Goal: Task Accomplishment & Management: Use online tool/utility

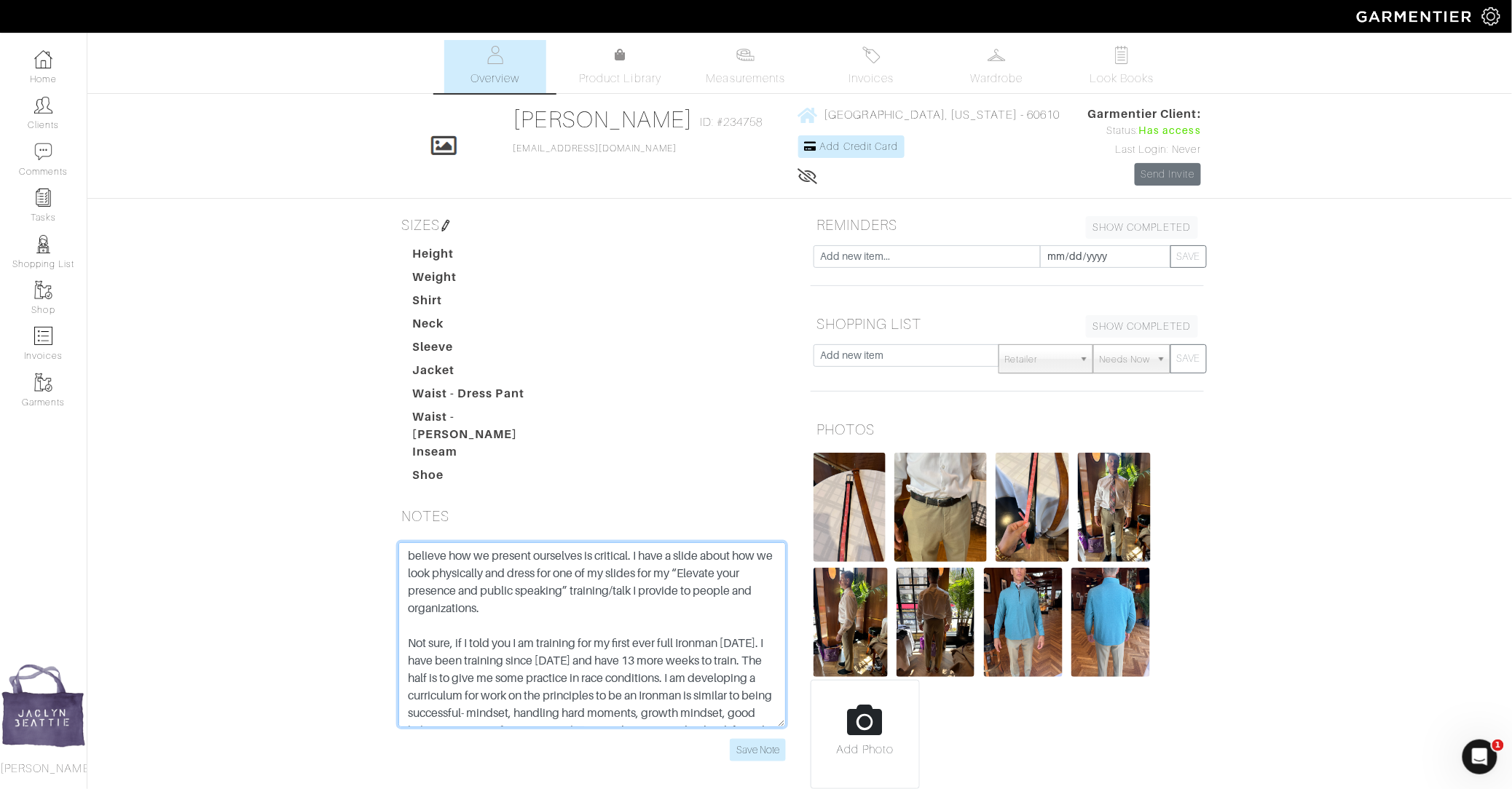
click at [409, 546] on textarea "believe how we present ourselves is critical. I have a slide about how we look …" at bounding box center [592, 634] width 387 height 185
paste textarea "light blue long sleeve polo chest 40 3/4"33 1/2" stomach38 1/4" seat14 1/2" nec…"
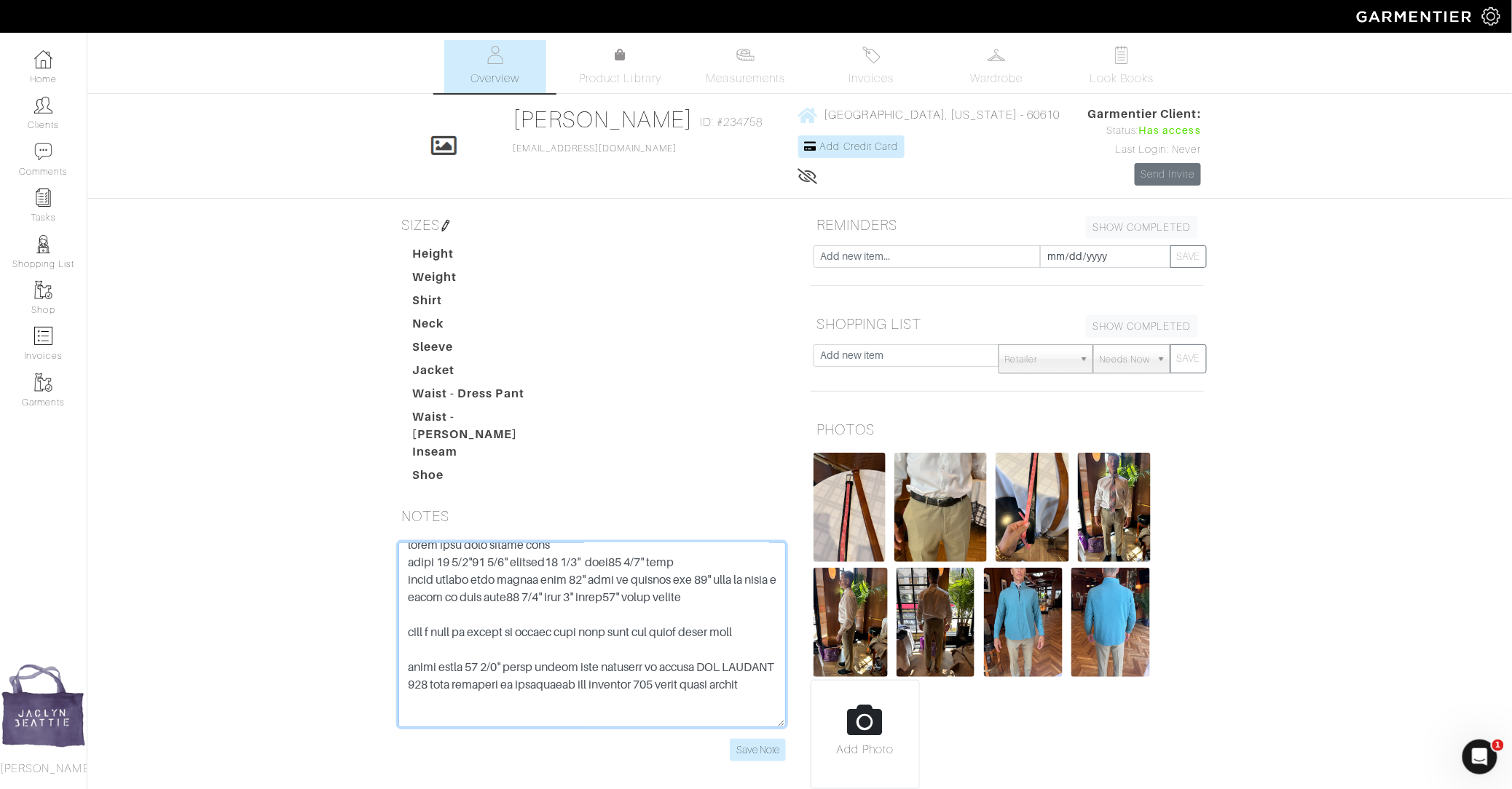
scroll to position [28, 0]
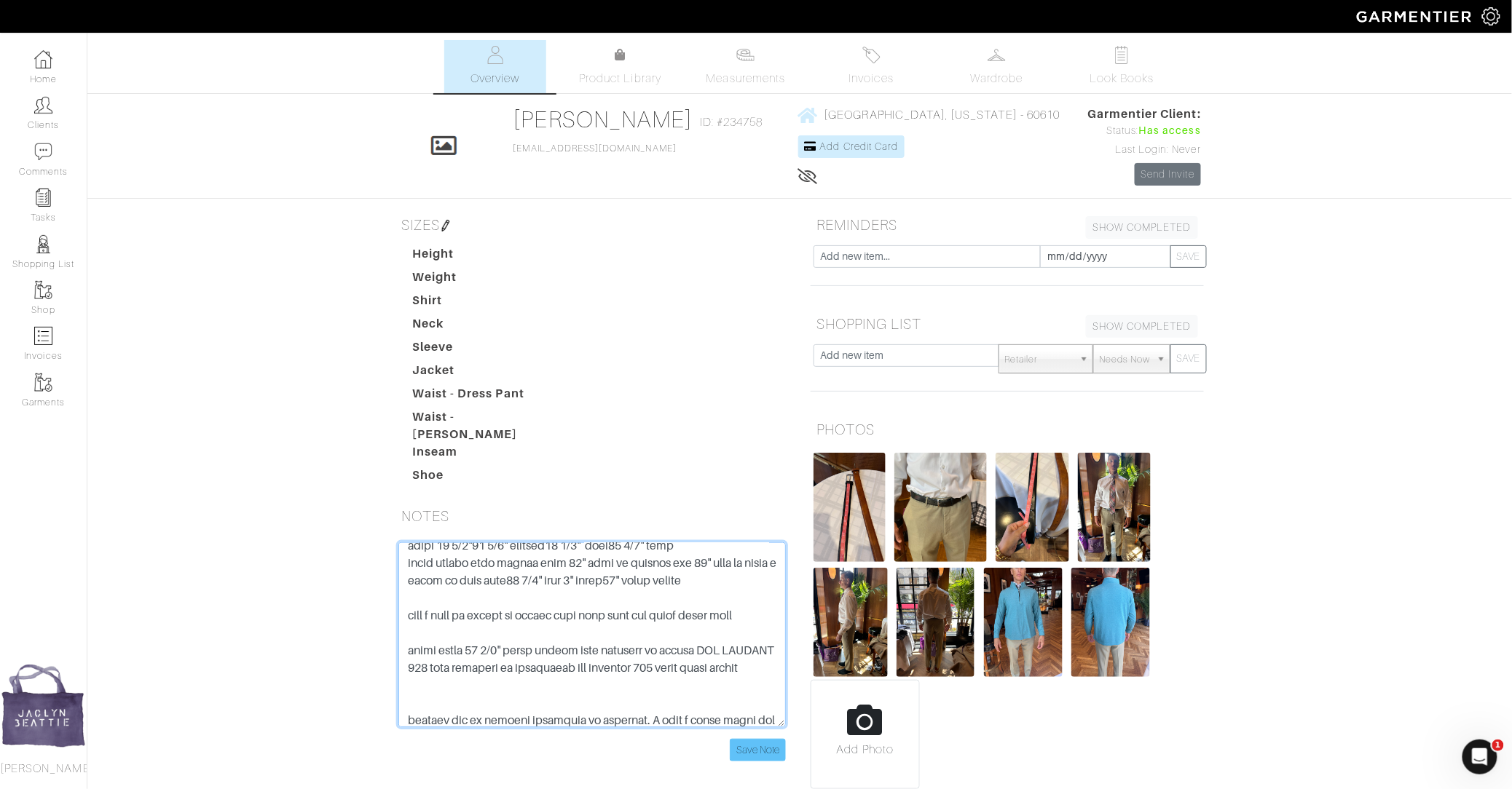
type textarea "light blue long sleeve polo chest 40 3/4"33 1/2" stomach38 1/4" seat14 1/2" nec…"
click at [758, 739] on input "Save Note" at bounding box center [757, 750] width 56 height 22
click at [758, 741] on input "Save Note" at bounding box center [757, 750] width 56 height 22
click at [759, 739] on input "Save Note" at bounding box center [757, 750] width 56 height 22
click at [769, 739] on input "Save Note" at bounding box center [757, 750] width 56 height 22
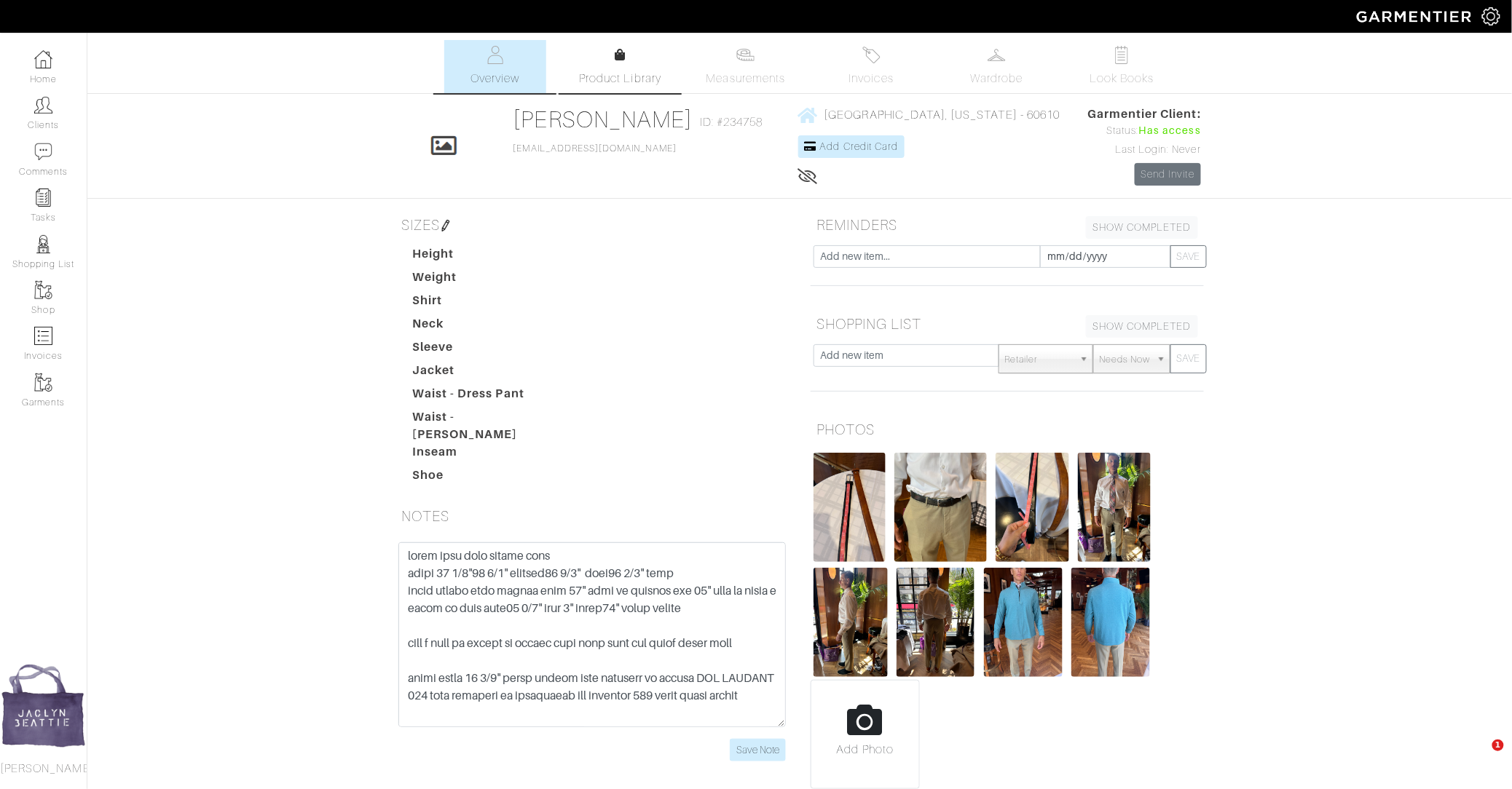
click at [585, 65] on link "Product Library" at bounding box center [621, 67] width 102 height 41
click at [896, 113] on span "Chicago, Illinois - 60610" at bounding box center [942, 115] width 236 height 13
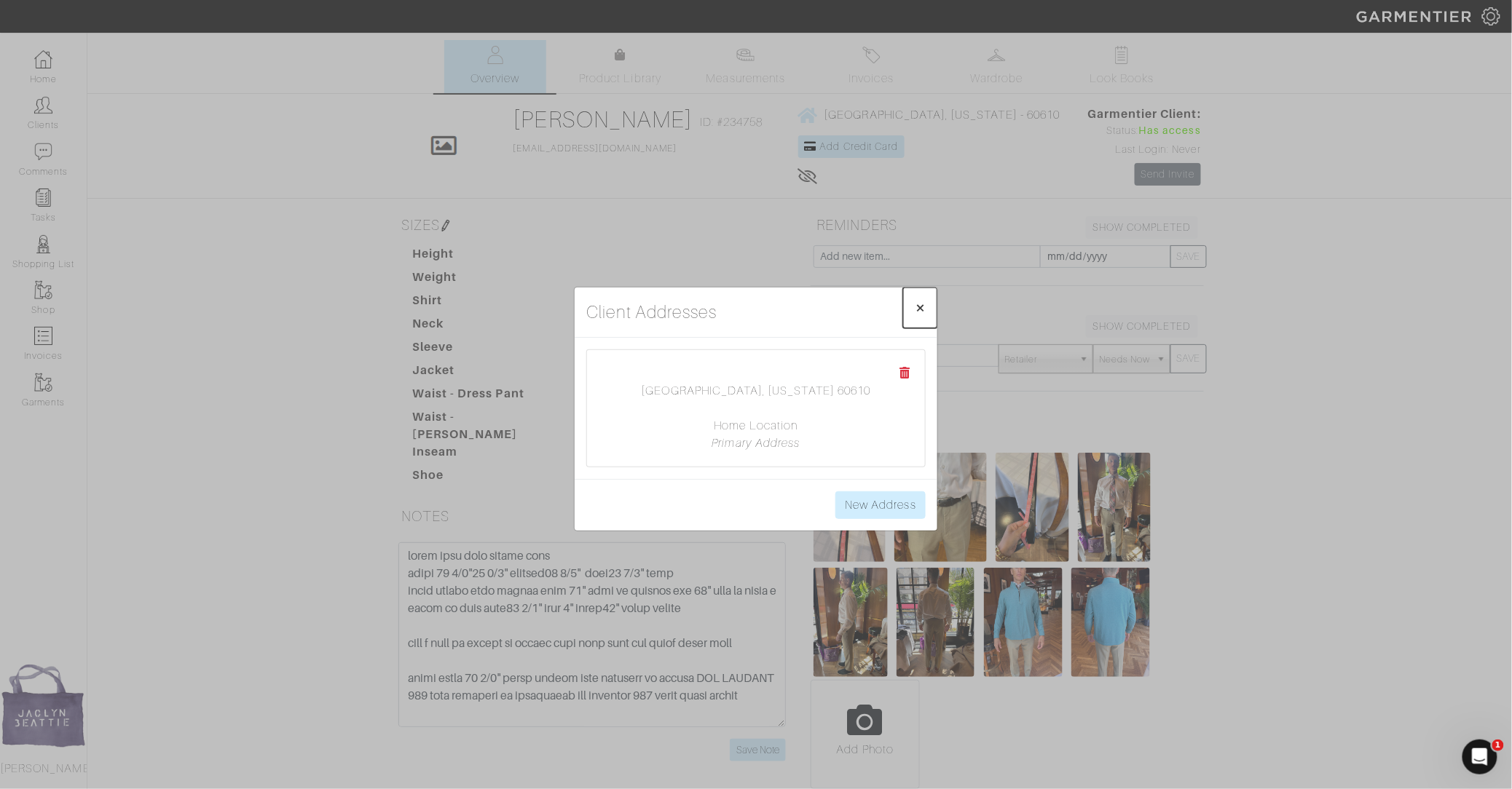
click at [919, 311] on span "×" at bounding box center [921, 308] width 11 height 20
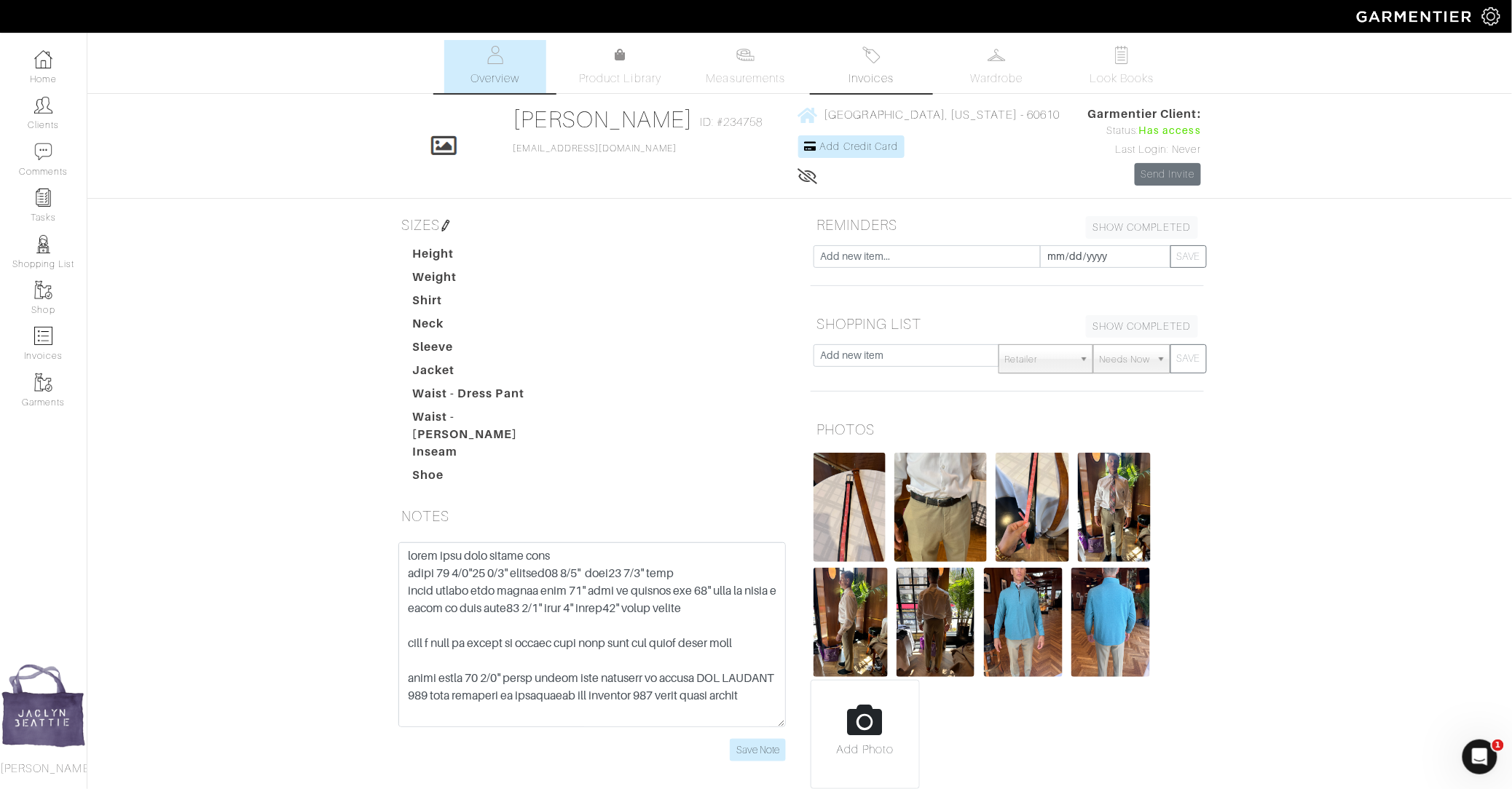
click at [881, 84] on span "Invoices" at bounding box center [872, 78] width 45 height 18
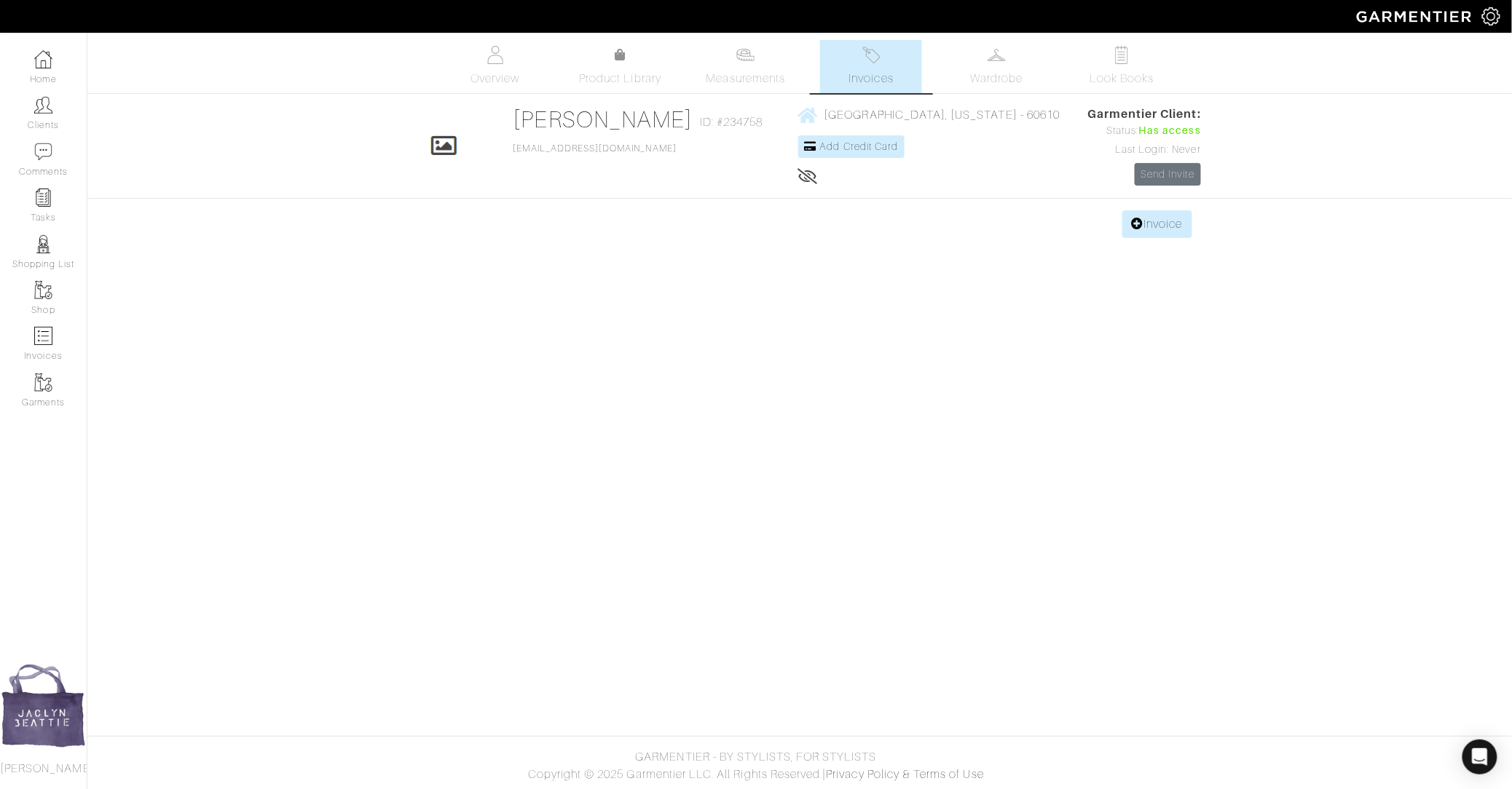
click at [507, 68] on link "Overview" at bounding box center [495, 67] width 102 height 53
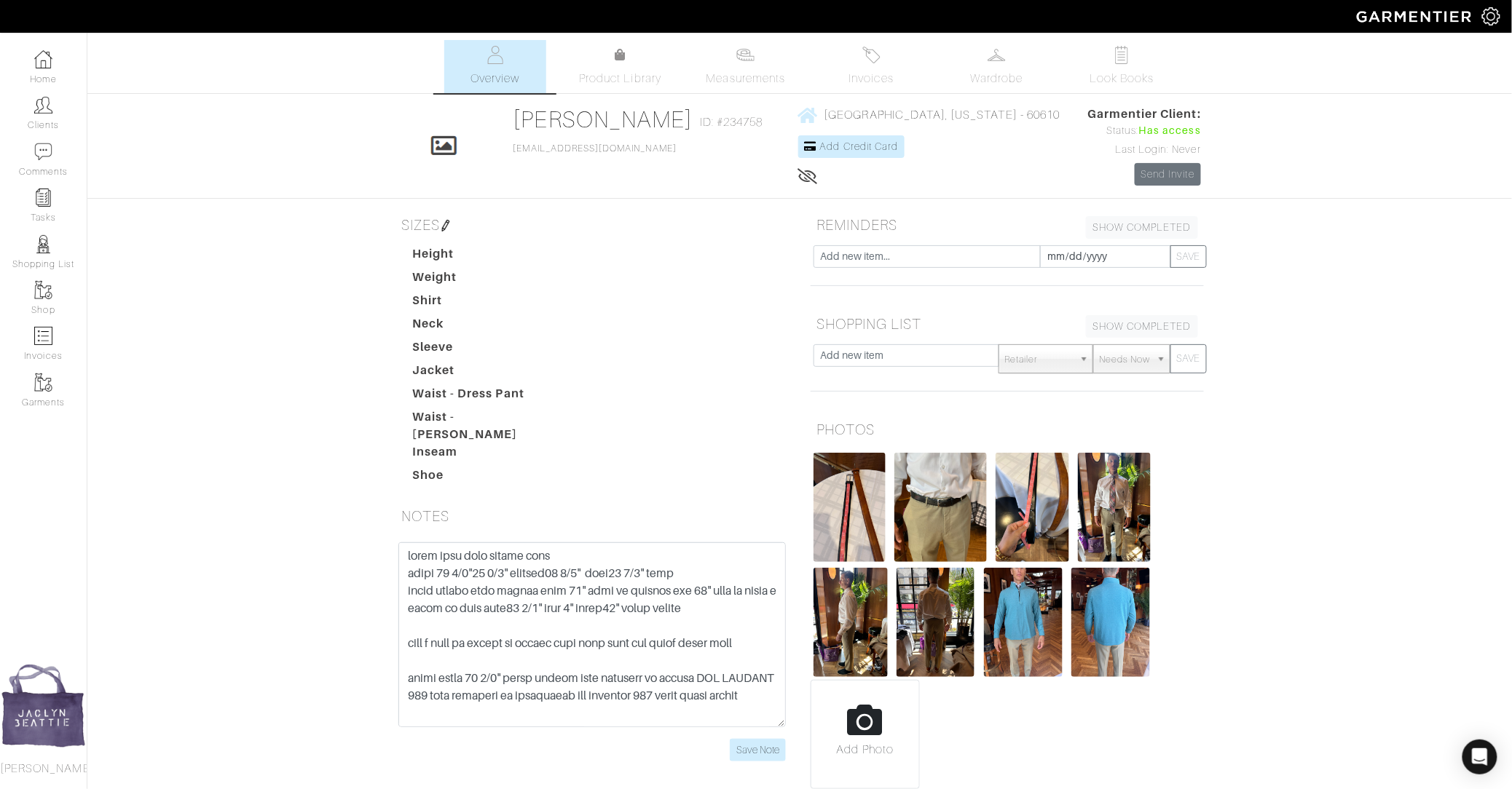
click at [868, 59] on img at bounding box center [872, 54] width 18 height 18
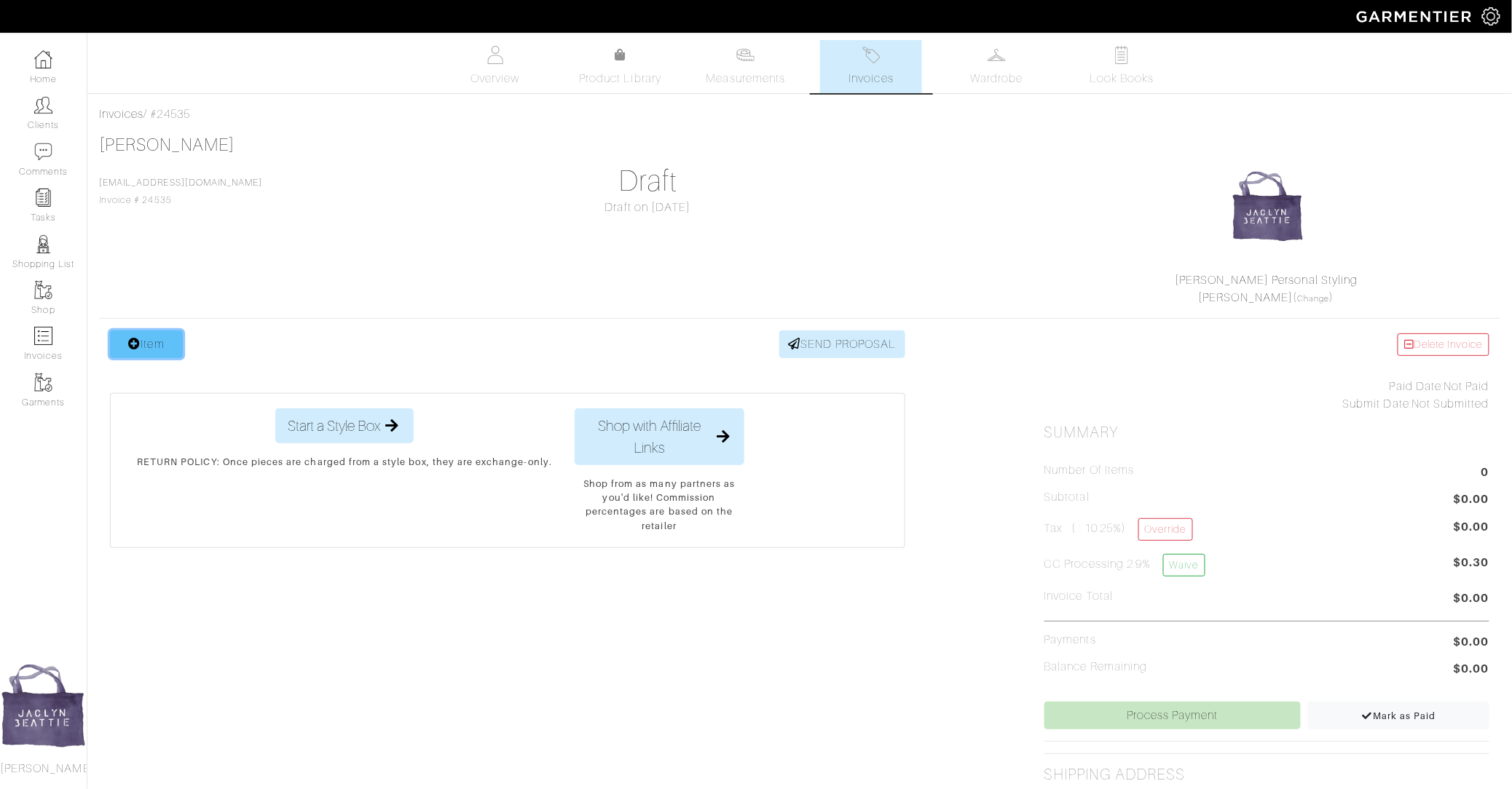
click at [129, 349] on link "Item" at bounding box center [146, 344] width 73 height 28
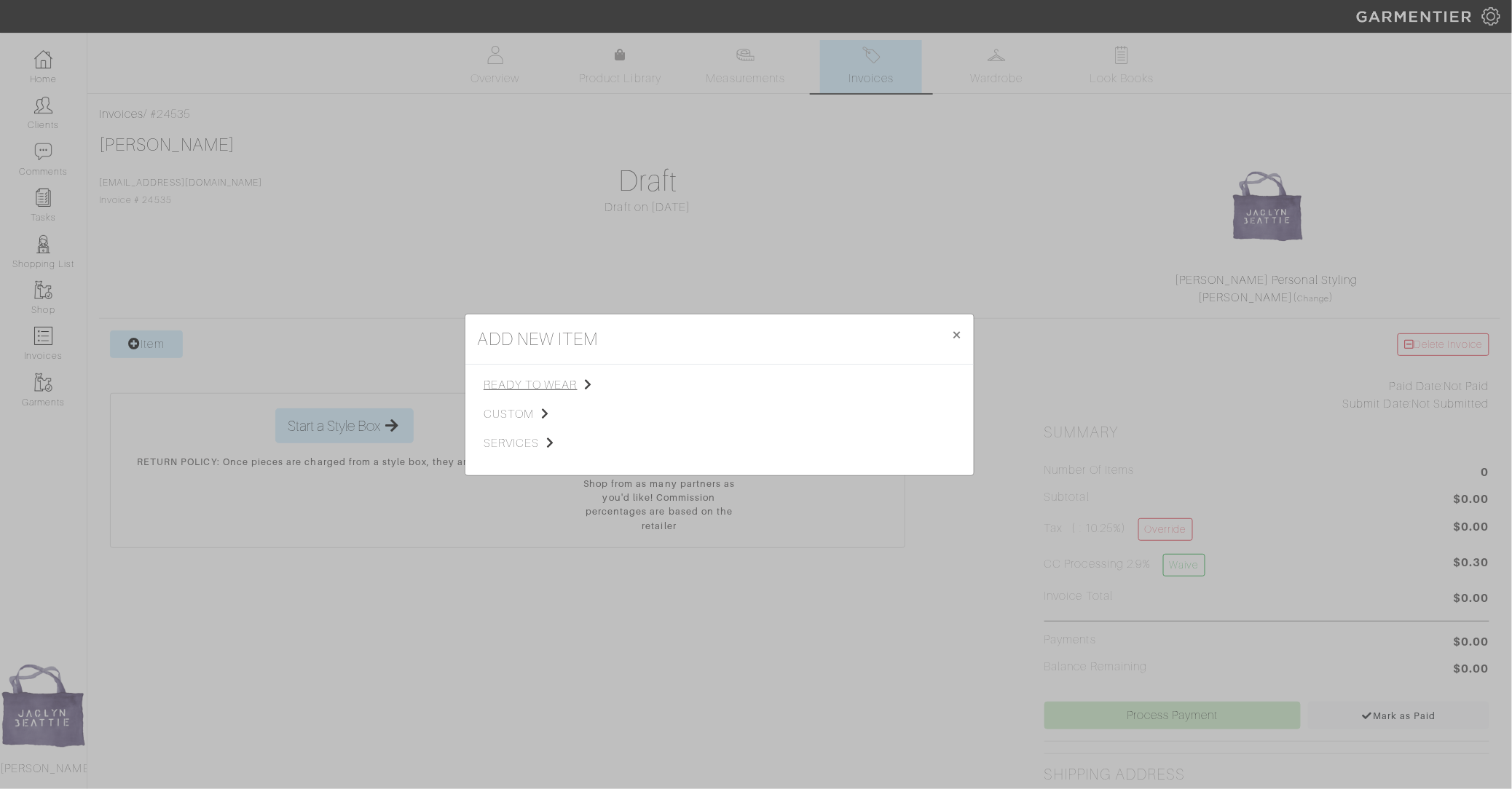
click at [503, 390] on span "ready to wear" at bounding box center [557, 385] width 146 height 18
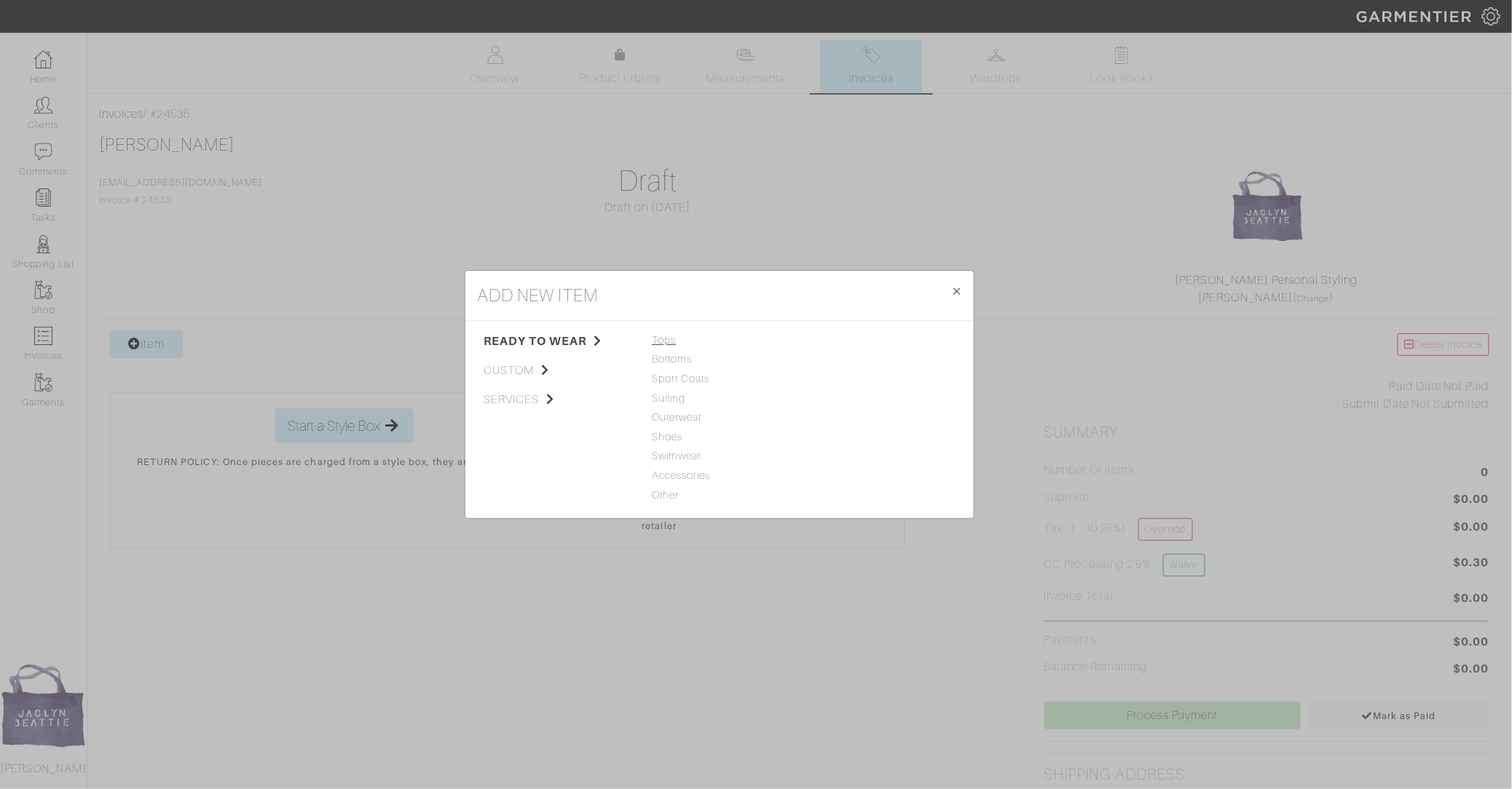
click at [658, 338] on span "Tops" at bounding box center [720, 341] width 136 height 16
click at [823, 413] on link "Polo" at bounding box center [820, 416] width 21 height 12
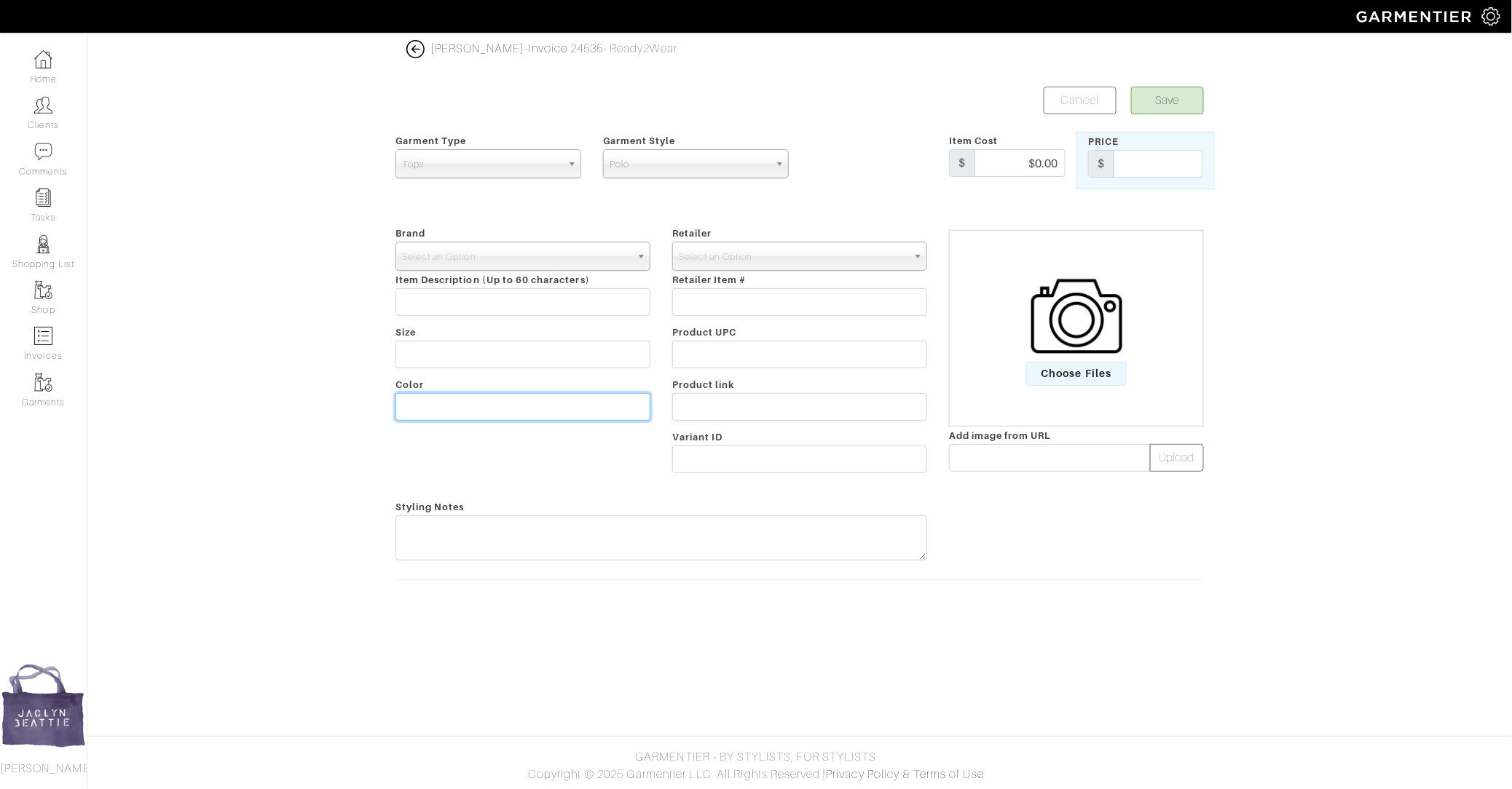
click at [442, 399] on input "text" at bounding box center [523, 407] width 255 height 28
type input "light blue long sleeve polo"
click at [478, 268] on div "Select an Option" at bounding box center [523, 256] width 255 height 29
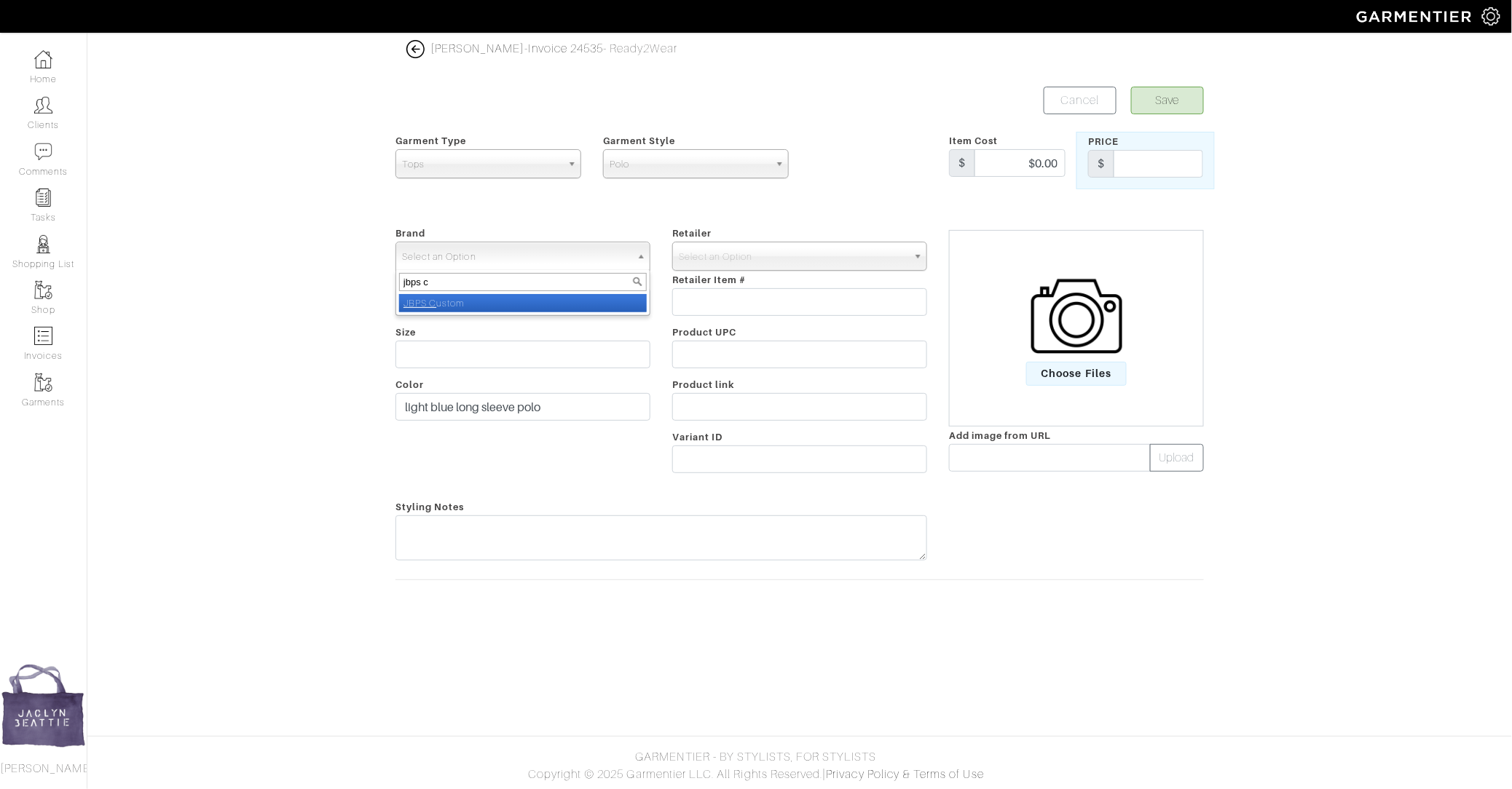
type input "jbps cu"
select select "JBPS Custom"
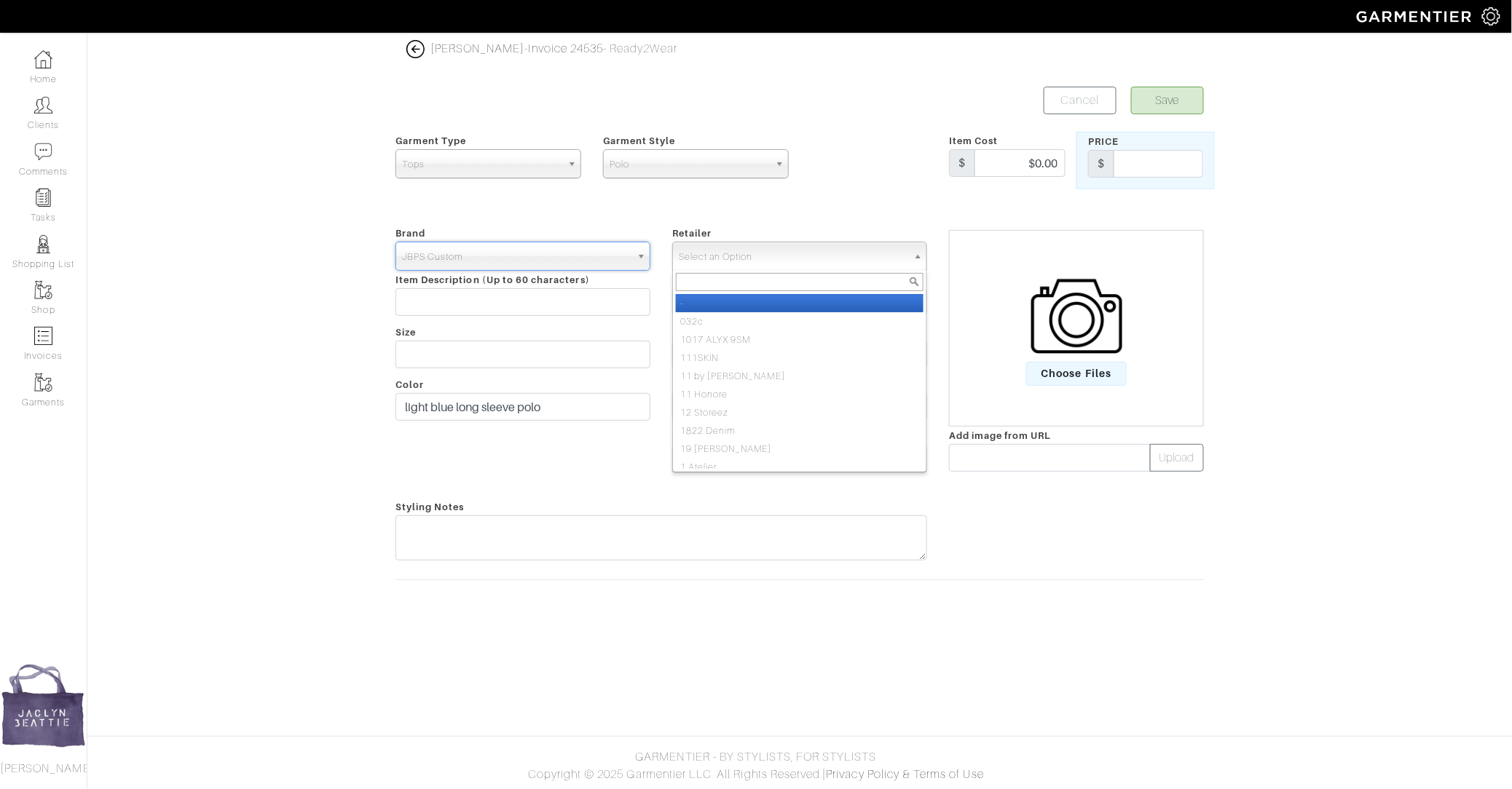
click at [724, 248] on span "Select an Option" at bounding box center [793, 257] width 228 height 29
type input "jbps cu"
select select "6484"
click at [1142, 165] on input "text" at bounding box center [1159, 163] width 89 height 28
type input "275"
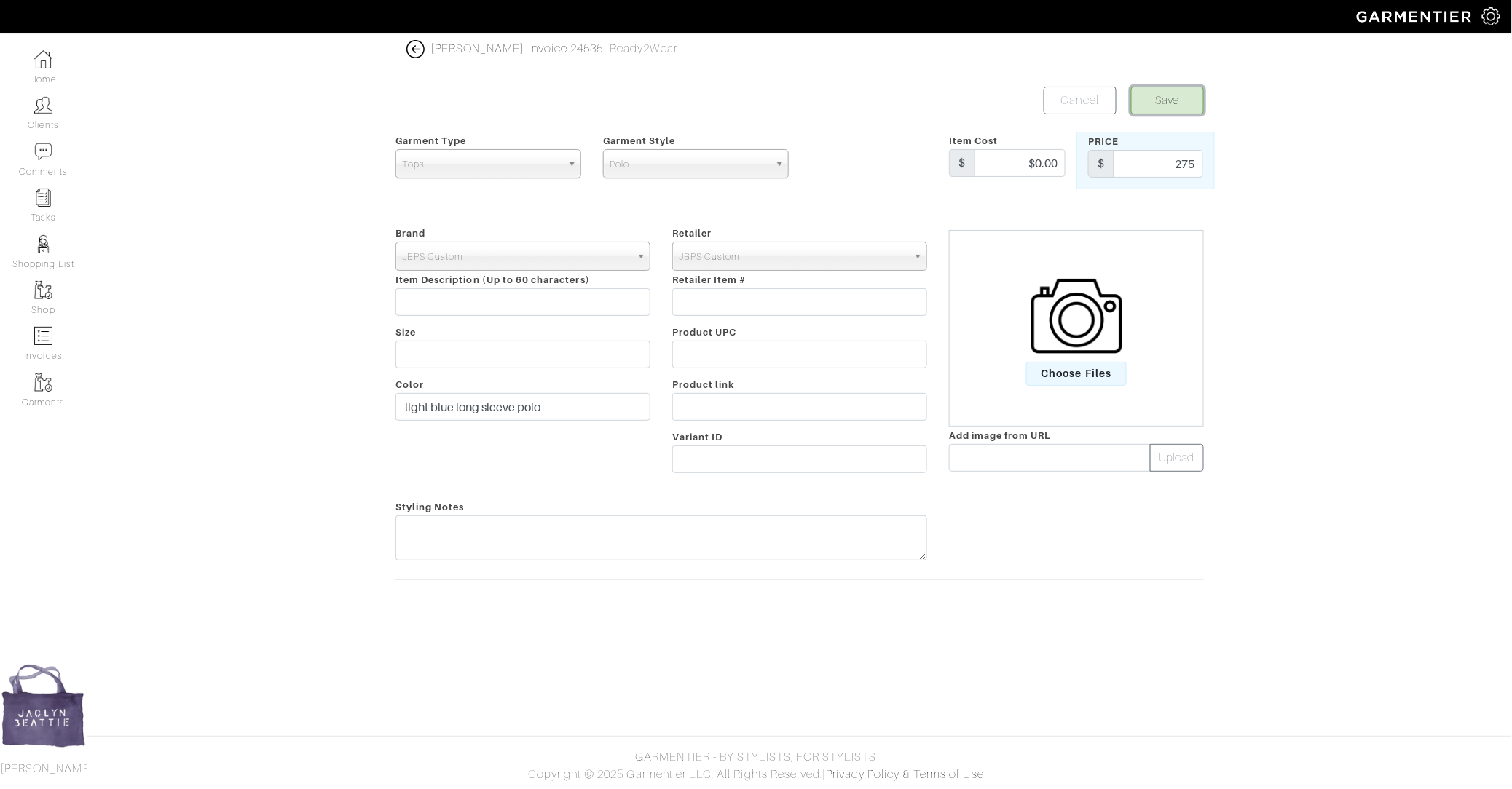
click at [1165, 106] on button "Save" at bounding box center [1168, 100] width 73 height 28
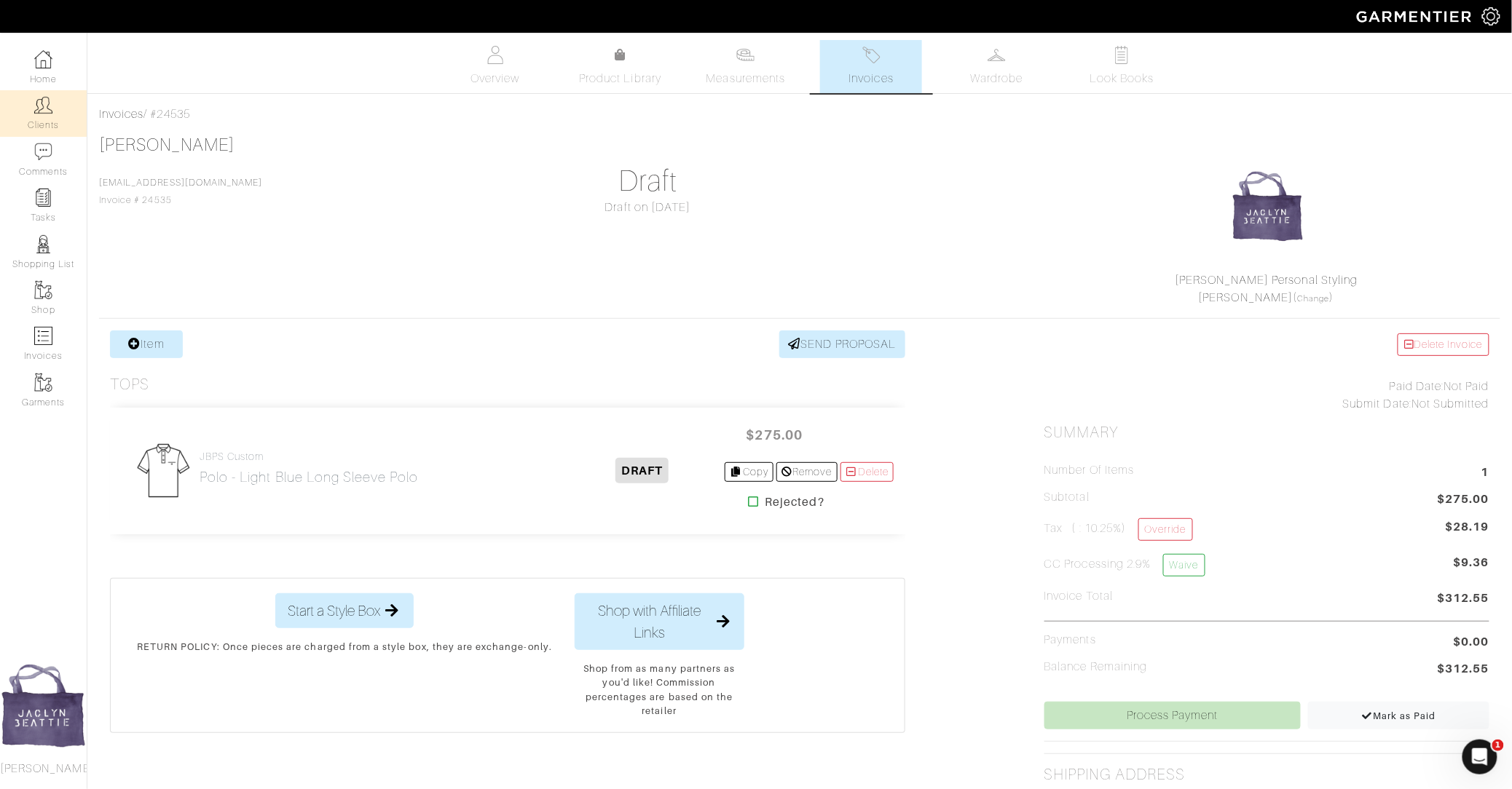
click at [36, 120] on link "Clients" at bounding box center [43, 112] width 87 height 45
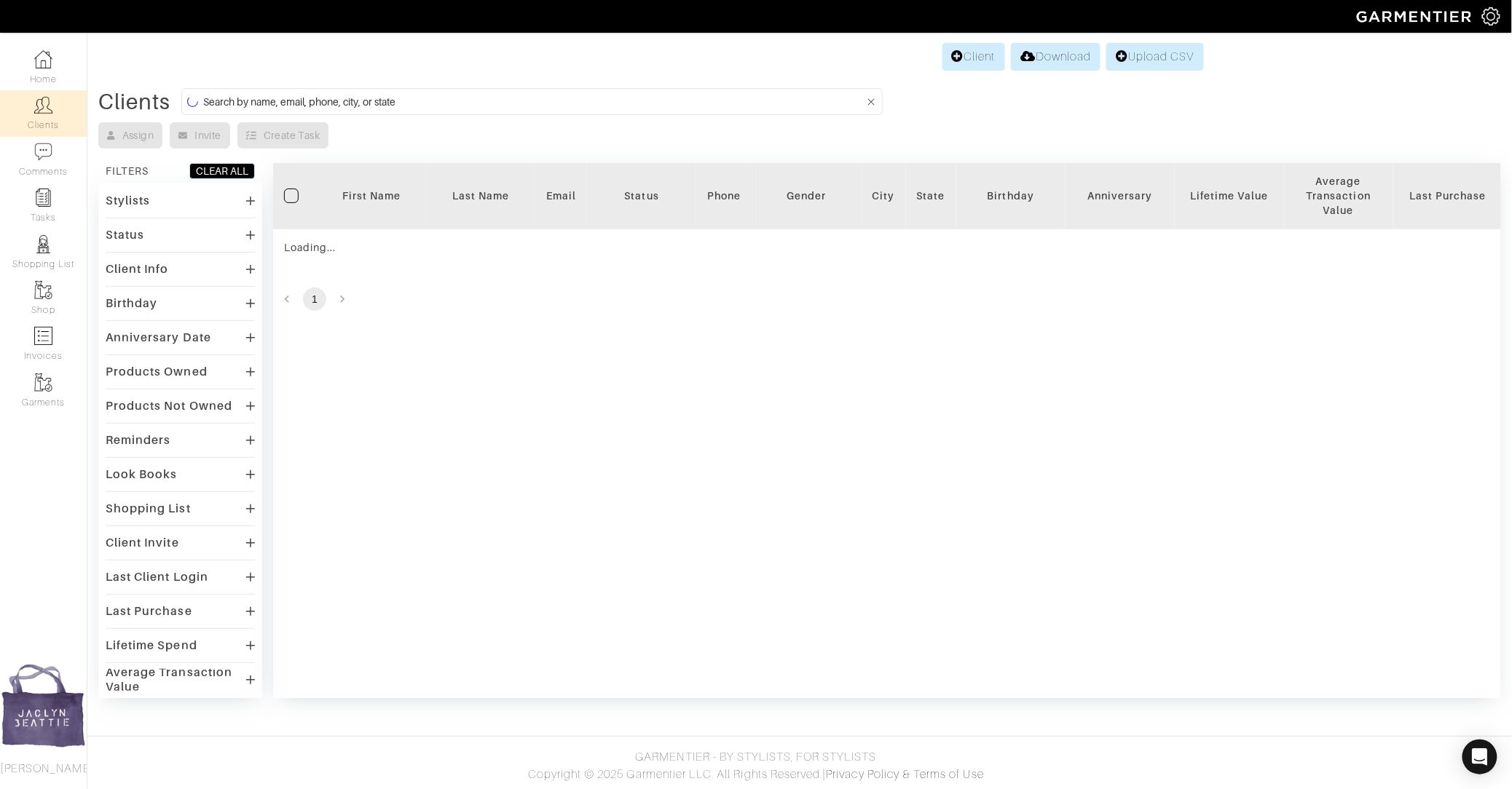
click at [238, 99] on input at bounding box center [533, 102] width 661 height 18
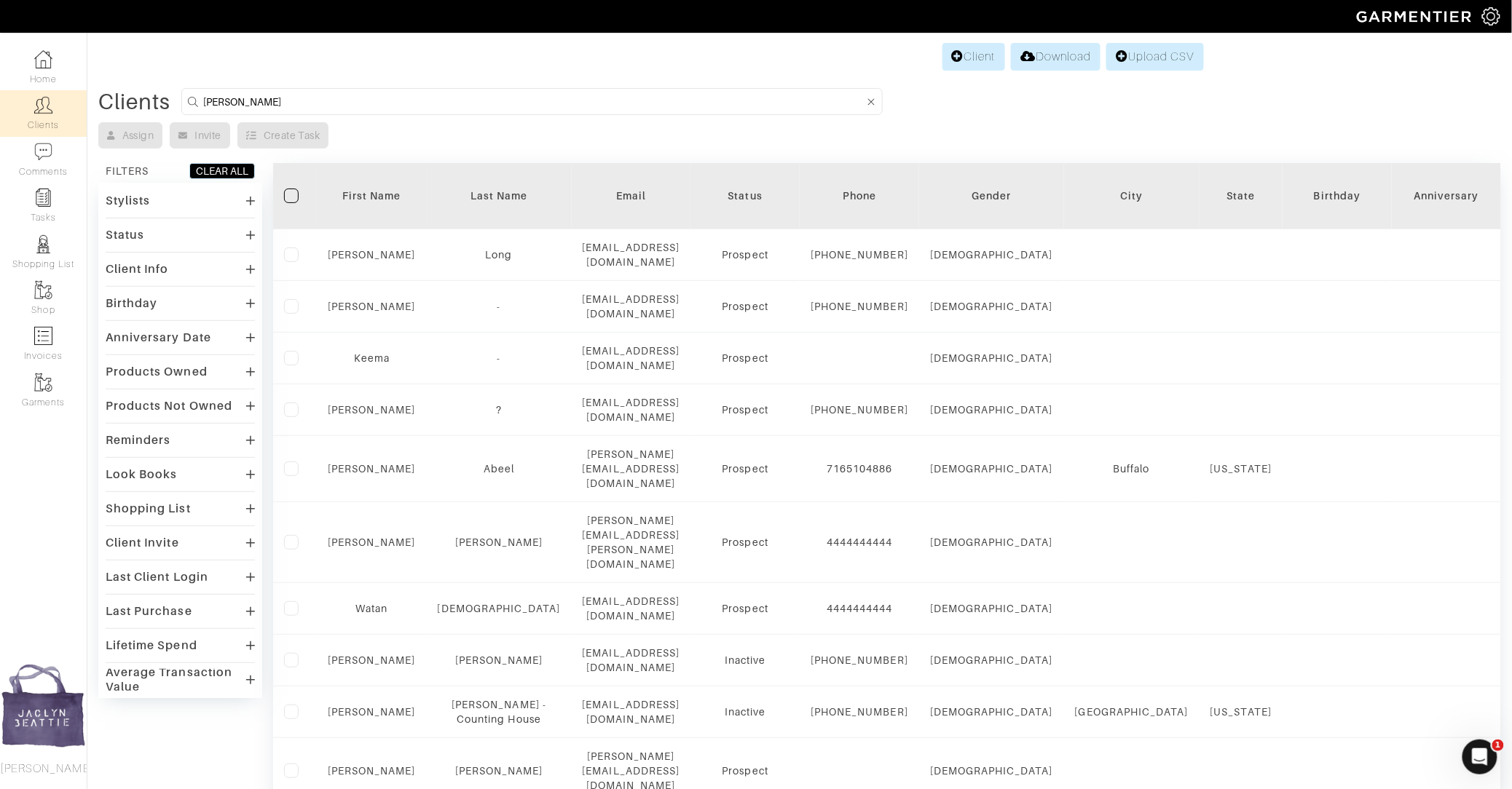
type input "kevin ryan"
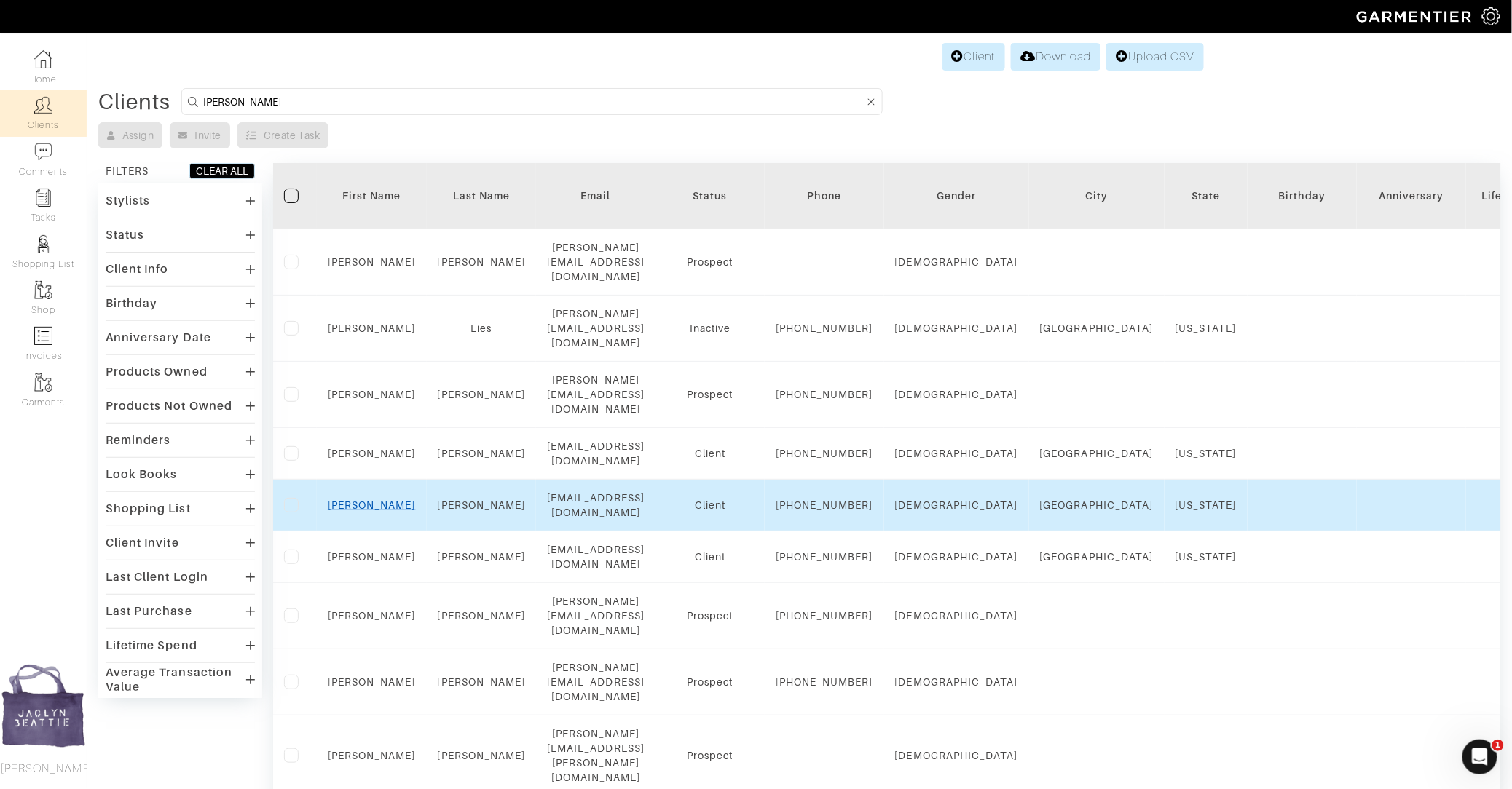
click at [370, 499] on link "Kevin" at bounding box center [371, 505] width 88 height 12
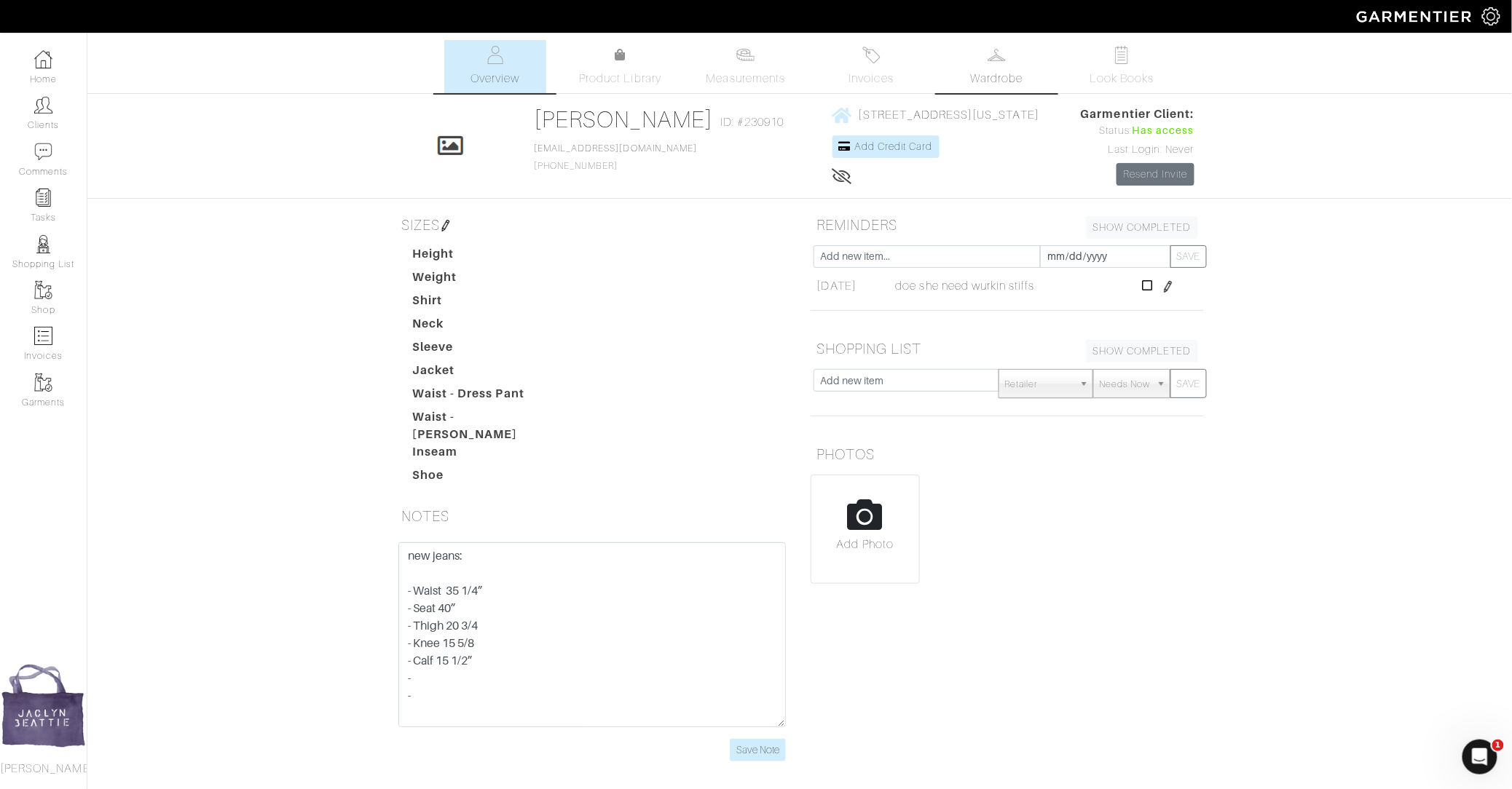
click at [975, 73] on span "Wardrobe" at bounding box center [996, 78] width 53 height 18
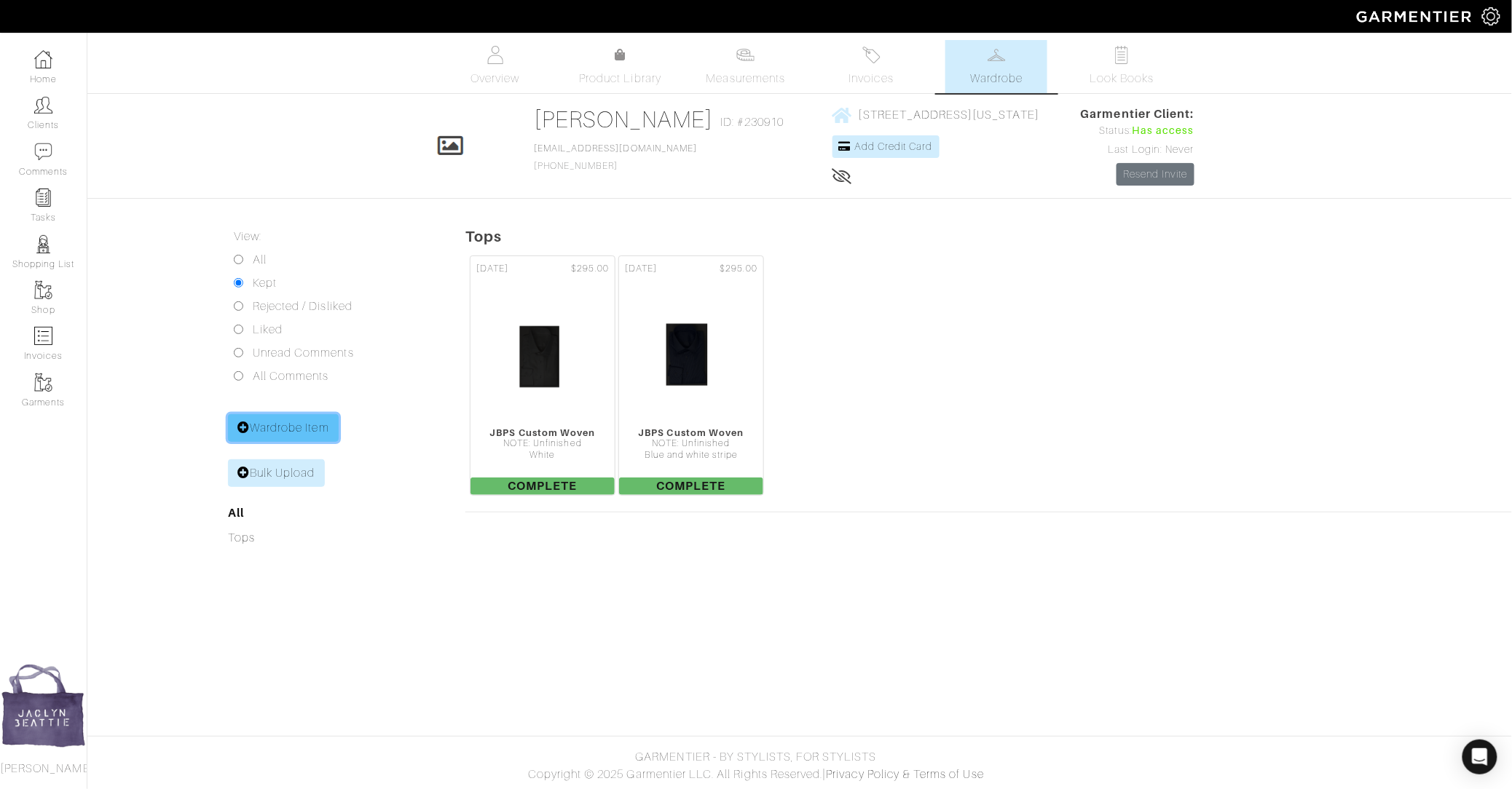
click at [243, 429] on icon at bounding box center [244, 427] width 12 height 12
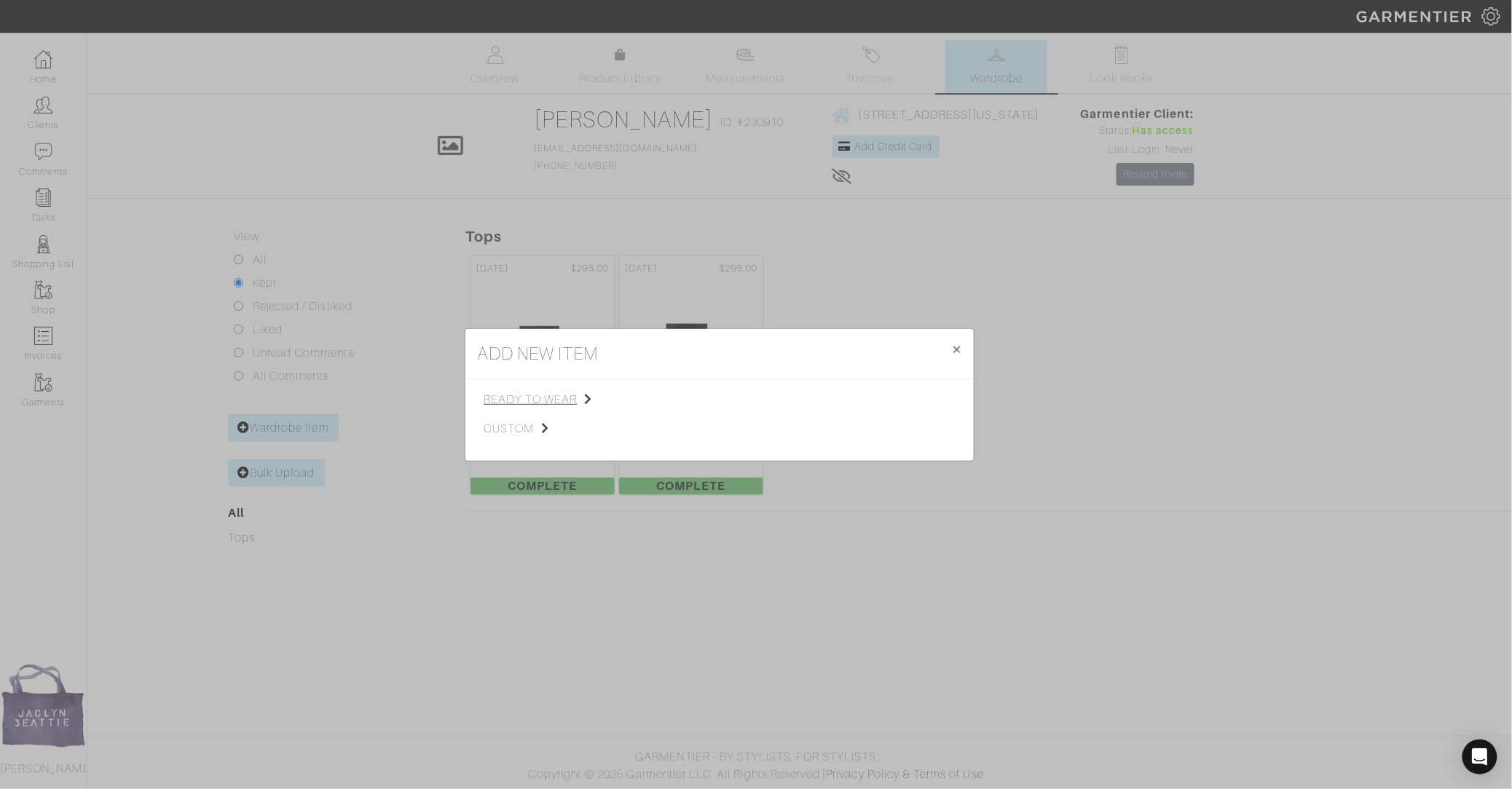
click at [508, 395] on span "ready to wear" at bounding box center [557, 399] width 146 height 18
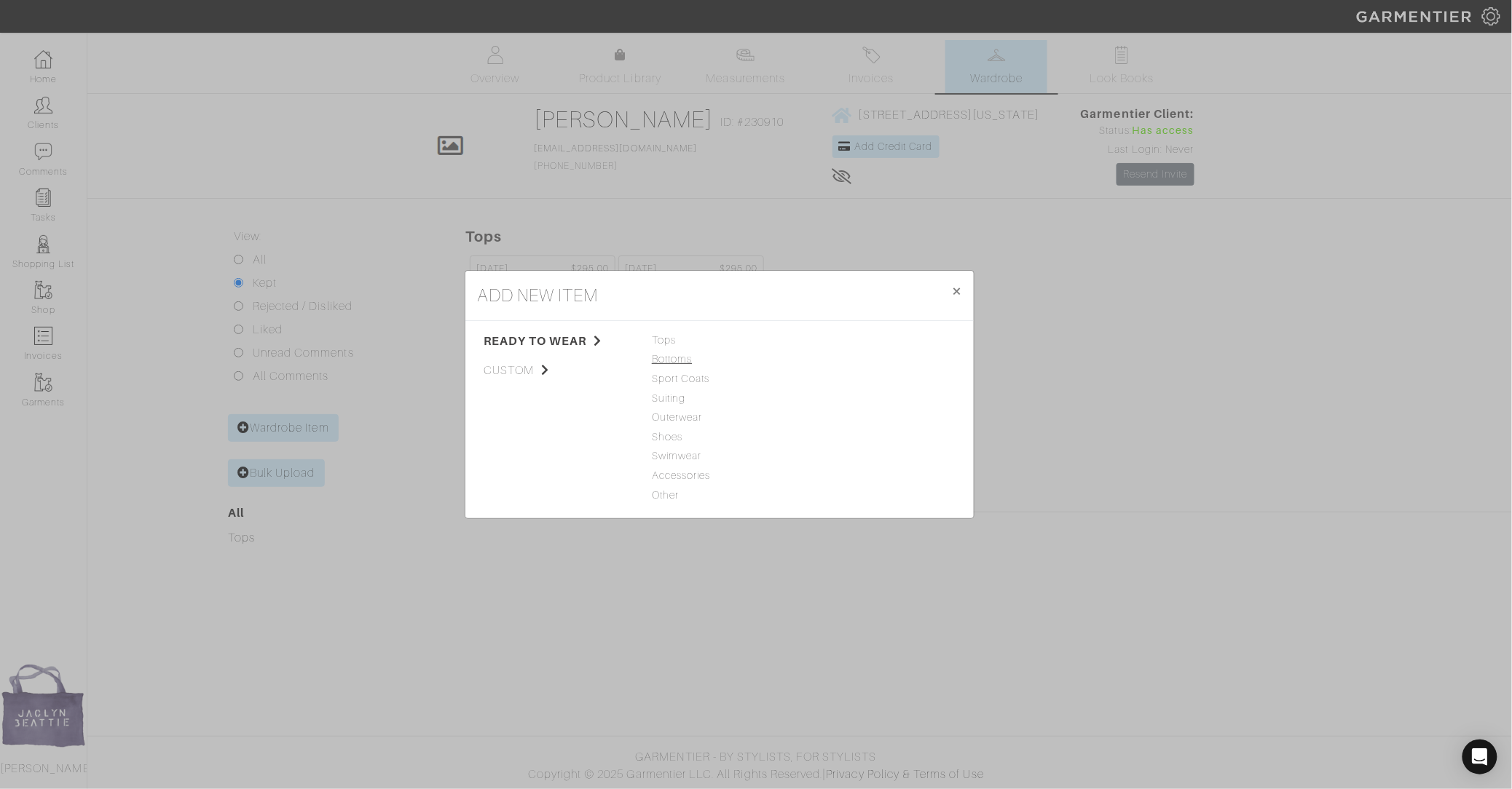
click at [677, 358] on span "Bottoms" at bounding box center [720, 359] width 136 height 16
click at [816, 341] on link "Jeans" at bounding box center [823, 340] width 29 height 12
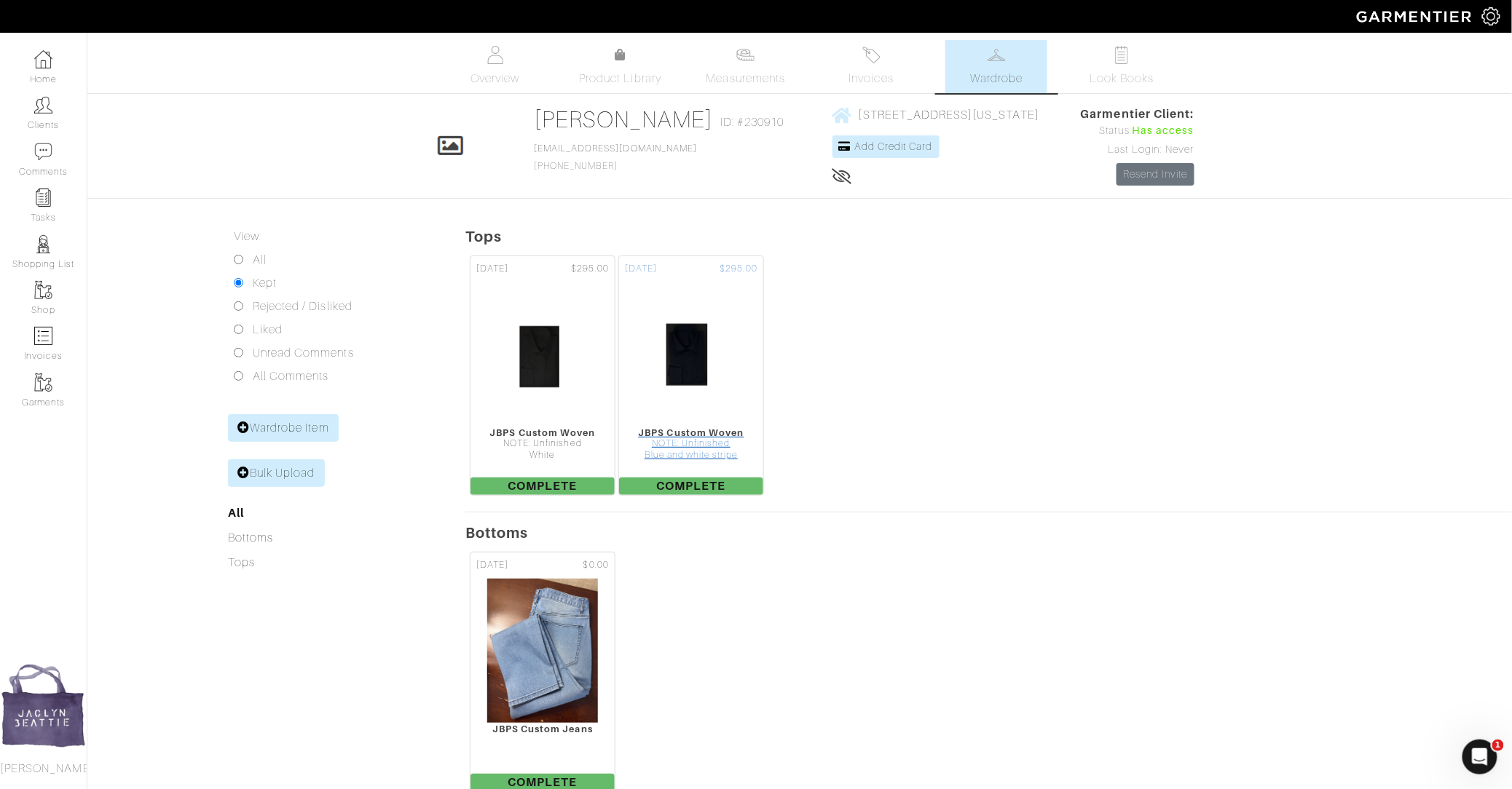
click at [685, 325] on img at bounding box center [691, 354] width 110 height 145
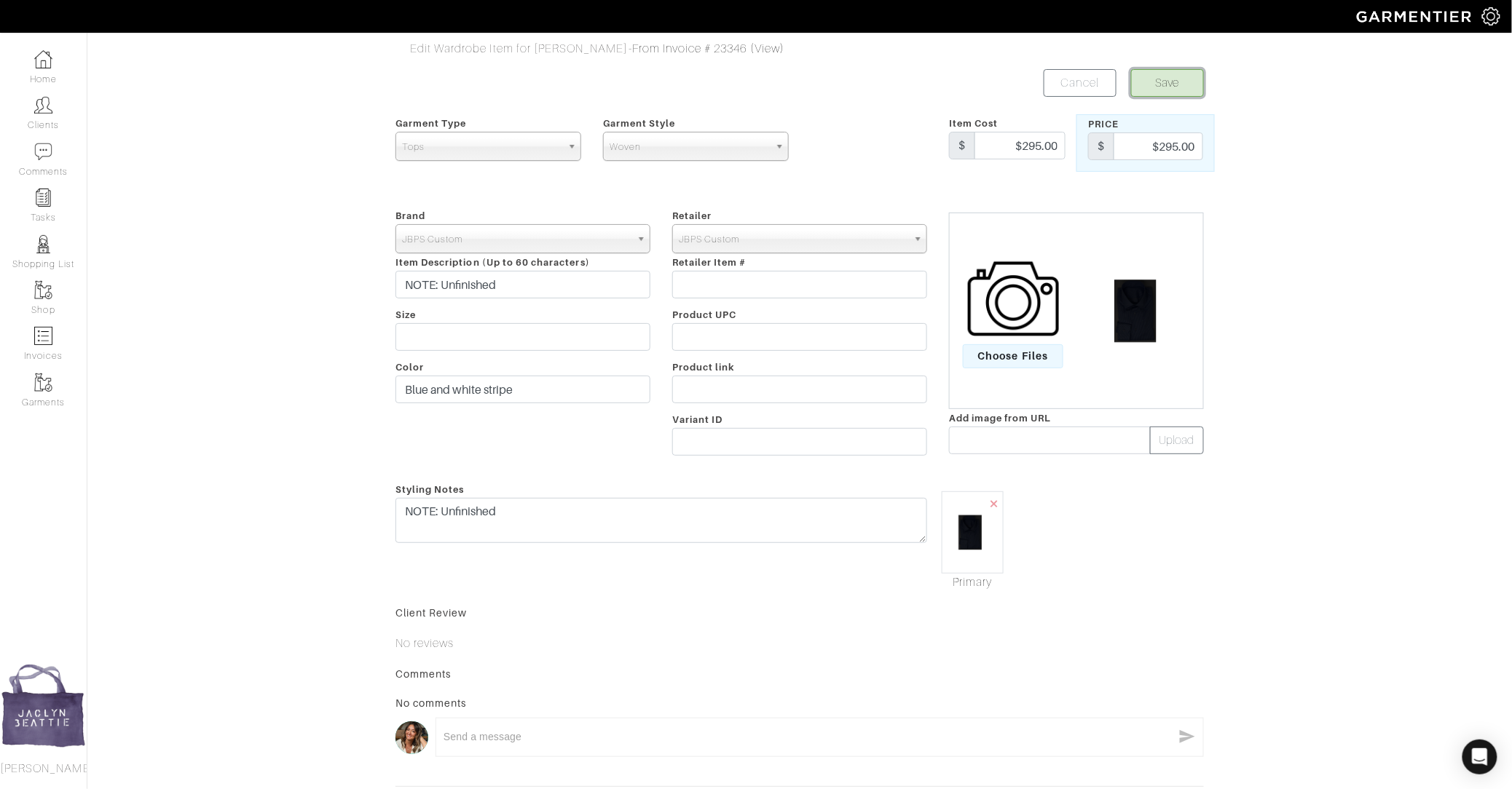
click at [1160, 74] on button "Save" at bounding box center [1168, 83] width 73 height 28
click at [59, 106] on link "Clients" at bounding box center [43, 112] width 87 height 45
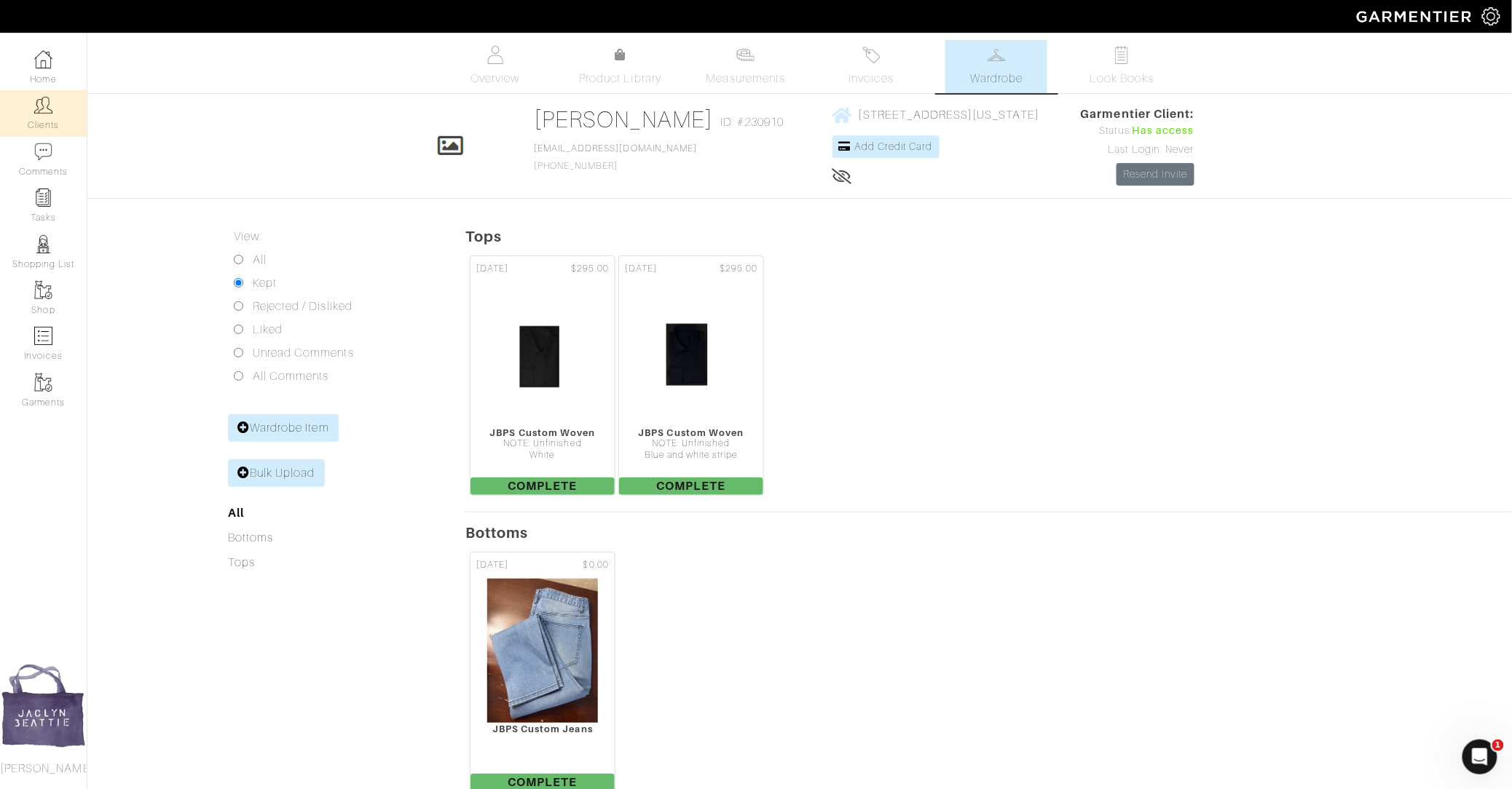
click at [35, 108] on img at bounding box center [43, 105] width 18 height 18
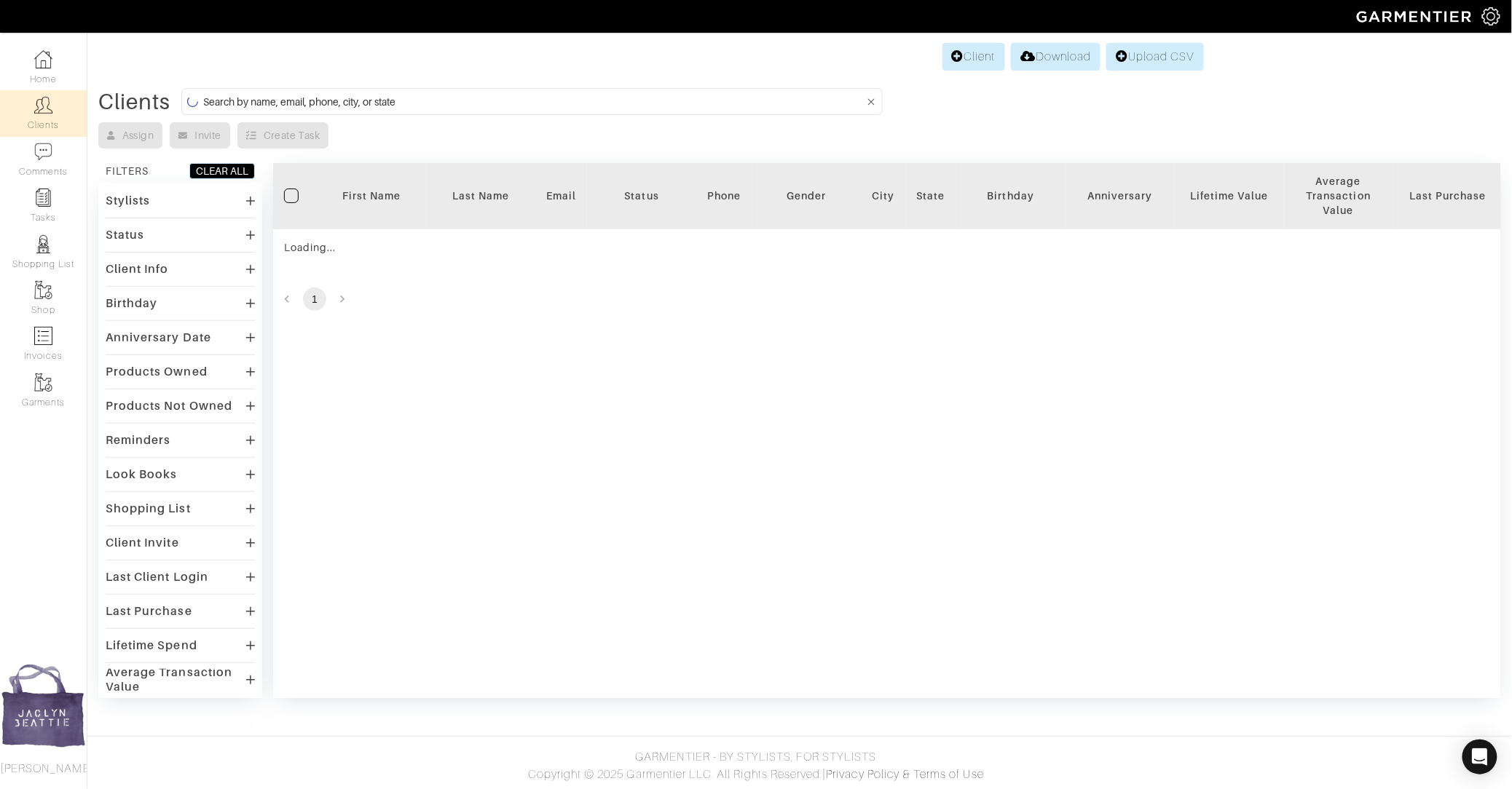
click at [318, 106] on input at bounding box center [533, 102] width 661 height 18
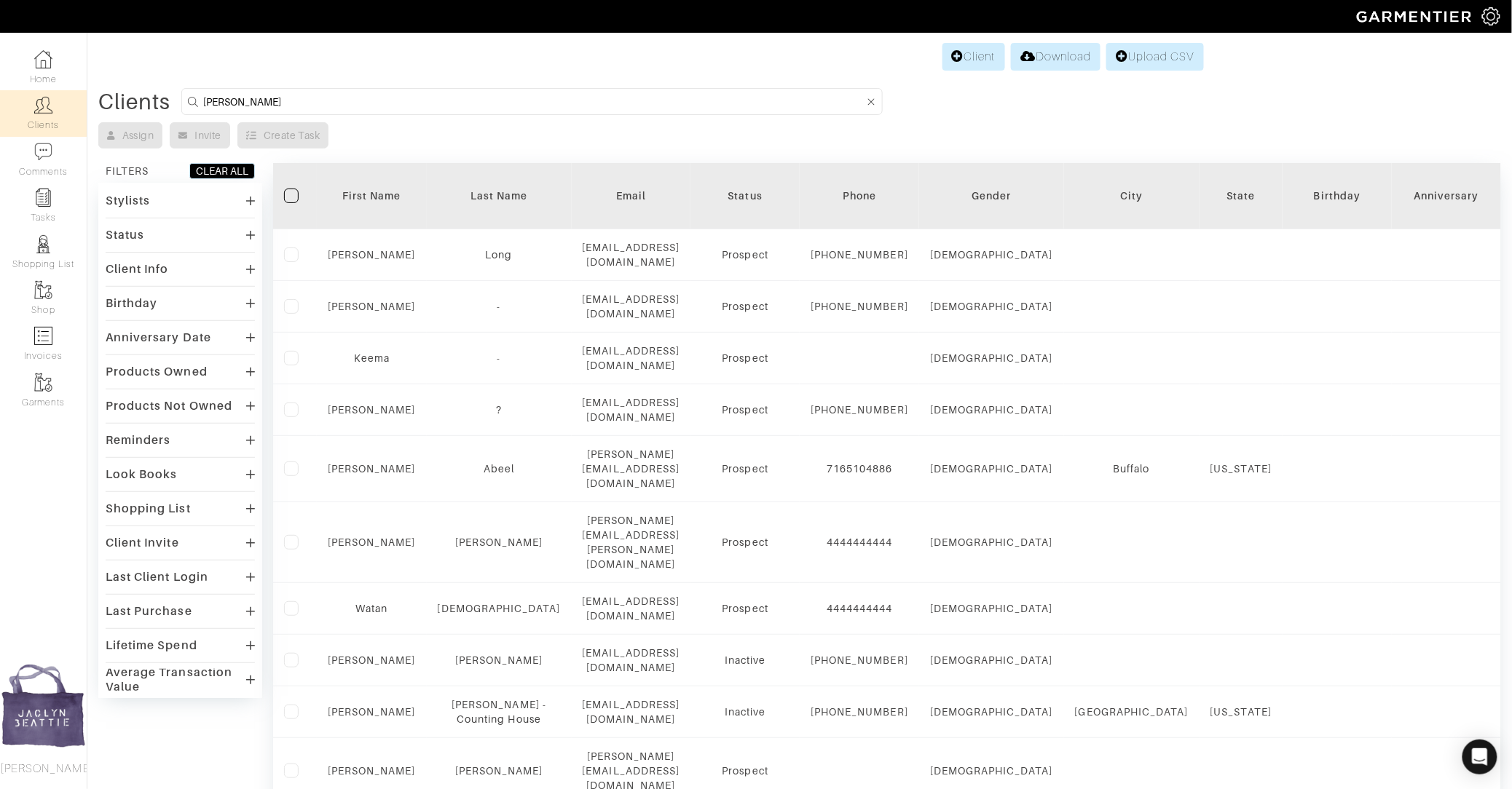
type input "[PERSON_NAME]"
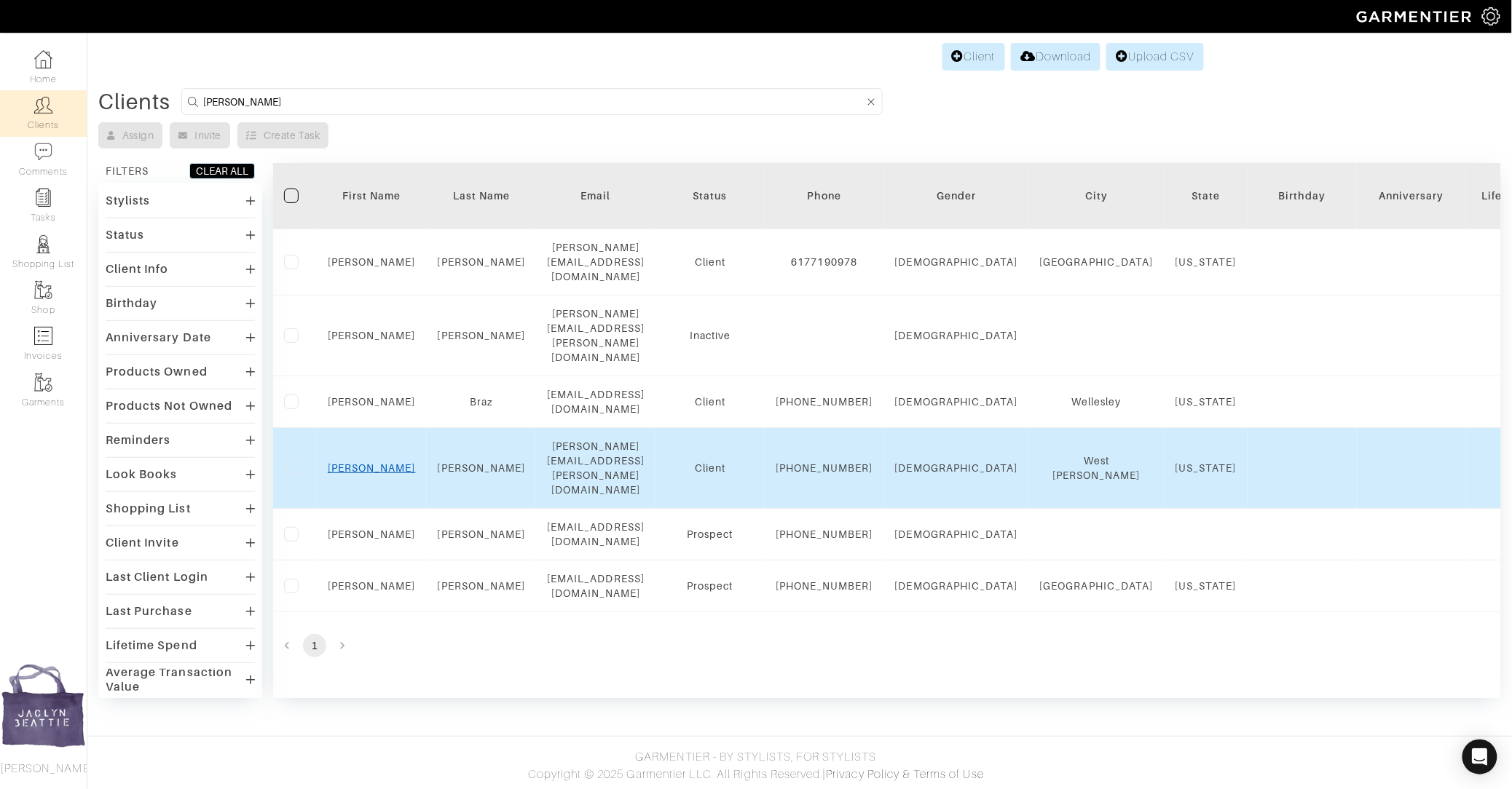
click at [374, 463] on link "[PERSON_NAME]" at bounding box center [371, 468] width 88 height 12
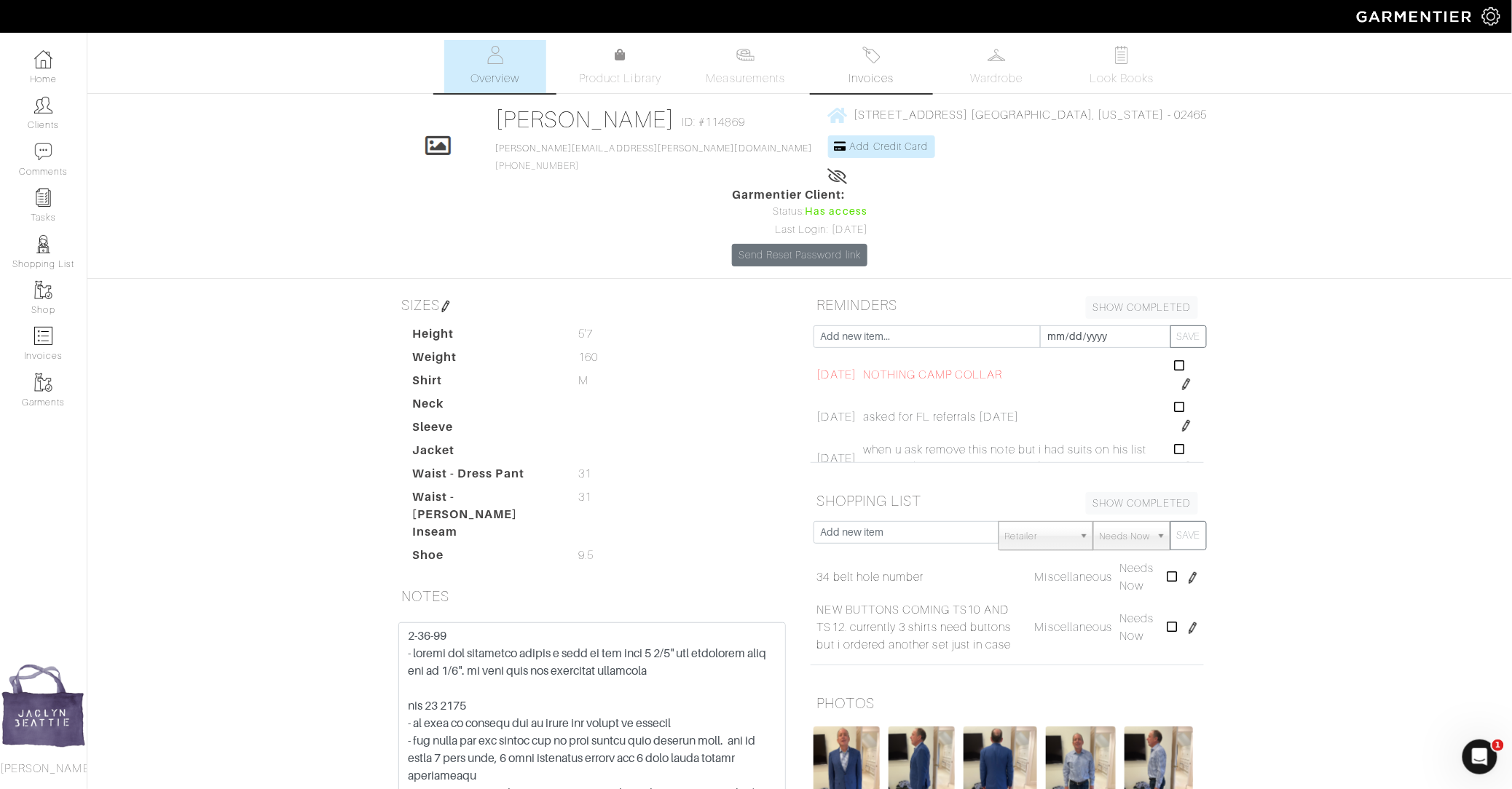
click at [844, 63] on link "Invoices" at bounding box center [871, 67] width 102 height 53
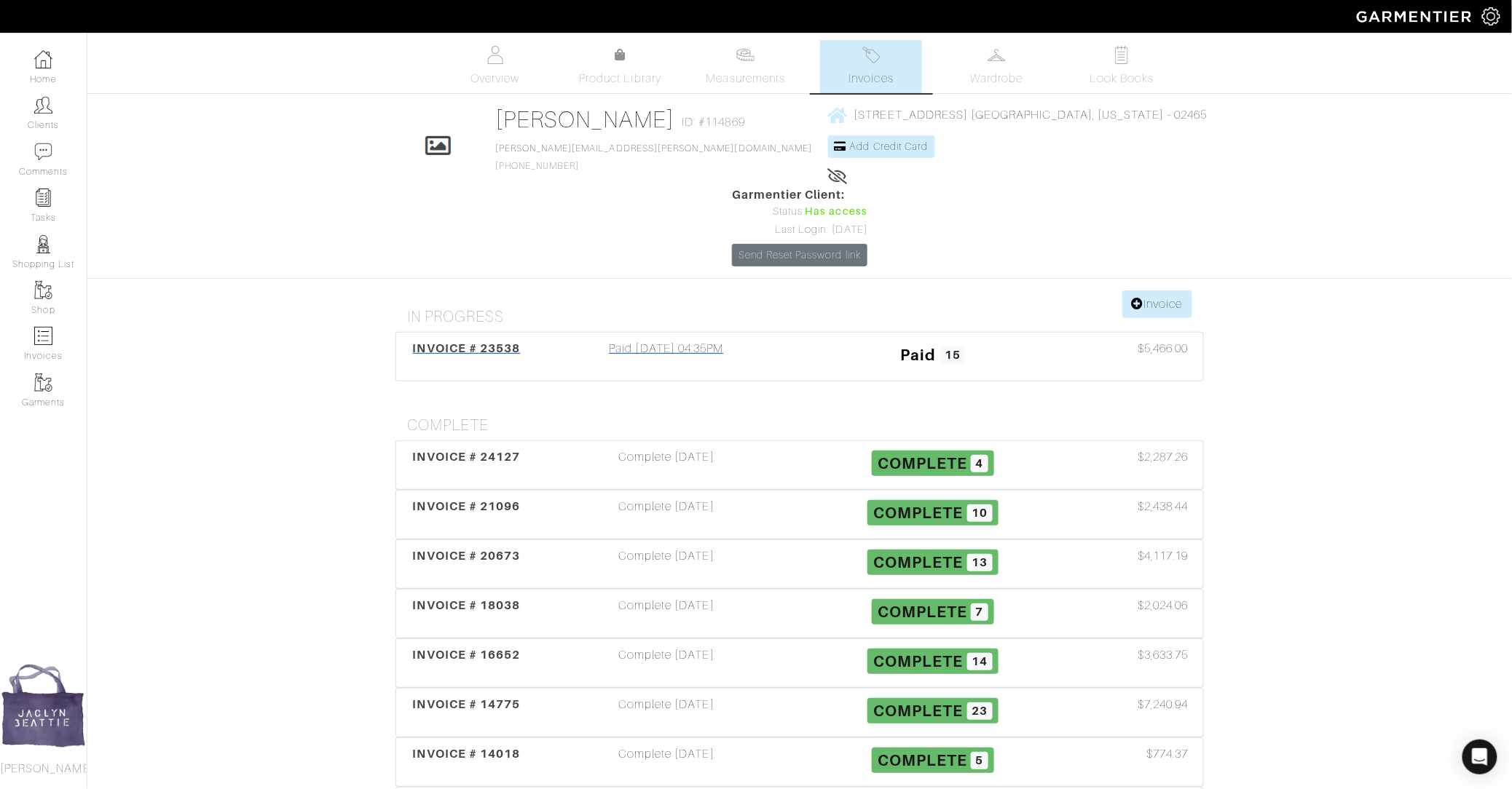
click at [736, 340] on div "Paid [DATE] 04:35PM" at bounding box center [666, 357] width 267 height 34
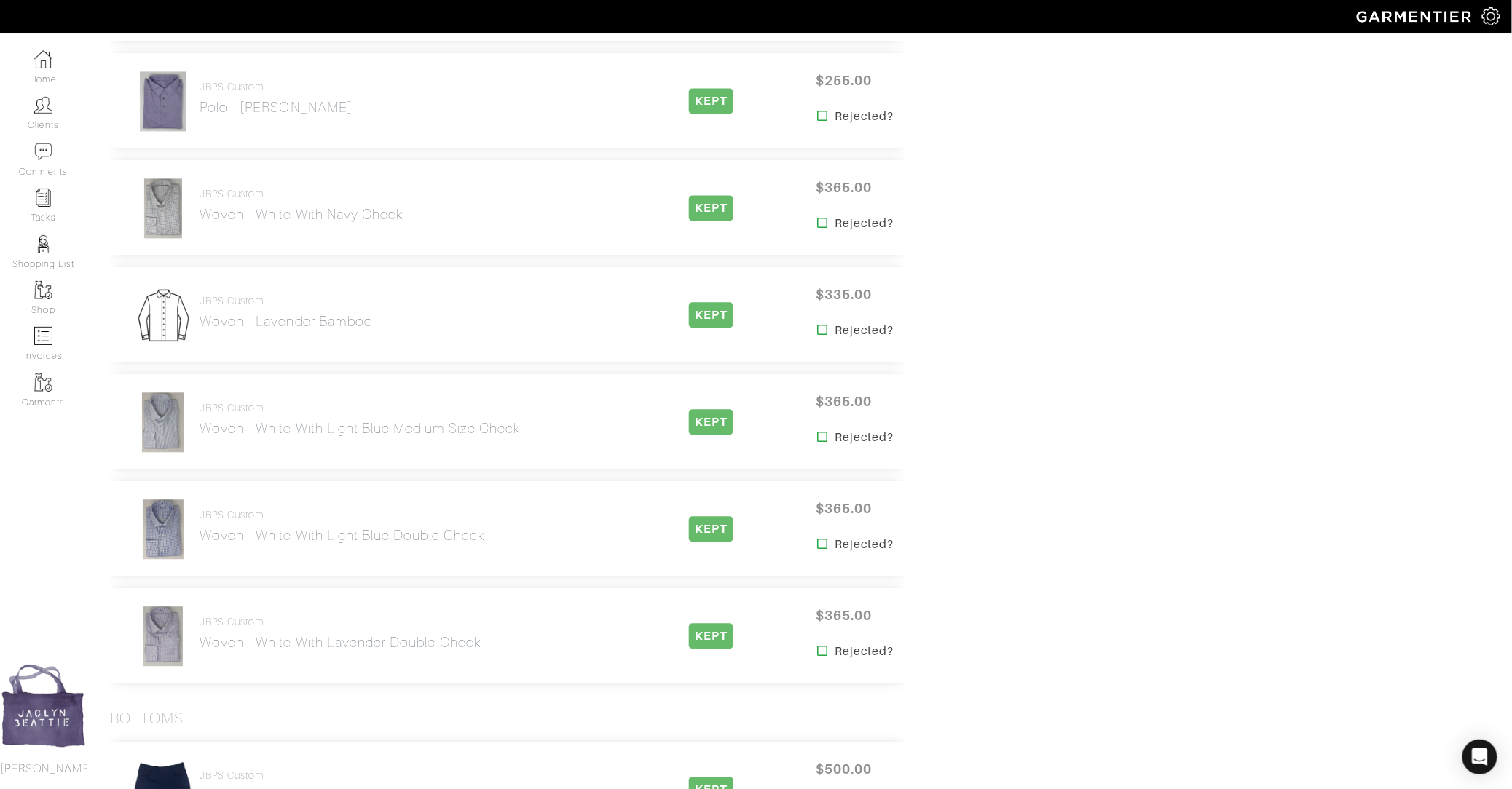
scroll to position [1229, 0]
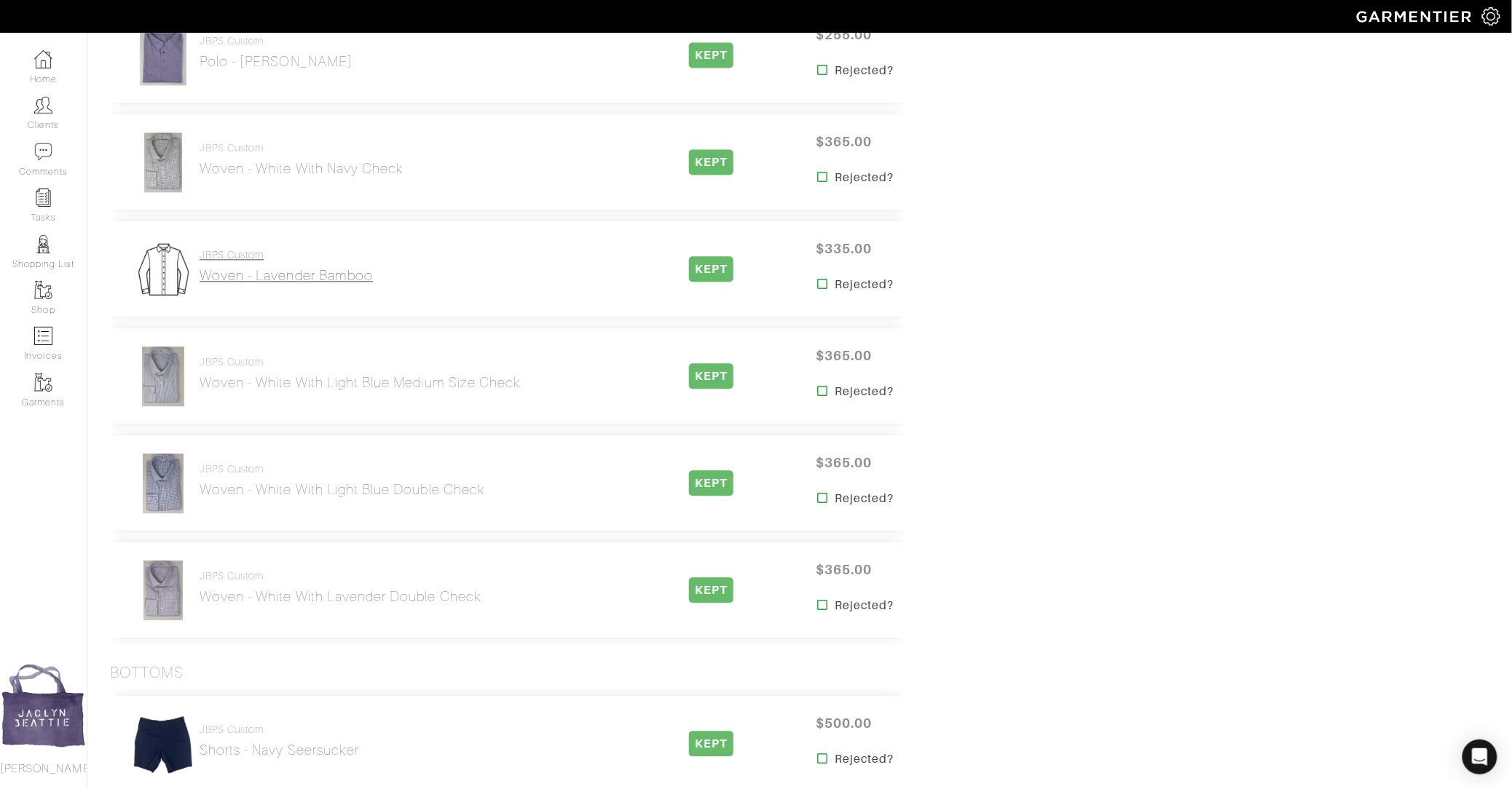
click at [320, 276] on h2 "Woven - Lavender bamboo" at bounding box center [286, 275] width 173 height 17
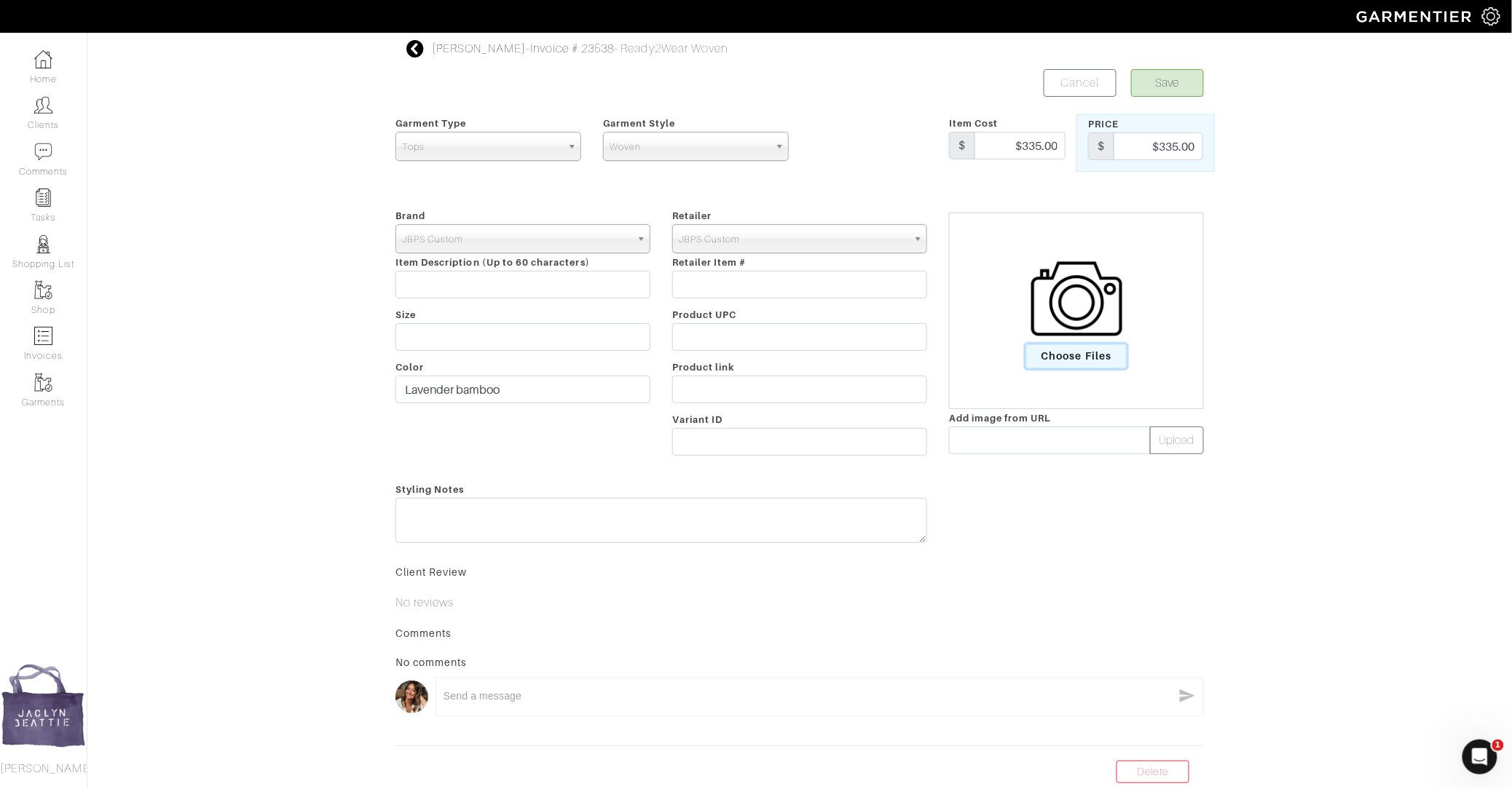
click at [1109, 353] on span "Choose Files" at bounding box center [1078, 356] width 102 height 24
click at [0, 0] on input "Choose Files" at bounding box center [0, 0] width 0 height 0
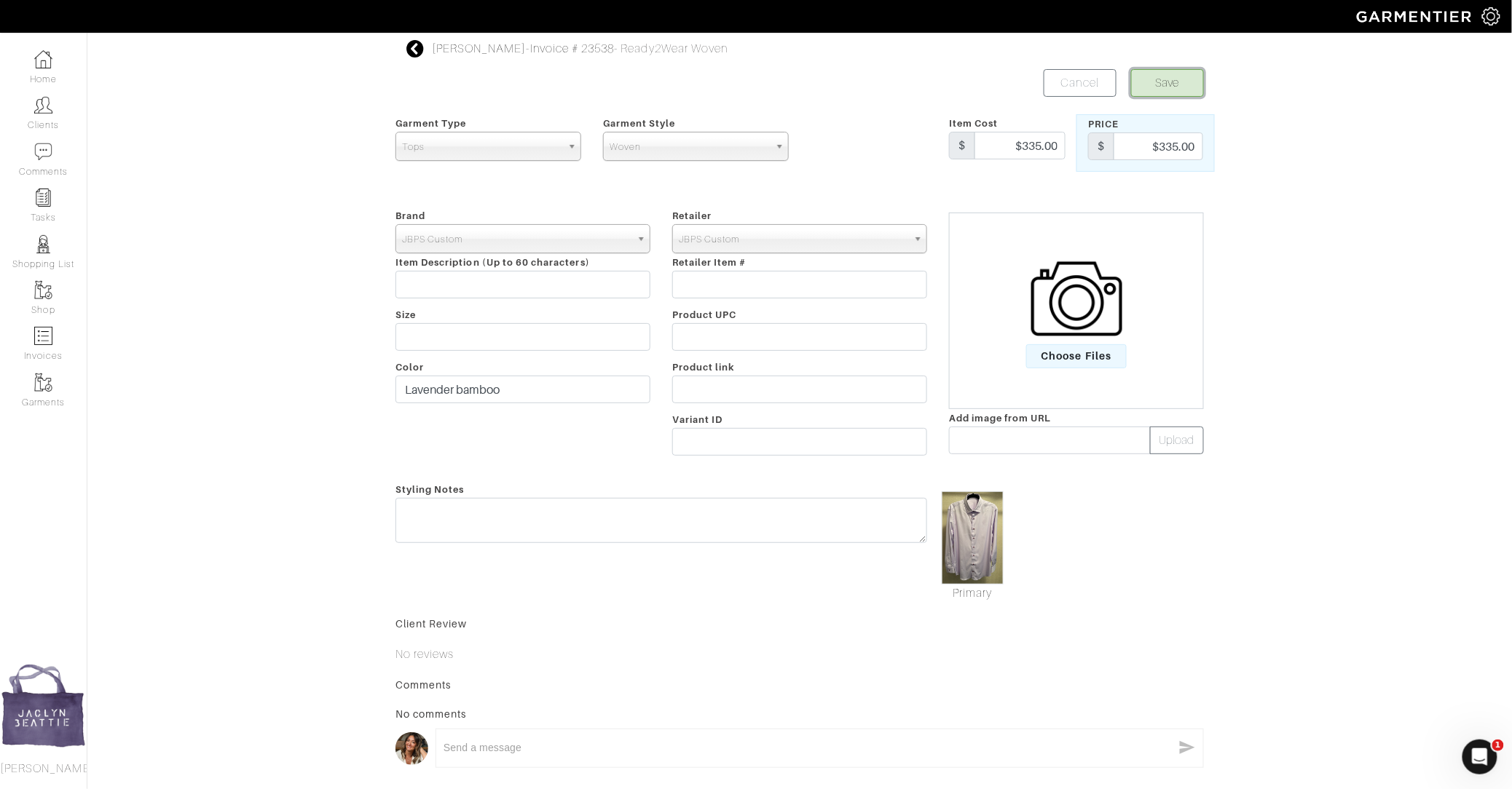
click at [1171, 76] on button "Save" at bounding box center [1168, 83] width 73 height 28
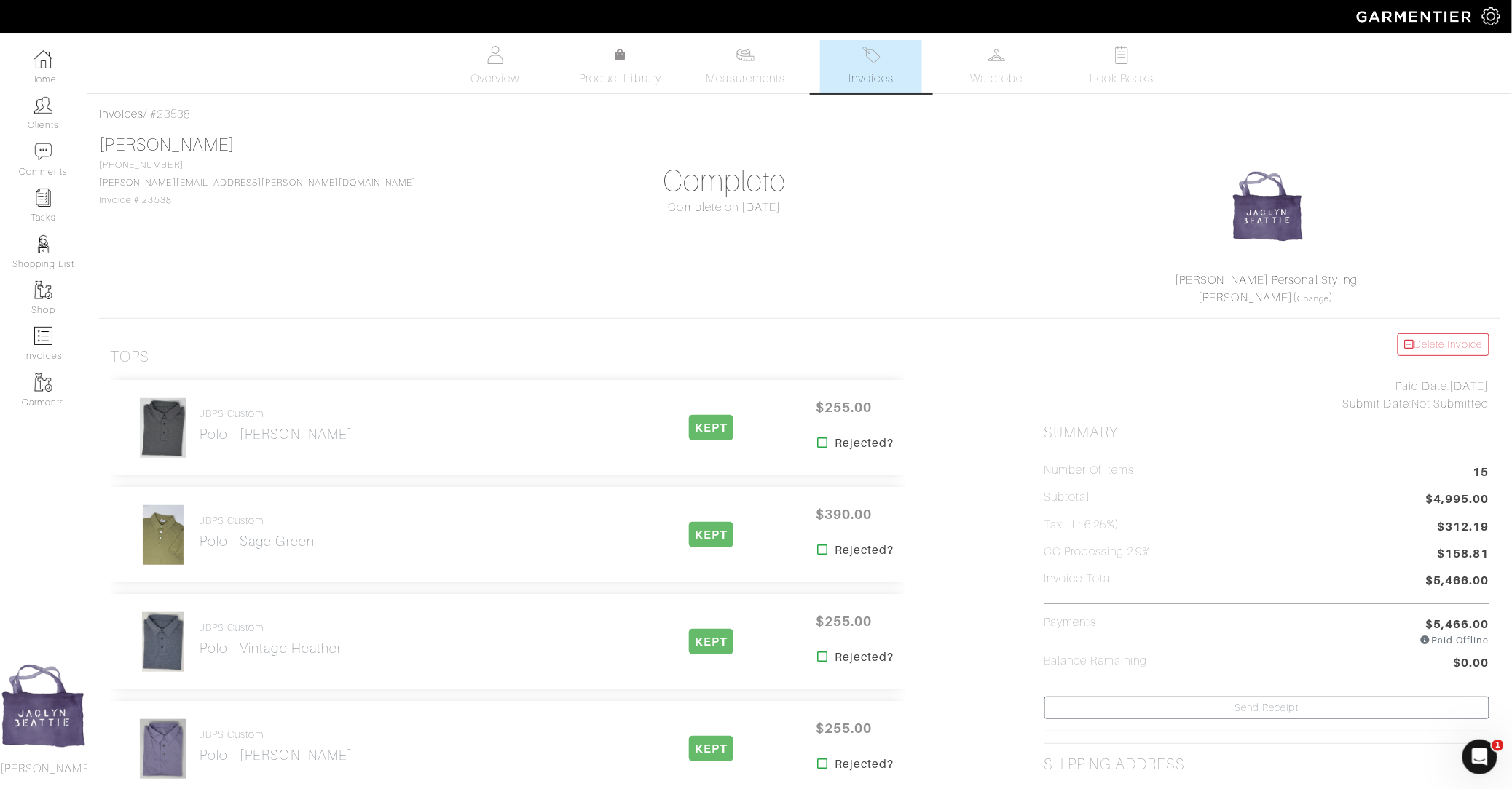
click at [893, 60] on link "Invoices" at bounding box center [871, 67] width 102 height 53
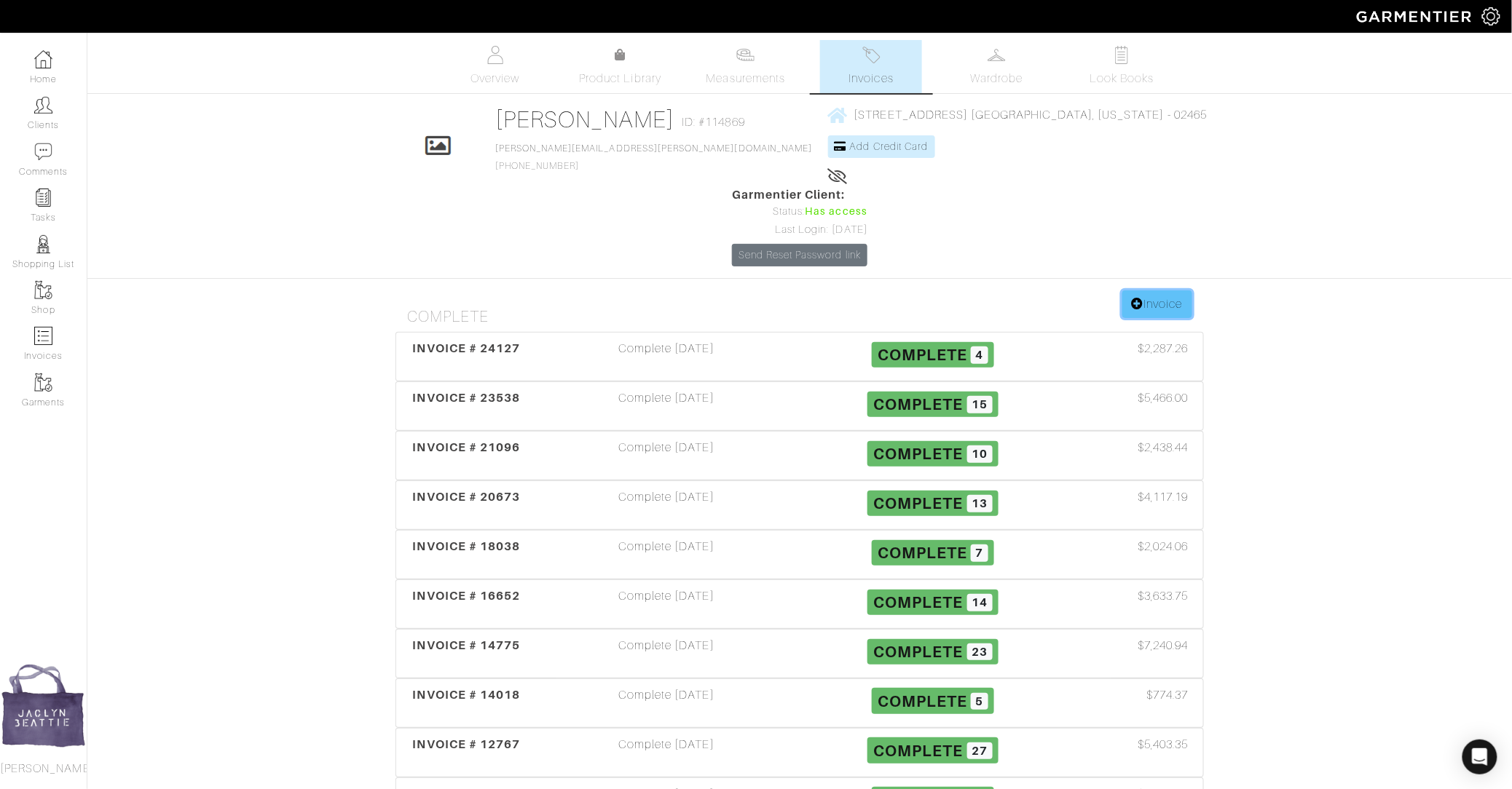
click at [1145, 291] on link "Invoice" at bounding box center [1157, 304] width 70 height 28
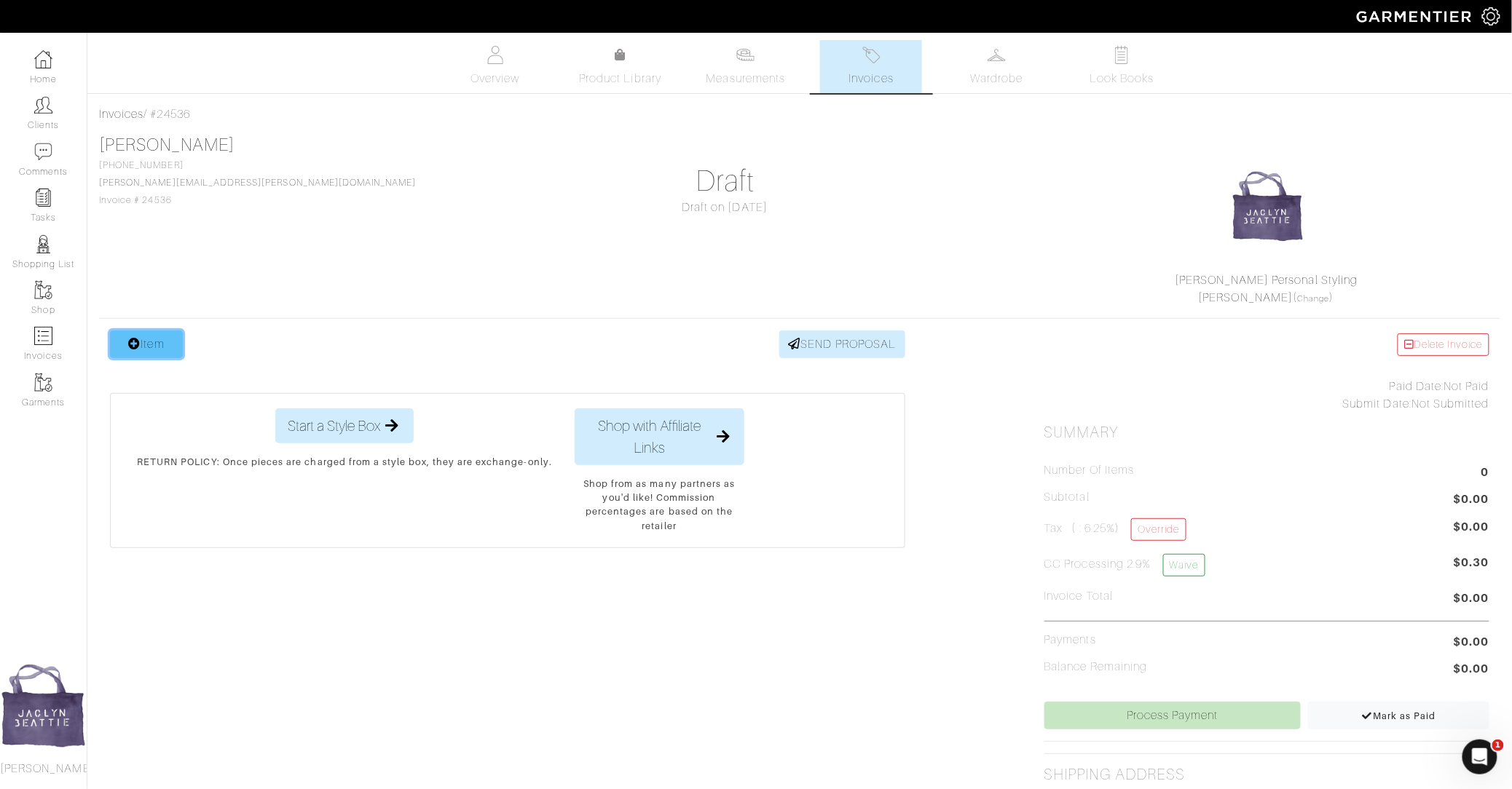
click at [169, 341] on link "Item" at bounding box center [146, 344] width 73 height 28
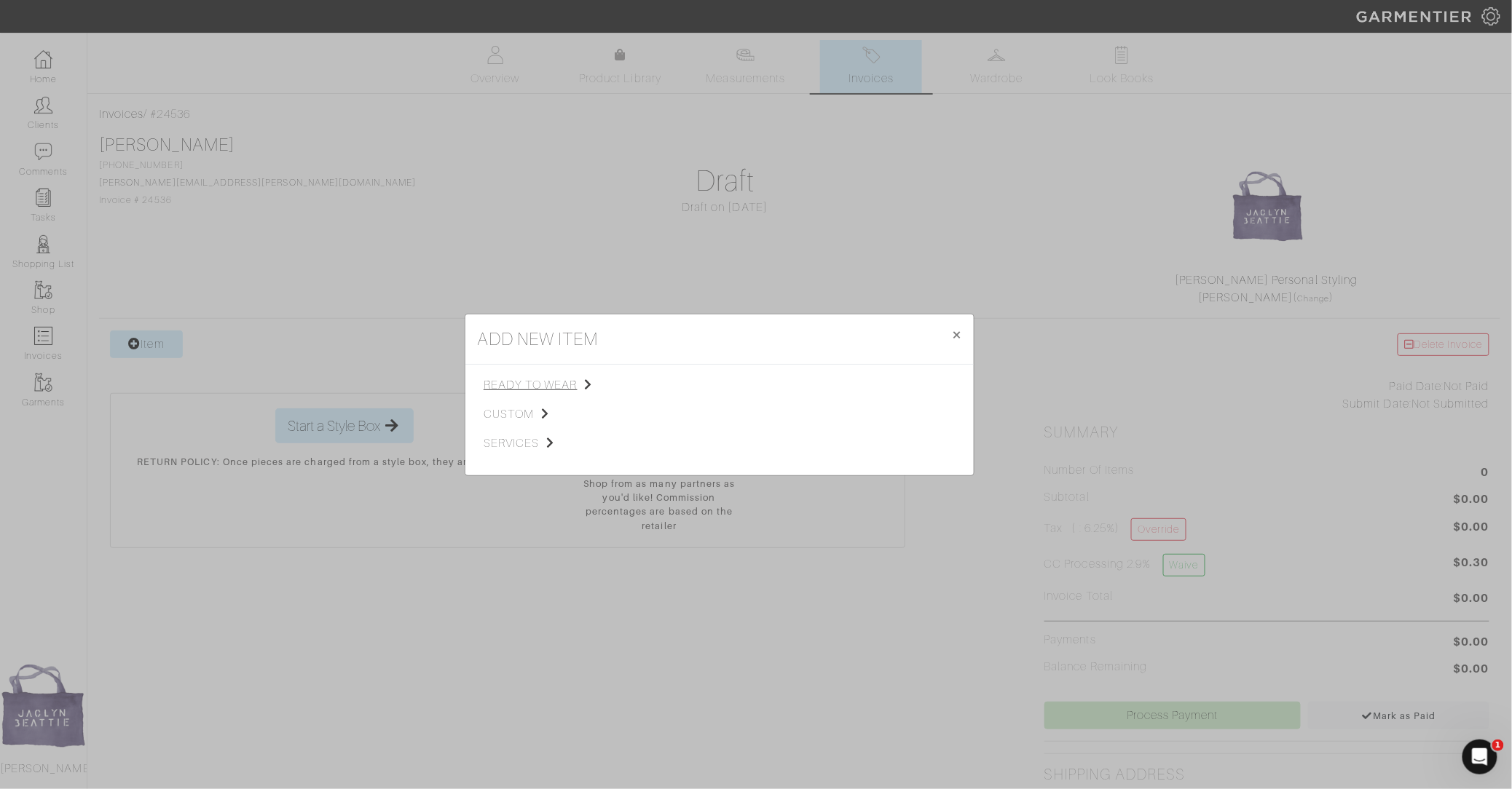
click at [539, 376] on span "ready to wear" at bounding box center [557, 385] width 146 height 18
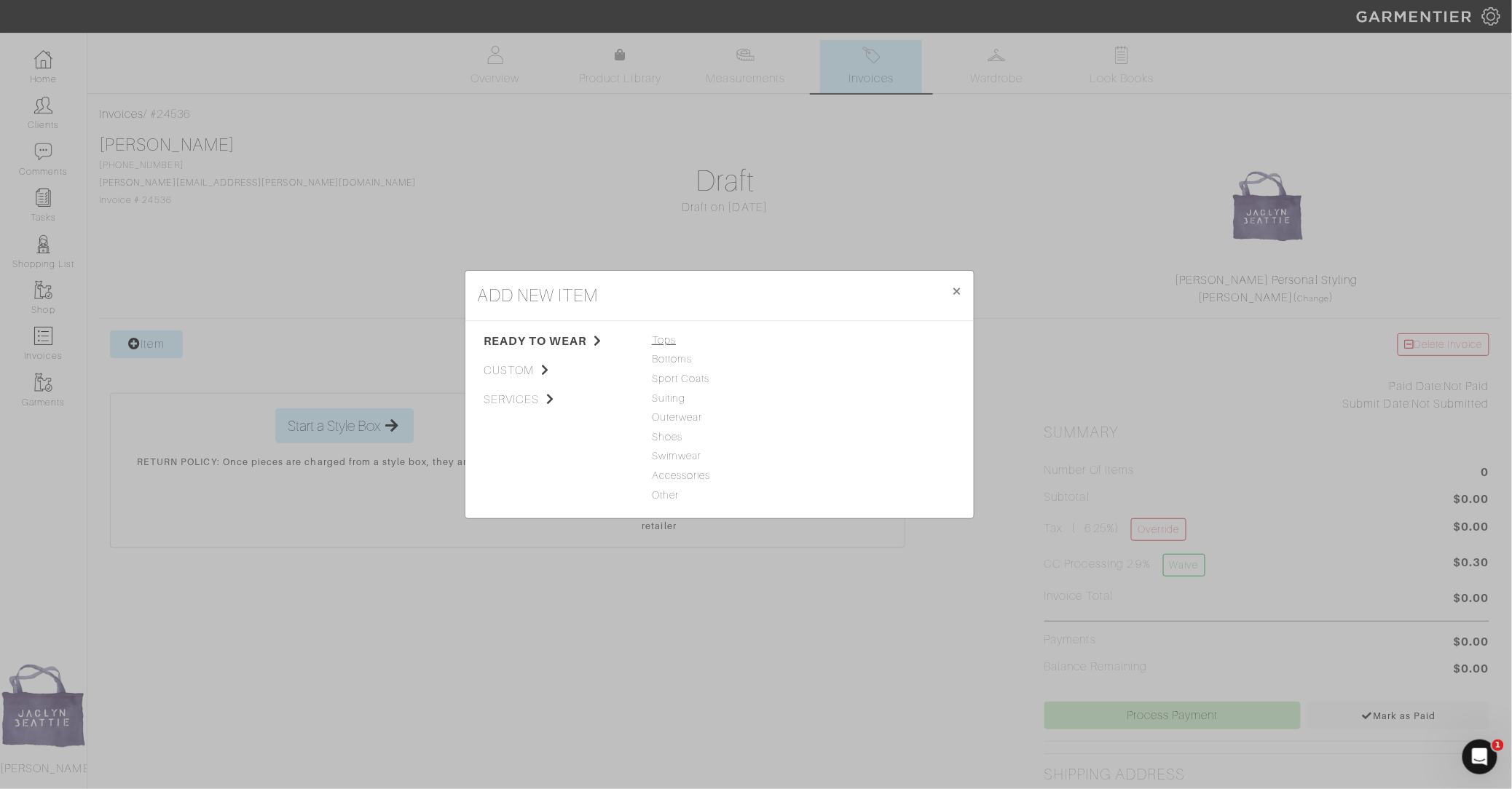
click at [657, 345] on span "Tops" at bounding box center [720, 341] width 136 height 16
click at [828, 382] on link "Woven" at bounding box center [826, 378] width 34 height 12
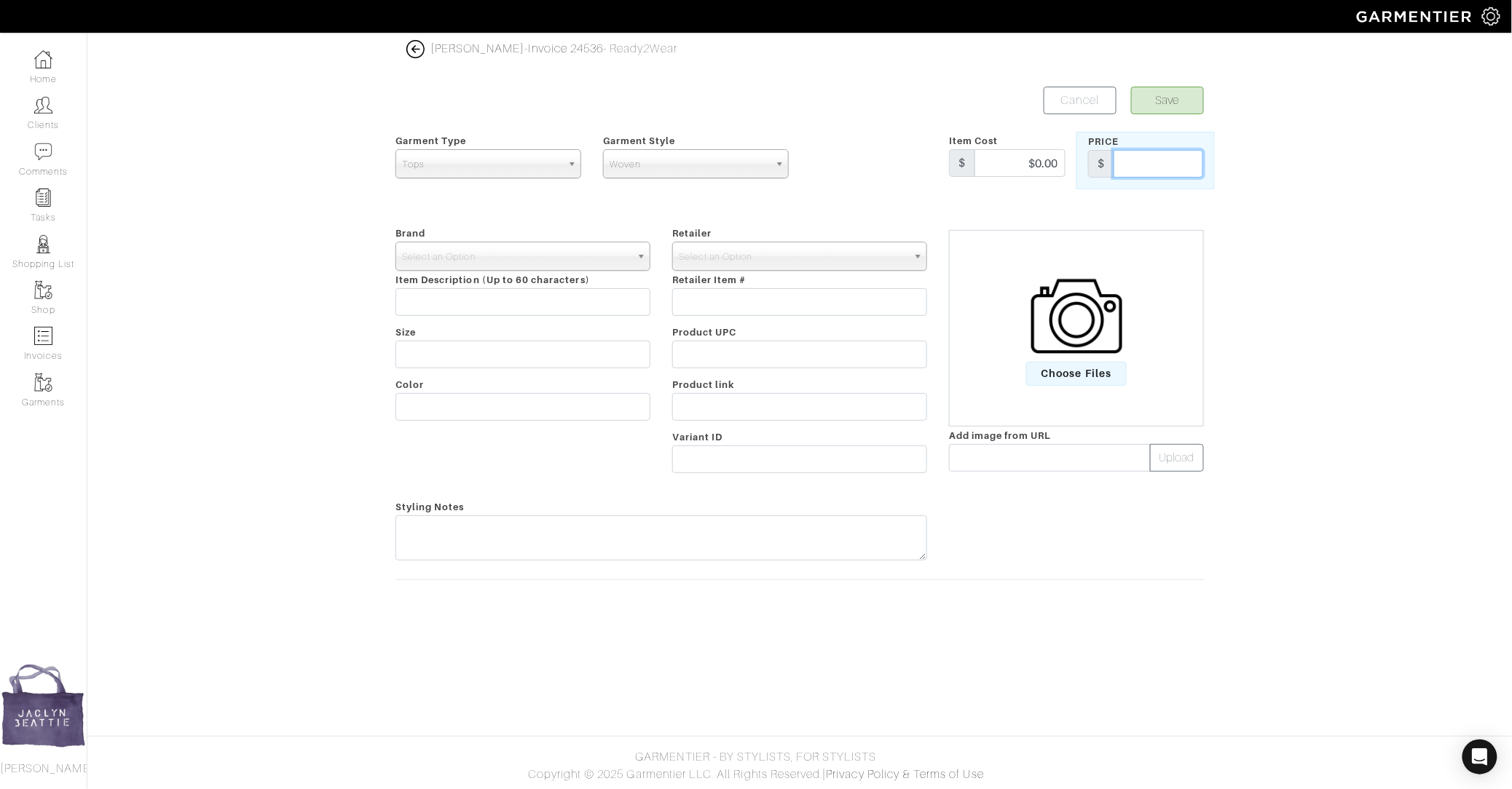
click at [1161, 161] on input "text" at bounding box center [1159, 163] width 89 height 28
type input "575"
click at [491, 409] on input "text" at bounding box center [523, 407] width 255 height 28
type input "Black Linen"
click at [531, 249] on span "Select an Option" at bounding box center [516, 257] width 228 height 29
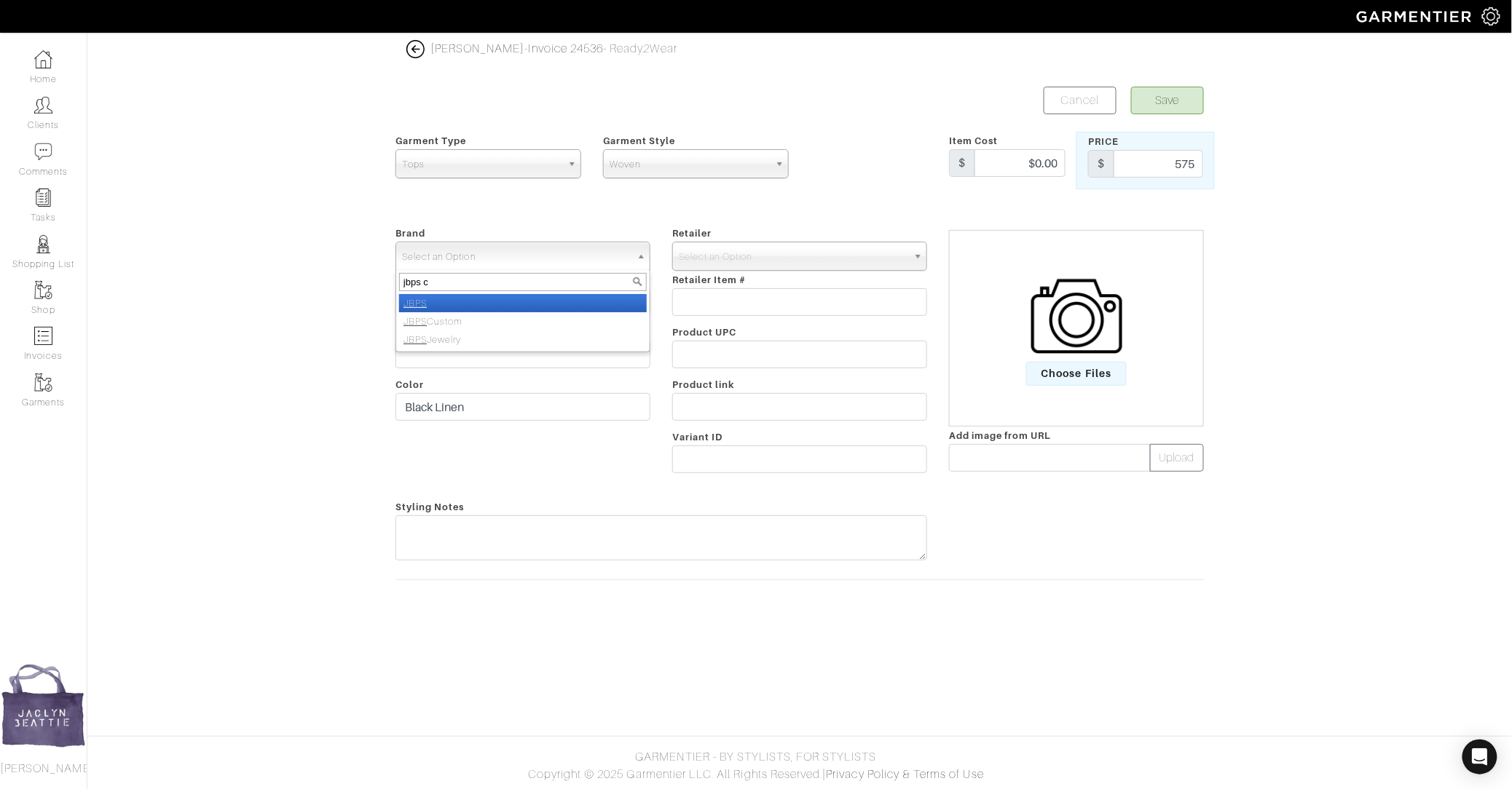
type input "jbps cu"
select select "JBPS Custom"
click at [744, 260] on span "Select an Option" at bounding box center [793, 257] width 228 height 29
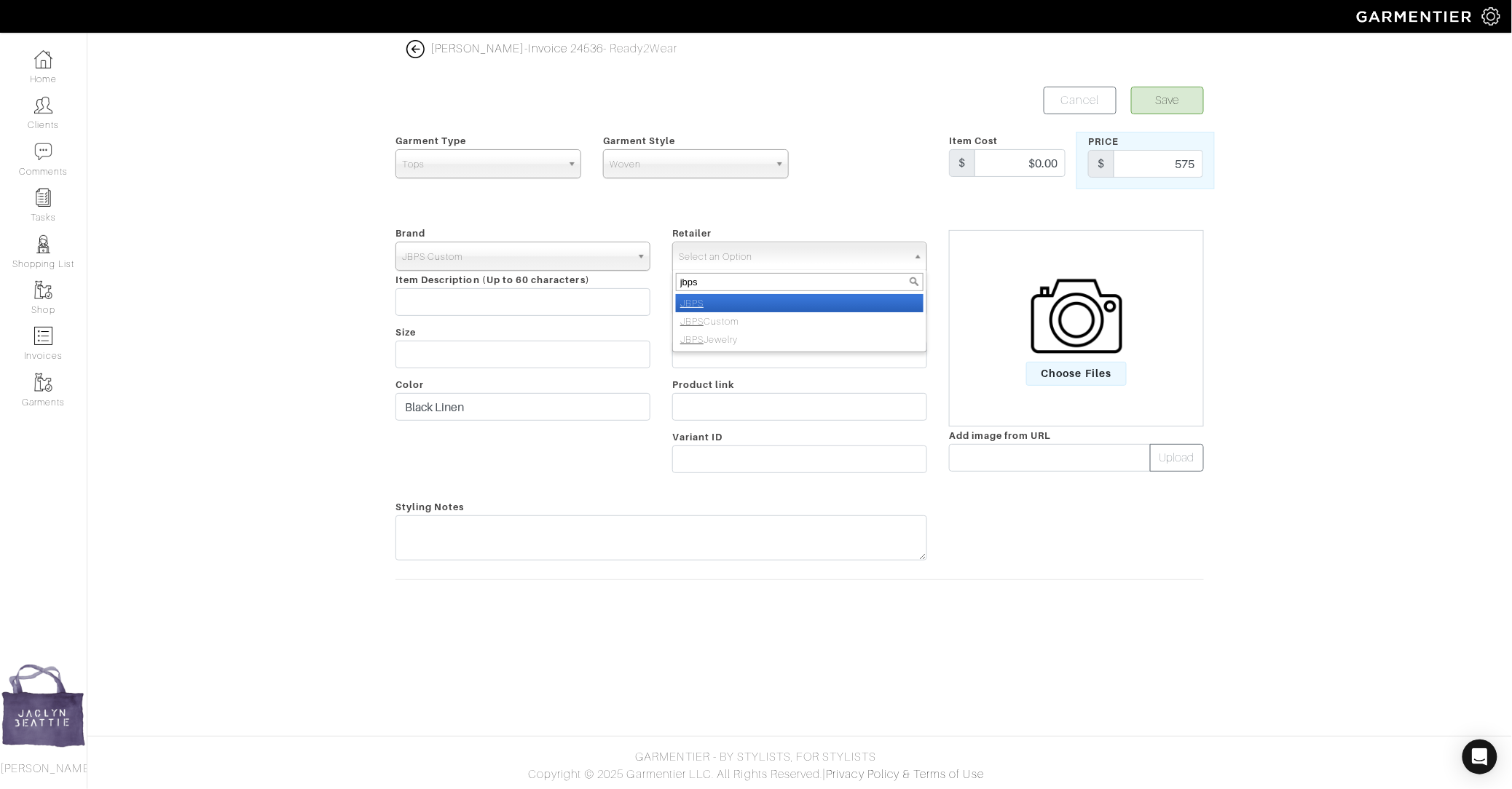
type input "jbps c"
select select "6484"
click at [1093, 375] on span "Choose Files" at bounding box center [1078, 374] width 102 height 24
click at [0, 0] on input "Choose Files" at bounding box center [0, 0] width 0 height 0
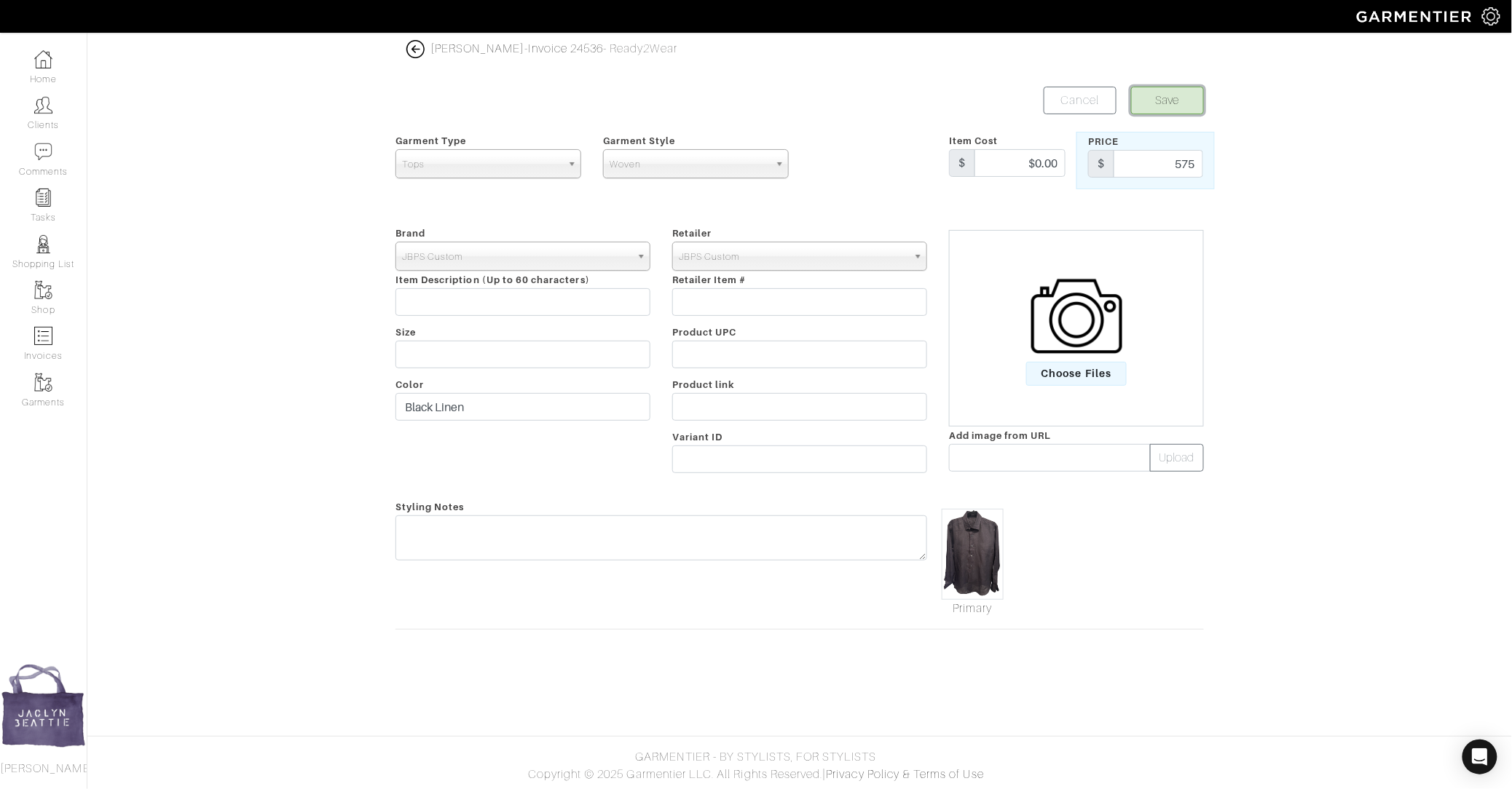
click at [1168, 101] on button "Save" at bounding box center [1168, 100] width 73 height 28
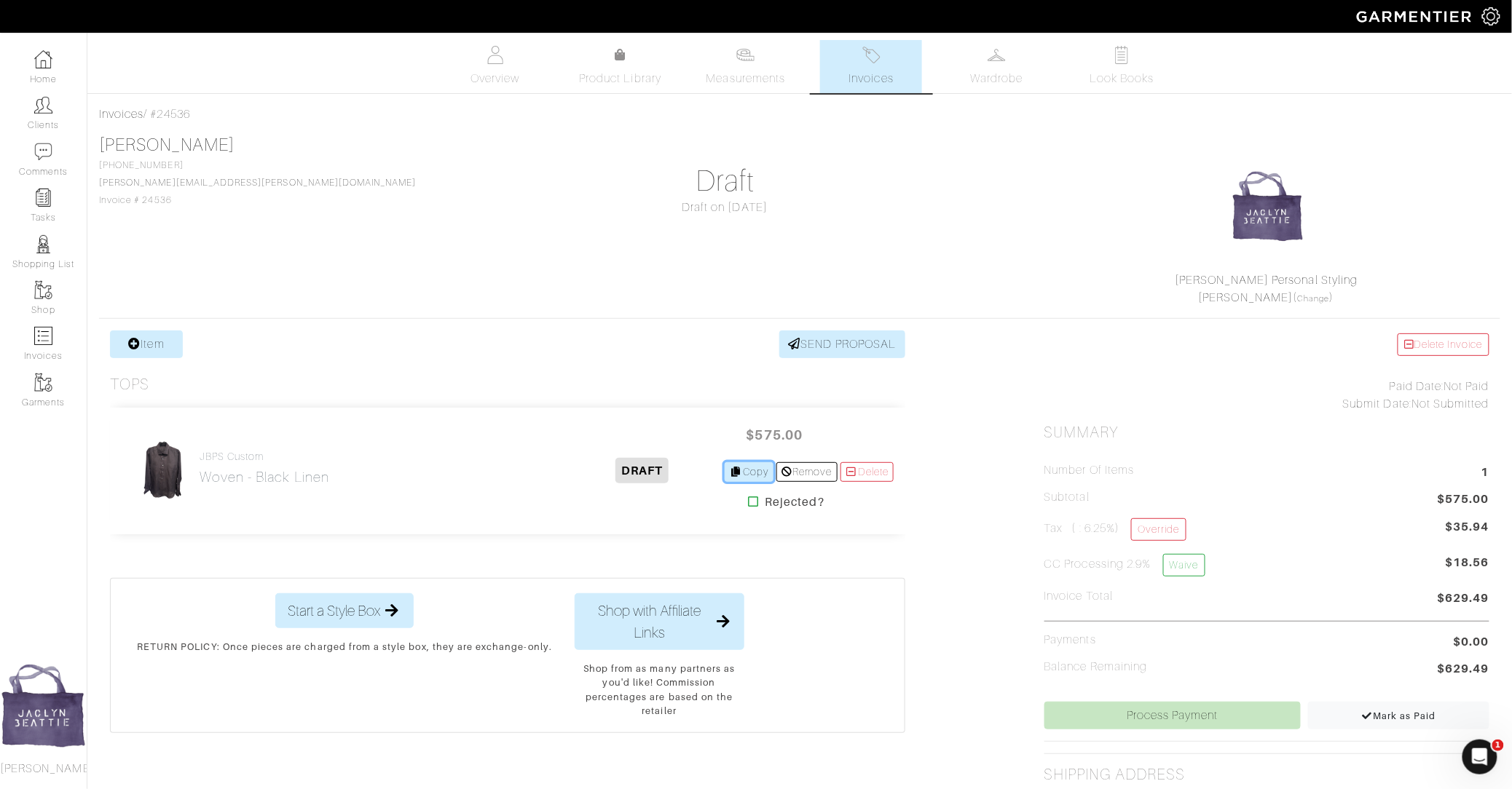
click at [737, 473] on link "Copy" at bounding box center [748, 473] width 49 height 20
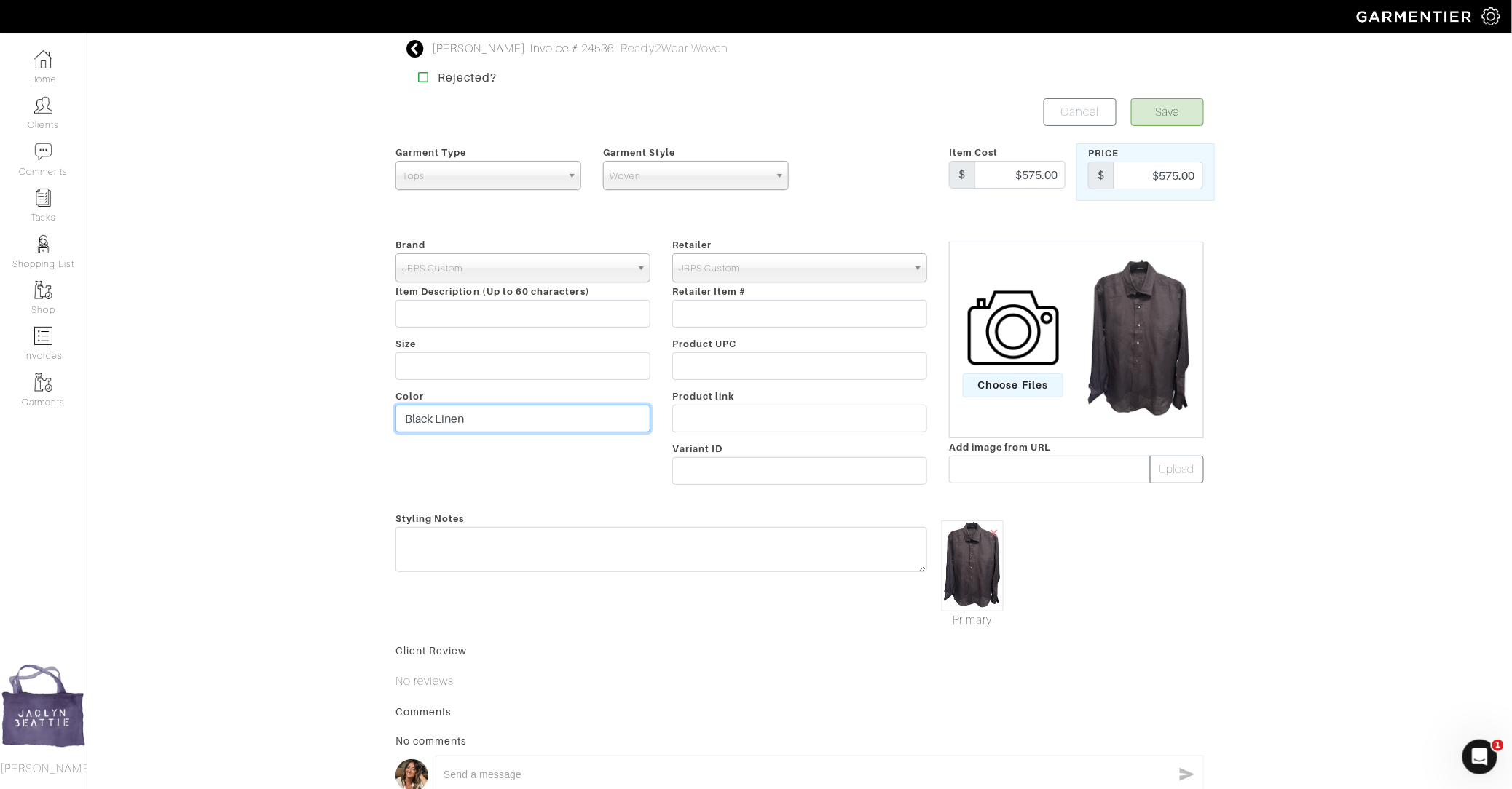
drag, startPoint x: 433, startPoint y: 416, endPoint x: 368, endPoint y: 415, distance: 65.0
click at [368, 415] on div "[PERSON_NAME] - Invoice # 24536 - Ready2Wear Woven Rejected? Save Cancel Garmen…" at bounding box center [756, 451] width 1512 height 822
type input "Green Linen"
click at [992, 533] on span "×" at bounding box center [994, 532] width 12 height 20
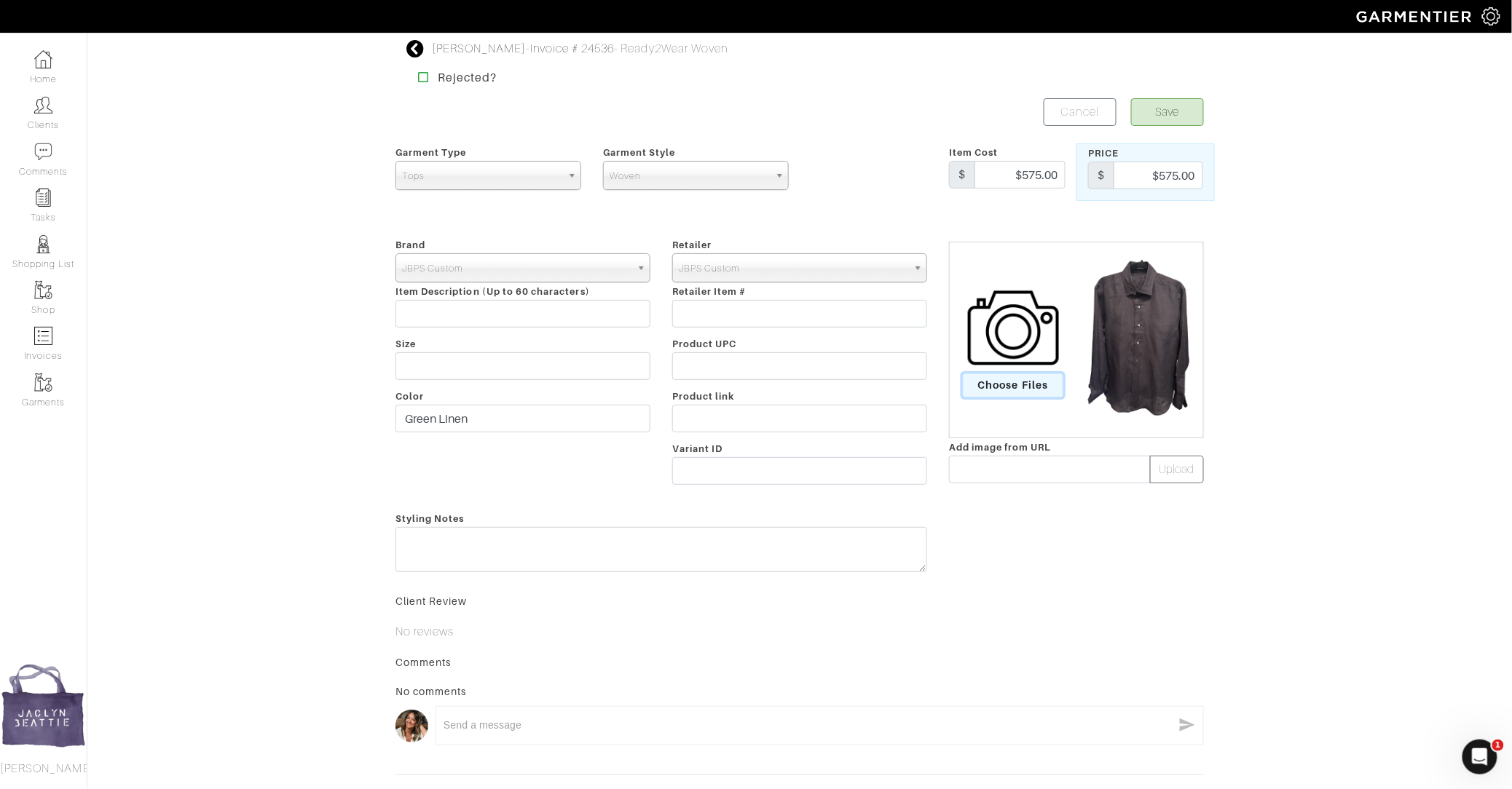
click at [1011, 390] on span "Choose Files" at bounding box center [1013, 385] width 102 height 24
click at [0, 0] on input "Choose Files" at bounding box center [0, 0] width 0 height 0
click at [1182, 105] on button "Save" at bounding box center [1168, 111] width 73 height 28
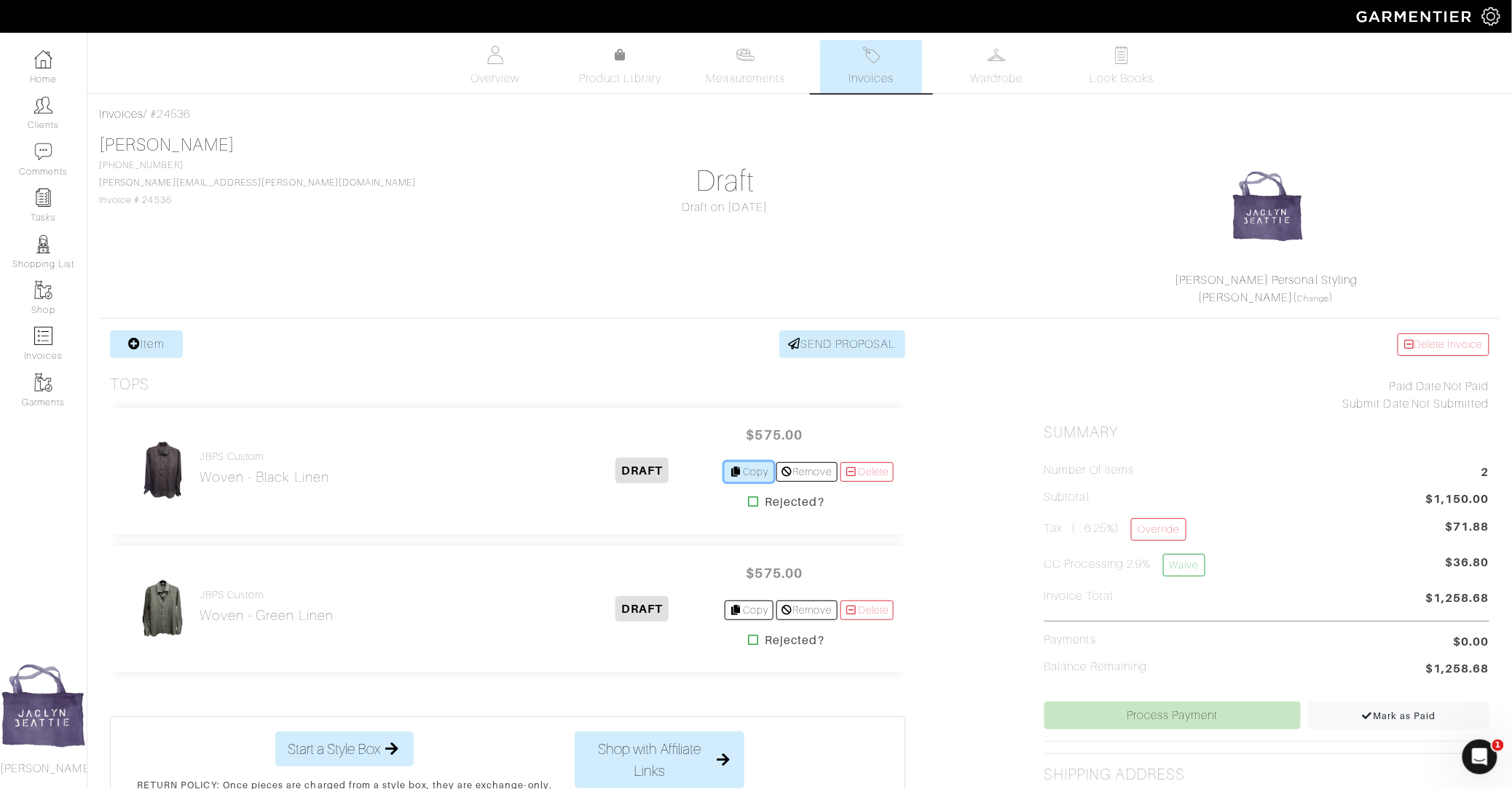
click at [748, 466] on link "Copy" at bounding box center [748, 473] width 49 height 20
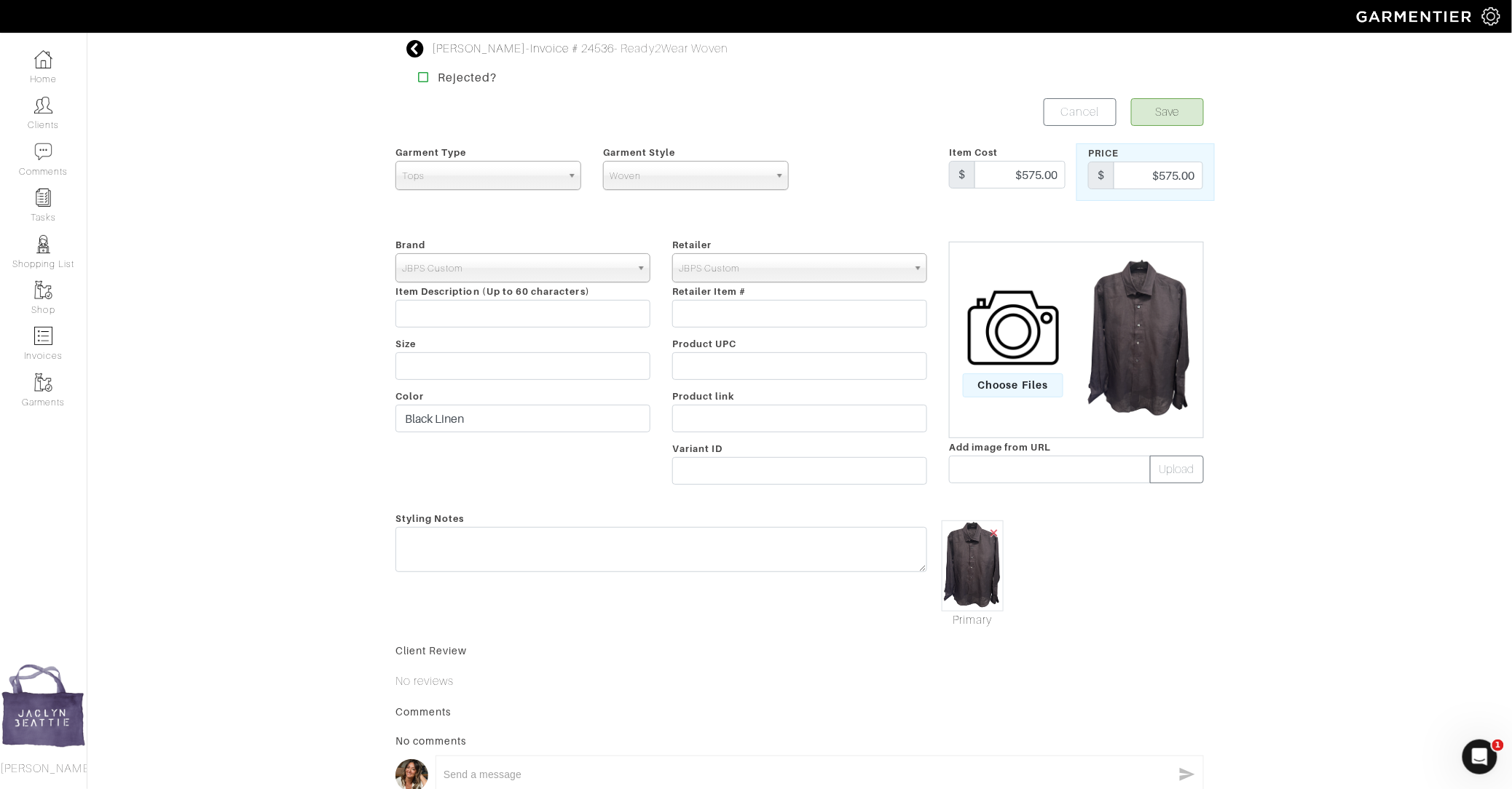
click at [991, 531] on span "×" at bounding box center [994, 532] width 12 height 20
click at [1172, 176] on input "$575.00" at bounding box center [1159, 175] width 89 height 28
type input "345"
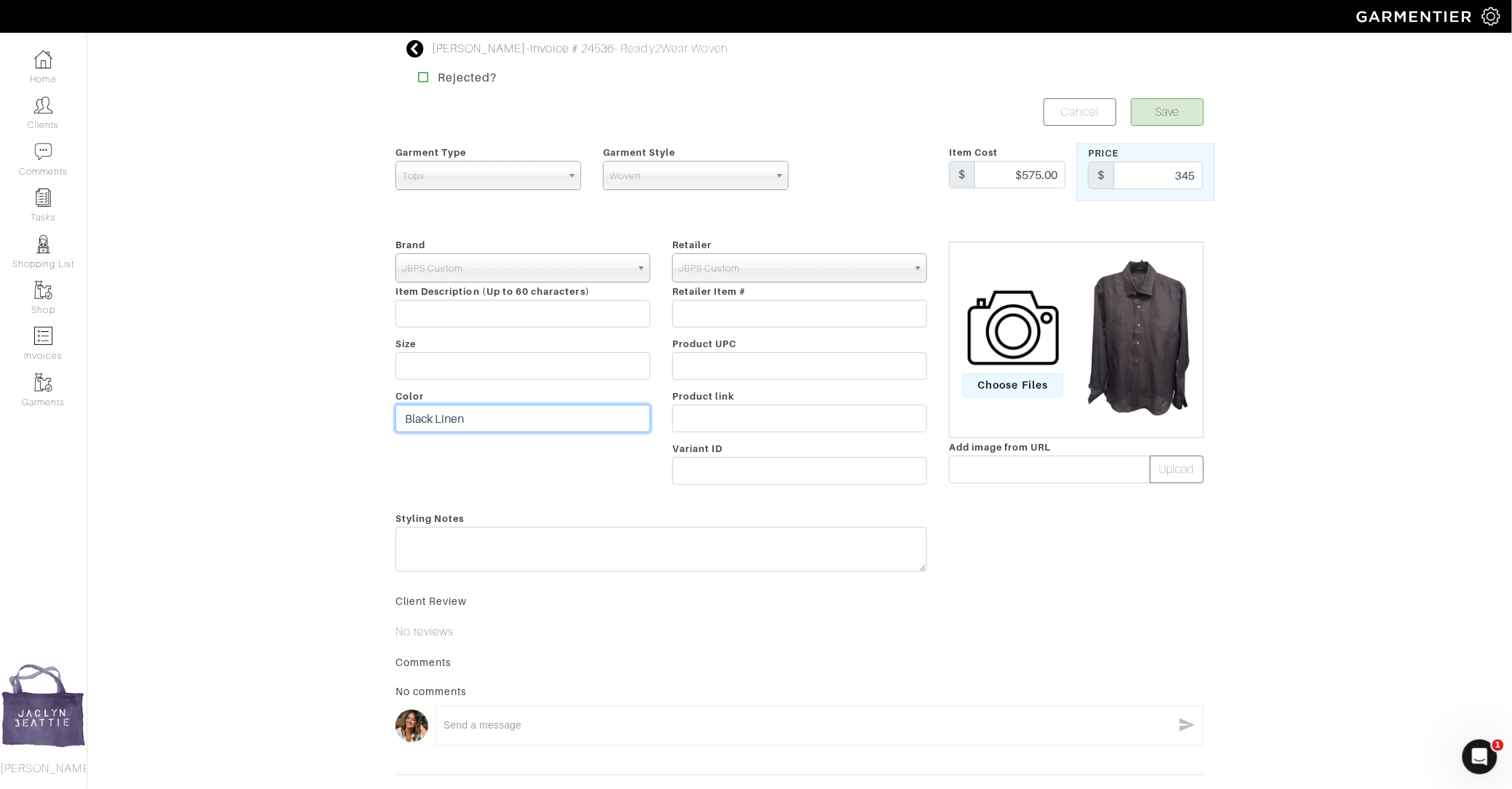
click at [612, 418] on input "Black Linen" at bounding box center [523, 418] width 255 height 28
type input "Faded black stripe"
click at [998, 379] on span "Choose Files" at bounding box center [1013, 385] width 102 height 24
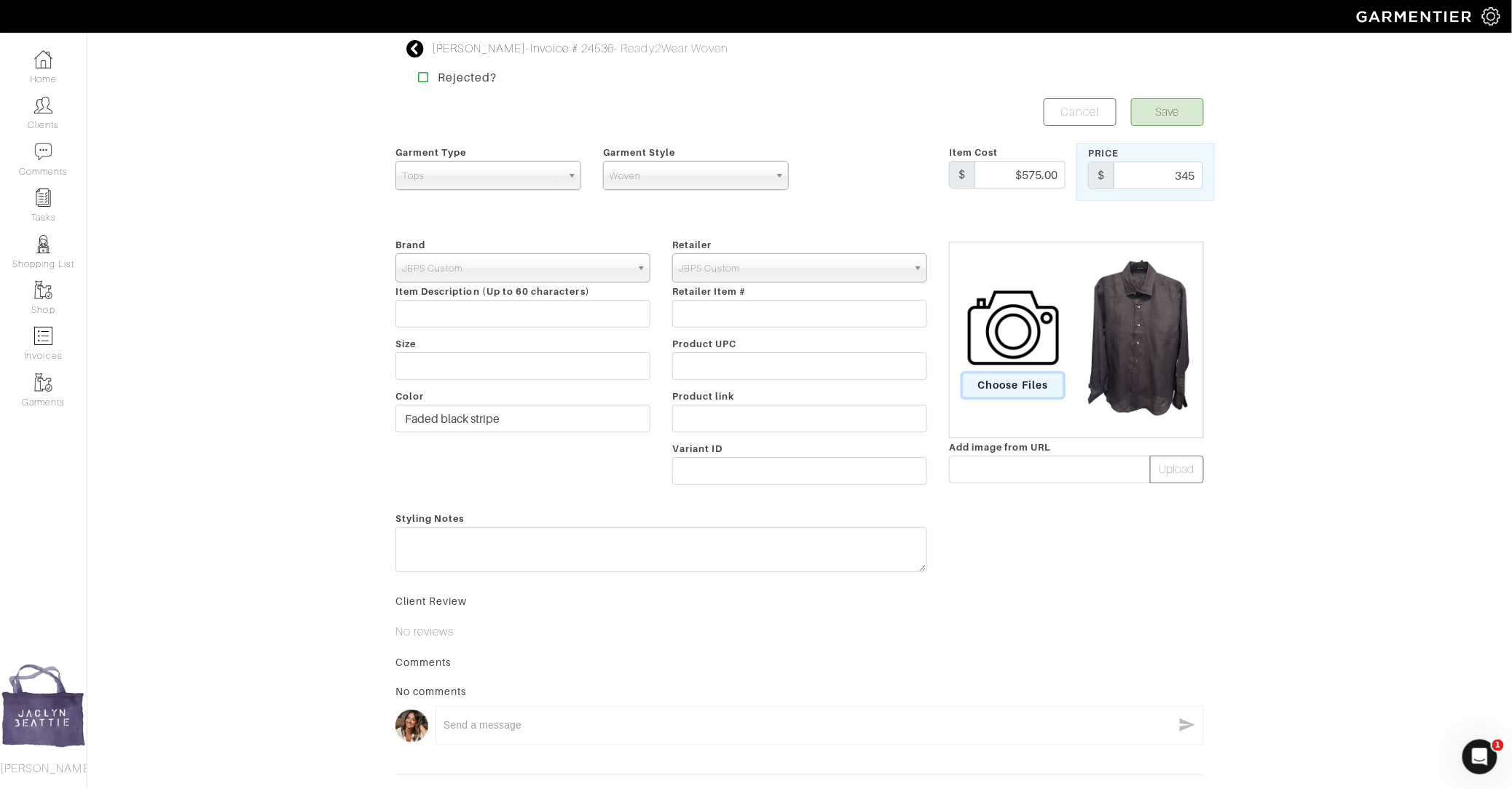
click at [0, 0] on input "Choose Files" at bounding box center [0, 0] width 0 height 0
click at [1168, 113] on button "Save" at bounding box center [1168, 111] width 73 height 28
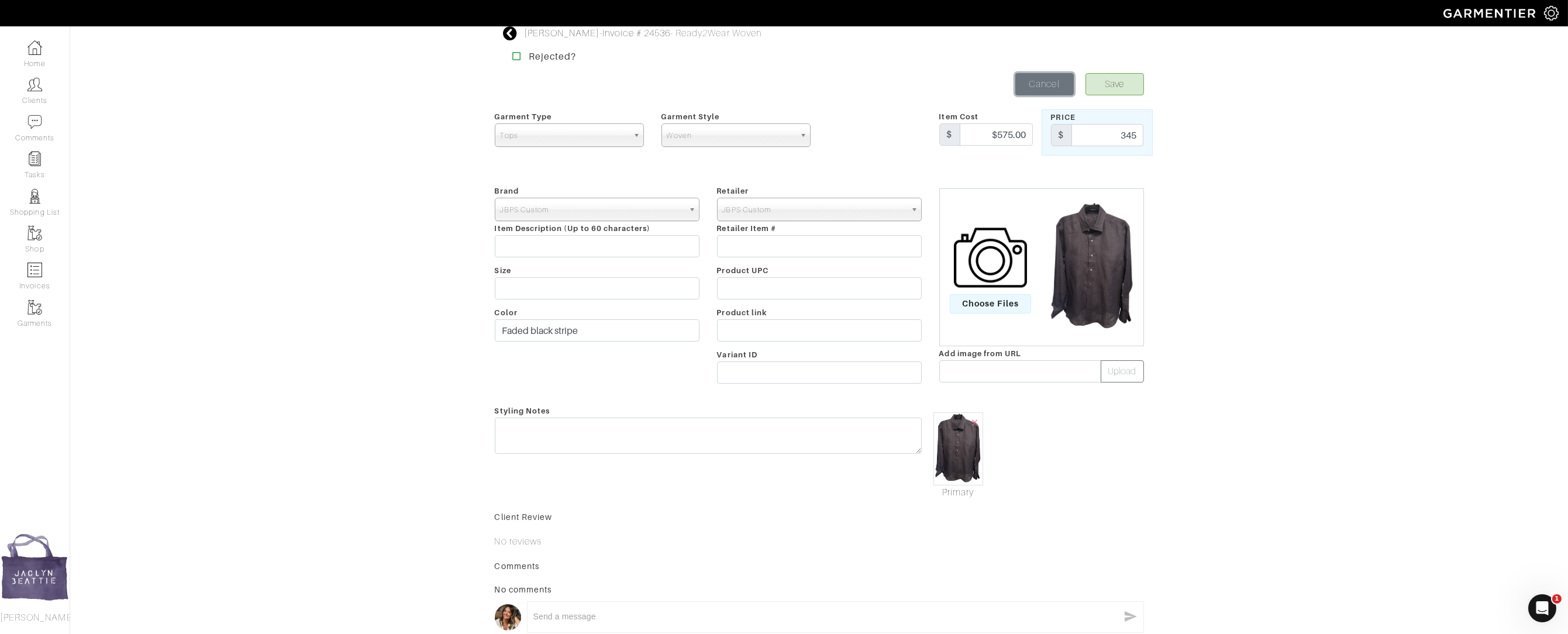
click at [1047, 84] on link "Cancel" at bounding box center [1045, 84] width 59 height 22
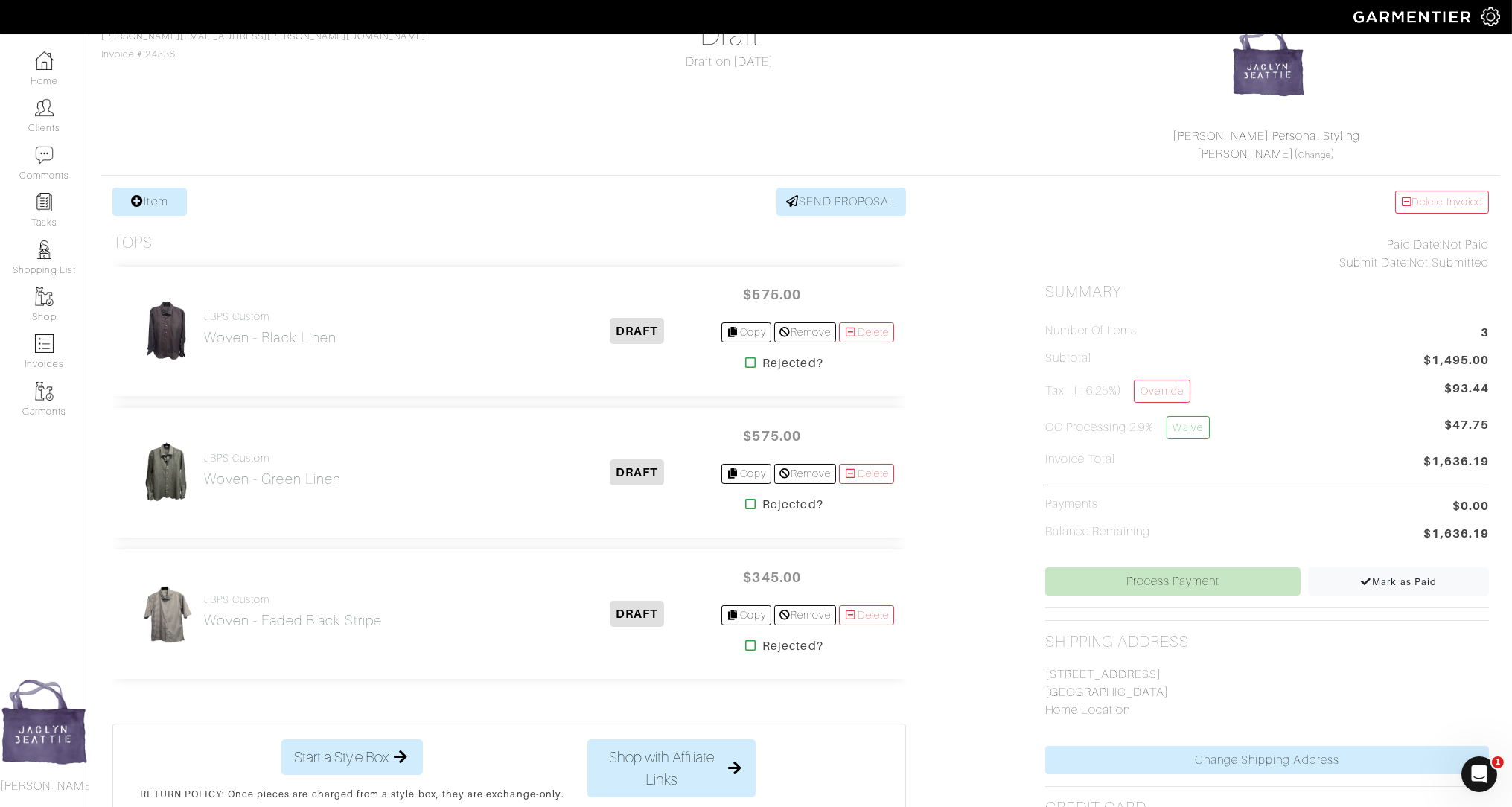
scroll to position [224, 0]
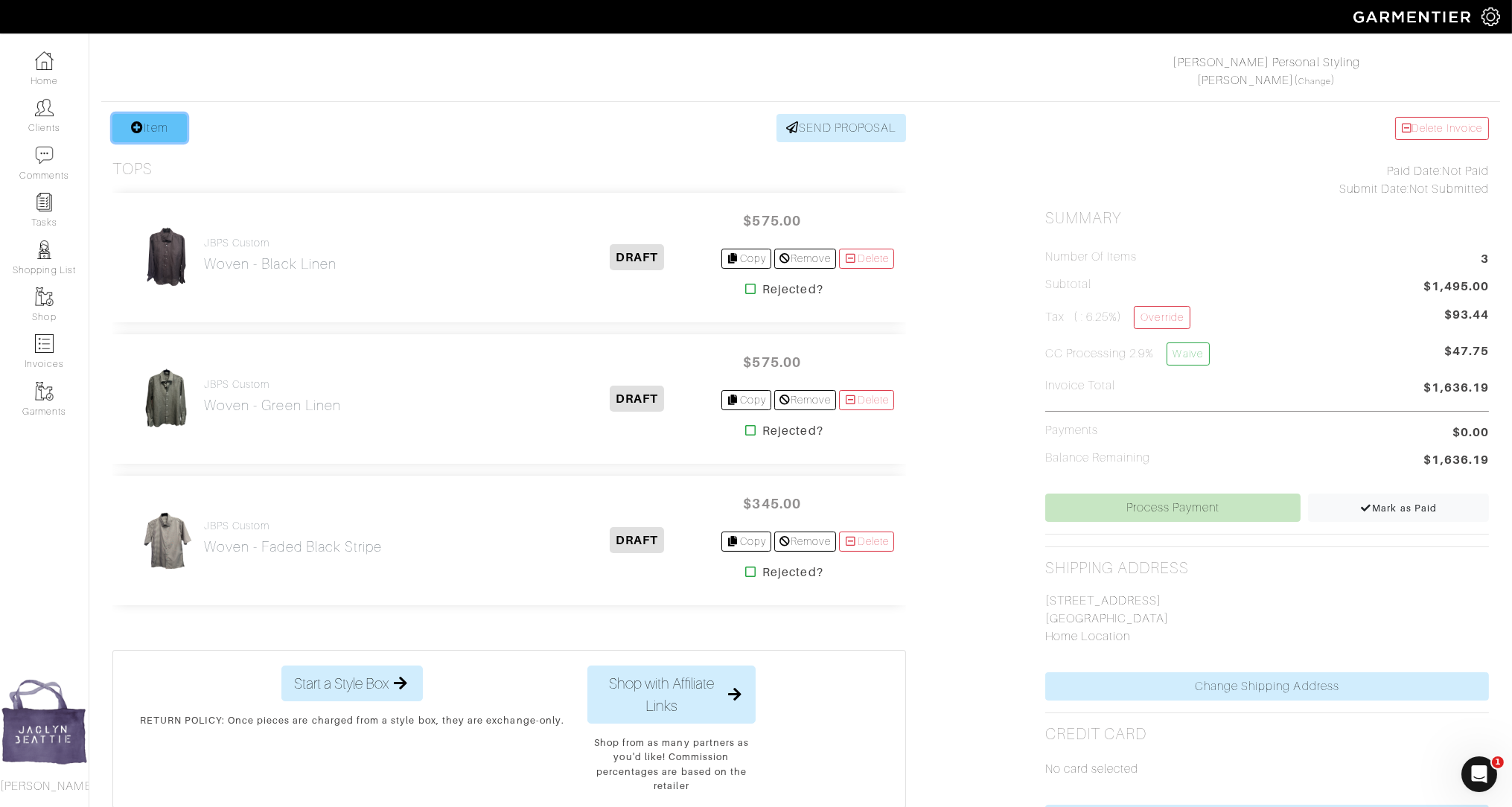
click at [146, 134] on link "Item" at bounding box center [150, 128] width 75 height 28
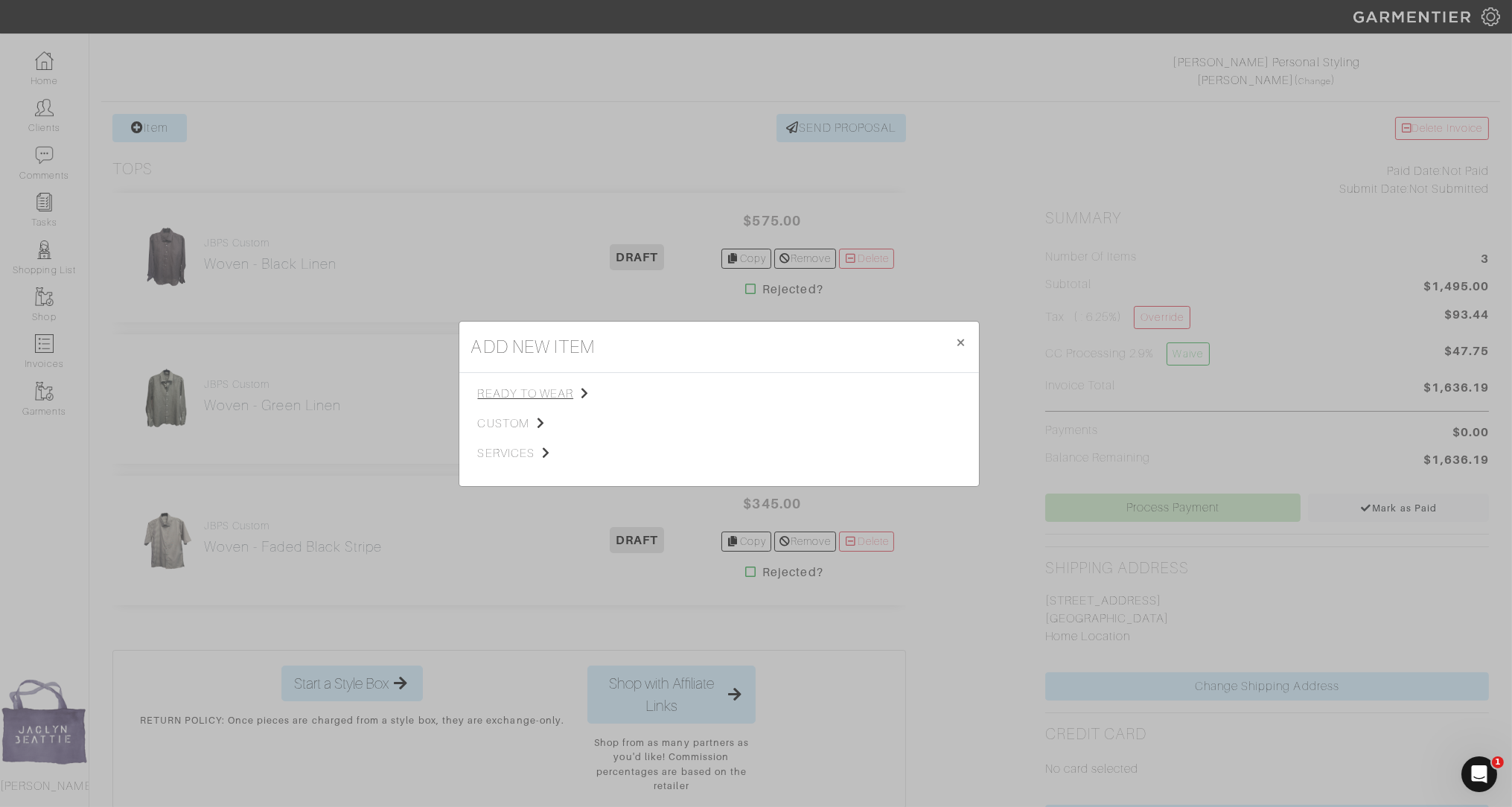
click at [523, 398] on span "ready to wear" at bounding box center [553, 394] width 150 height 18
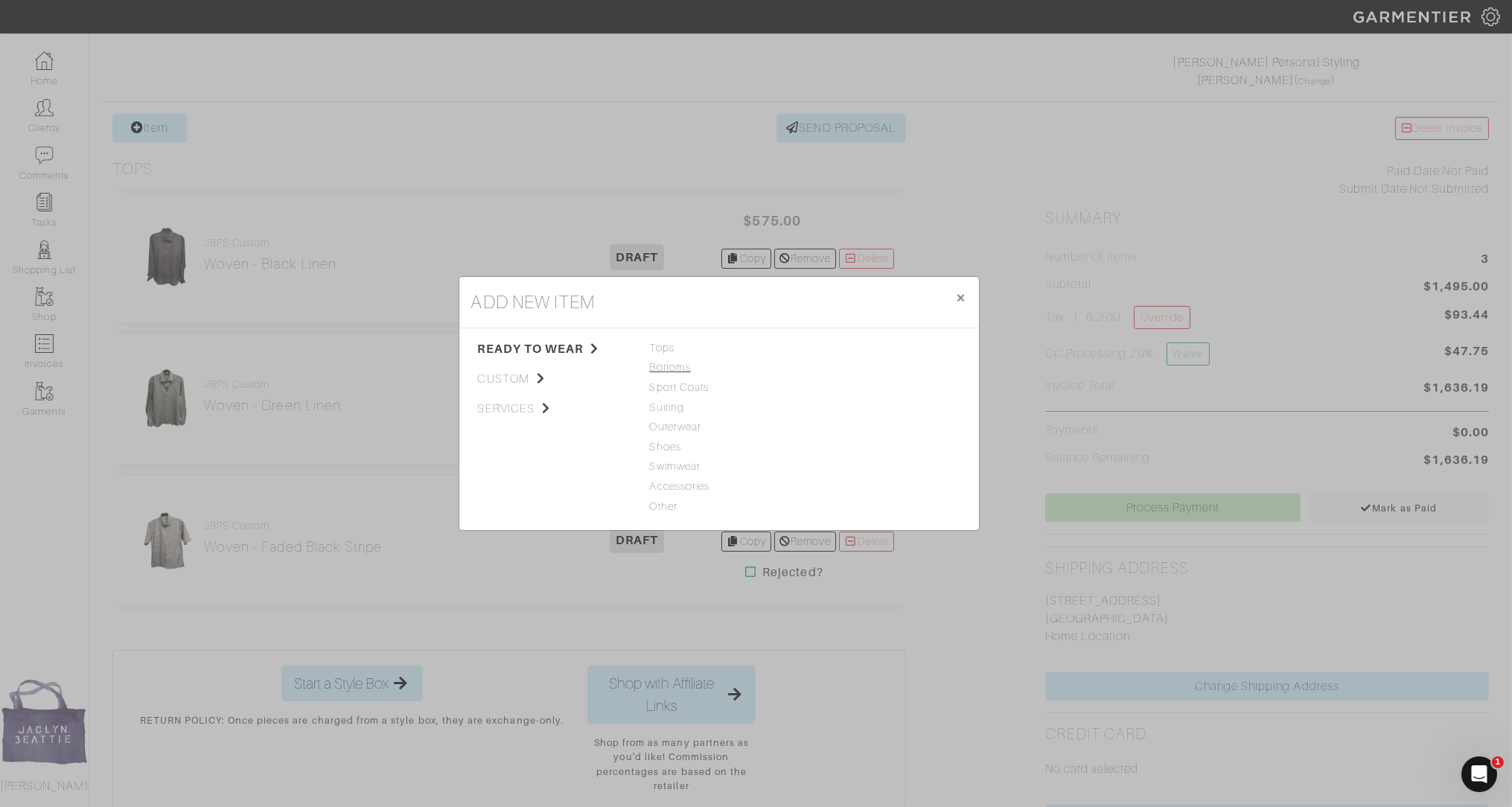
click at [662, 372] on span "Bottoms" at bounding box center [720, 367] width 139 height 16
click at [832, 361] on link "Casual Pant" at bounding box center [840, 367] width 59 height 12
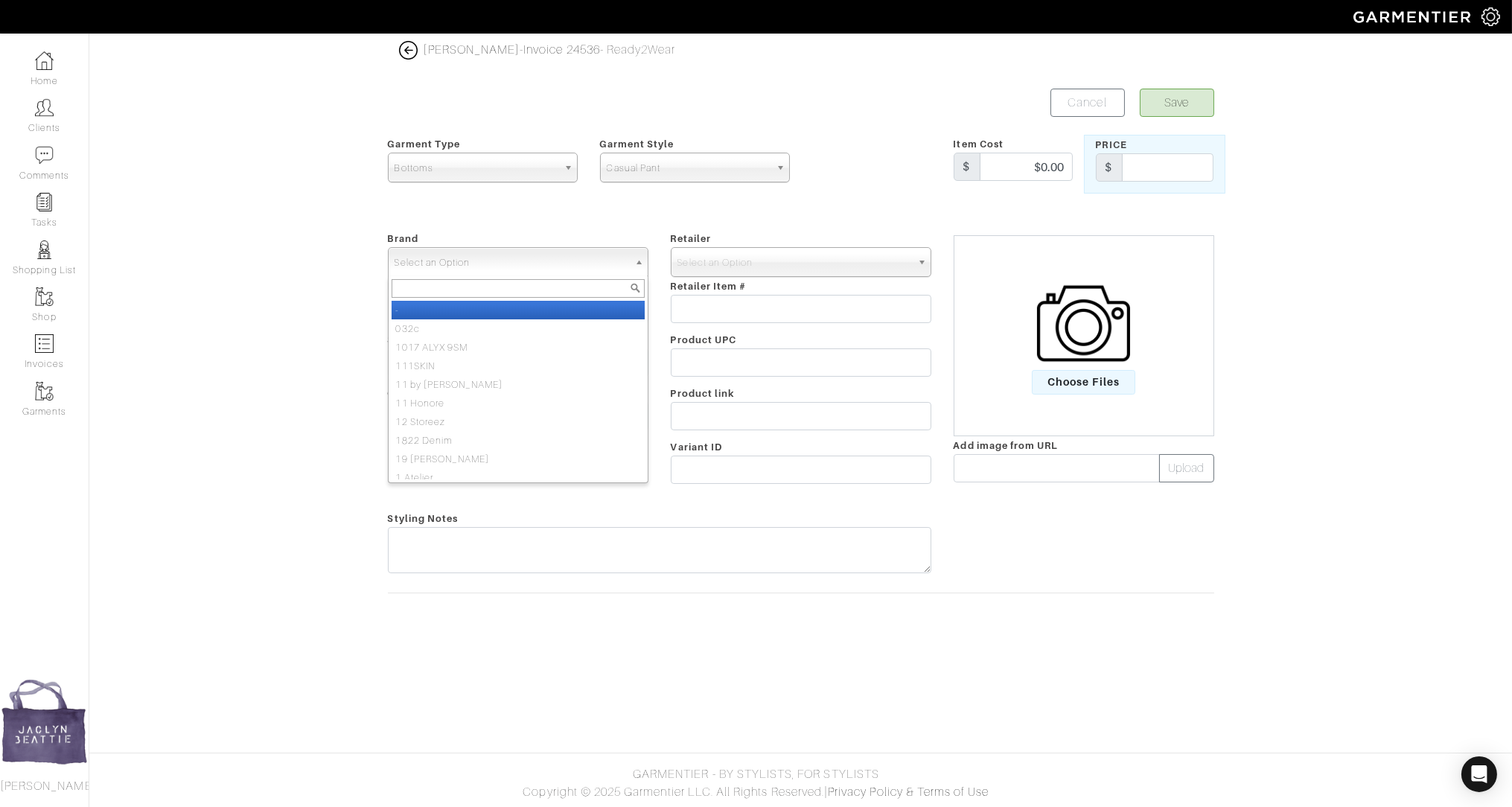
click at [546, 260] on span "Select an Option" at bounding box center [512, 263] width 233 height 30
type input "jbps"
click at [1086, 378] on span "Choose Files" at bounding box center [1084, 382] width 104 height 25
click at [0, 0] on input "Choose Files" at bounding box center [0, 0] width 0 height 0
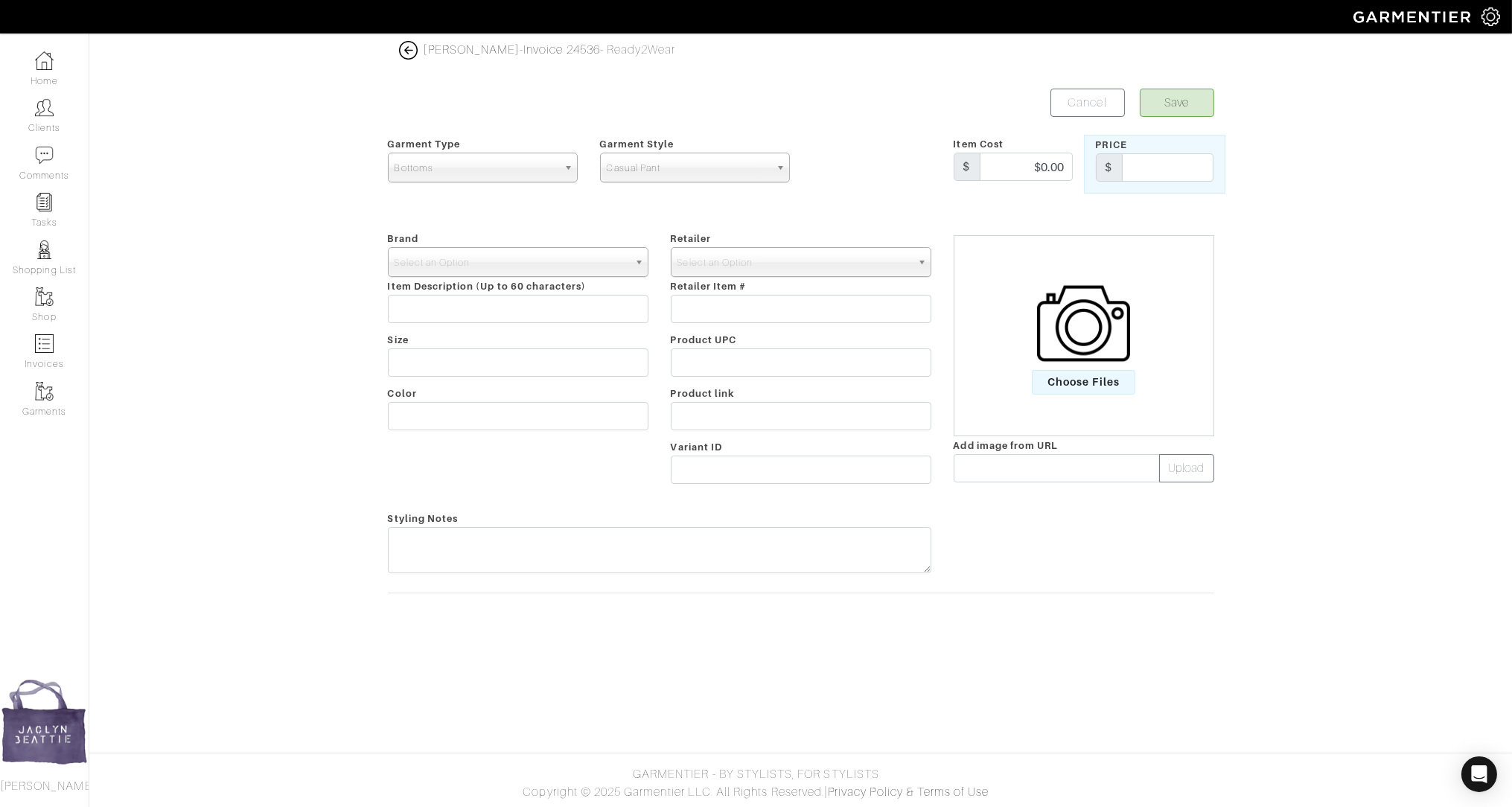
click at [1086, 378] on span "Choose Files" at bounding box center [1084, 382] width 104 height 25
click at [0, 0] on input "Choose Files" at bounding box center [0, 0] width 0 height 0
click at [1161, 169] on input "text" at bounding box center [1168, 167] width 91 height 28
type input "595"
click at [513, 414] on input "text" at bounding box center [518, 416] width 261 height 28
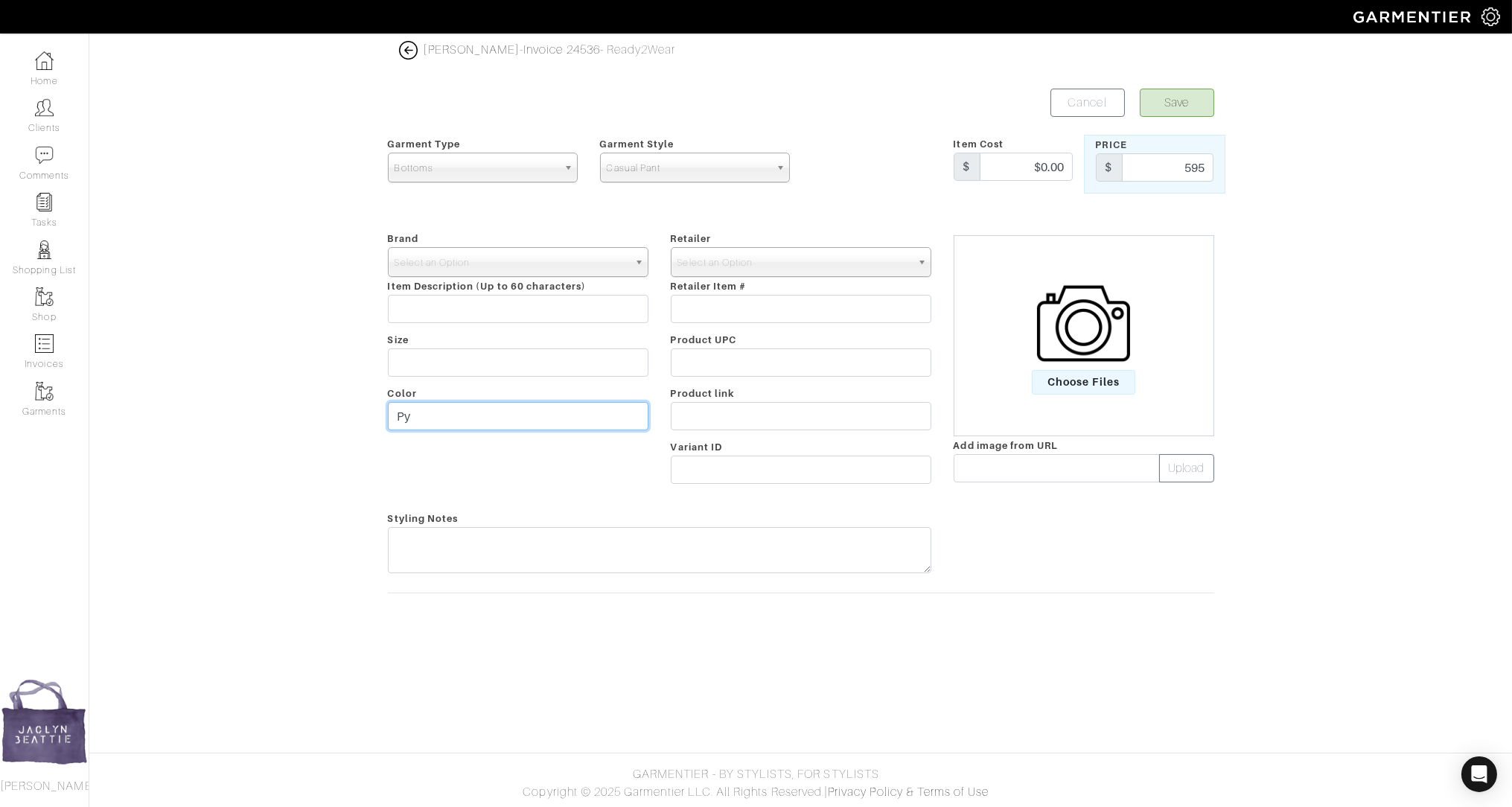
type input "P"
type input "Oyster"
click at [522, 263] on span "Select an Option" at bounding box center [512, 263] width 233 height 30
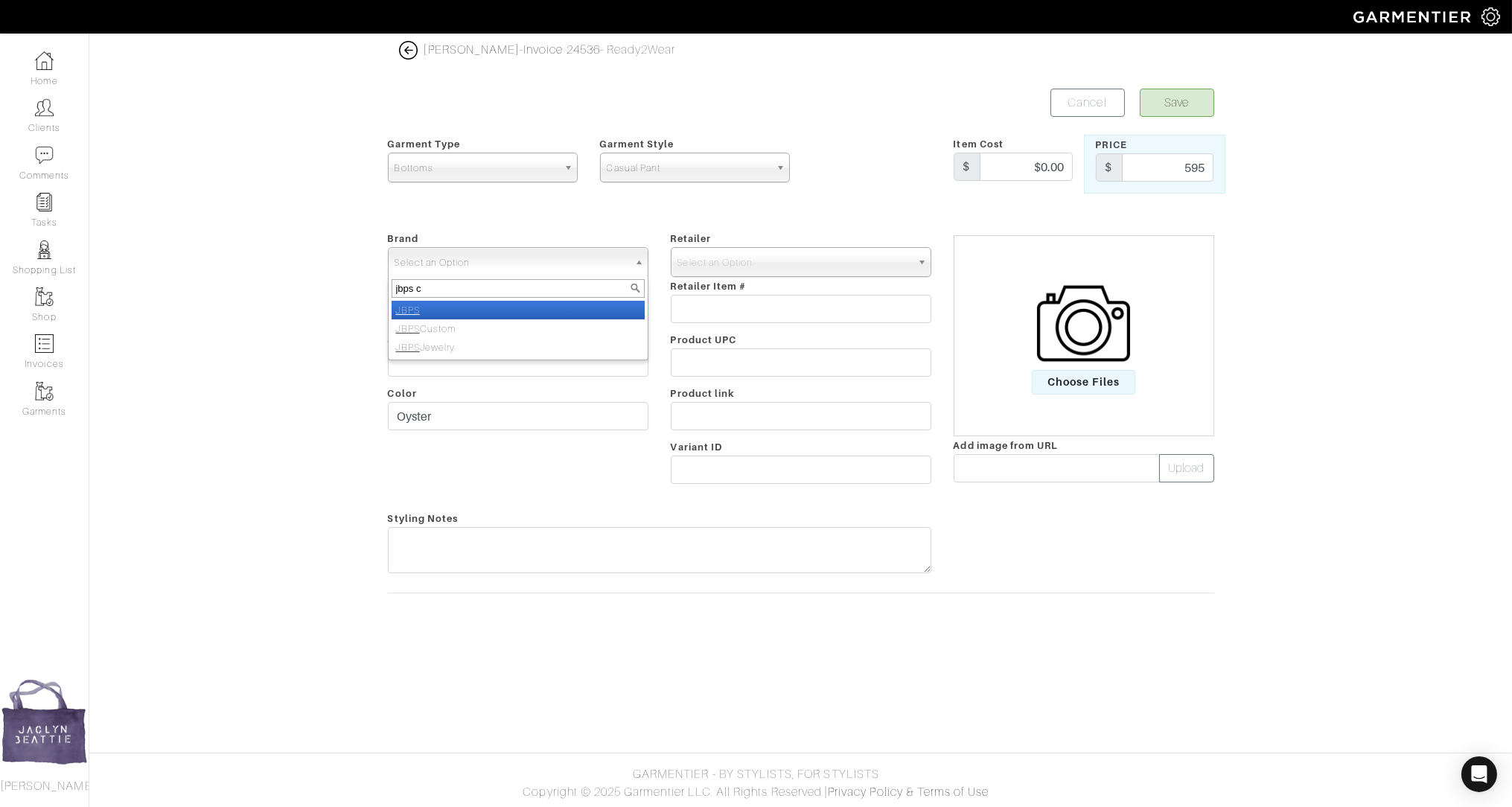
type input "jbps cu"
select select "JBPS Custom"
click at [737, 242] on div "Retailer - 032c 1017 ALYX 9SM 111SKIN 11 by Boris Bidjan Saberi 11 Honore 12 St…" at bounding box center [801, 359] width 283 height 262
click at [737, 264] on span "Select an Option" at bounding box center [794, 263] width 233 height 30
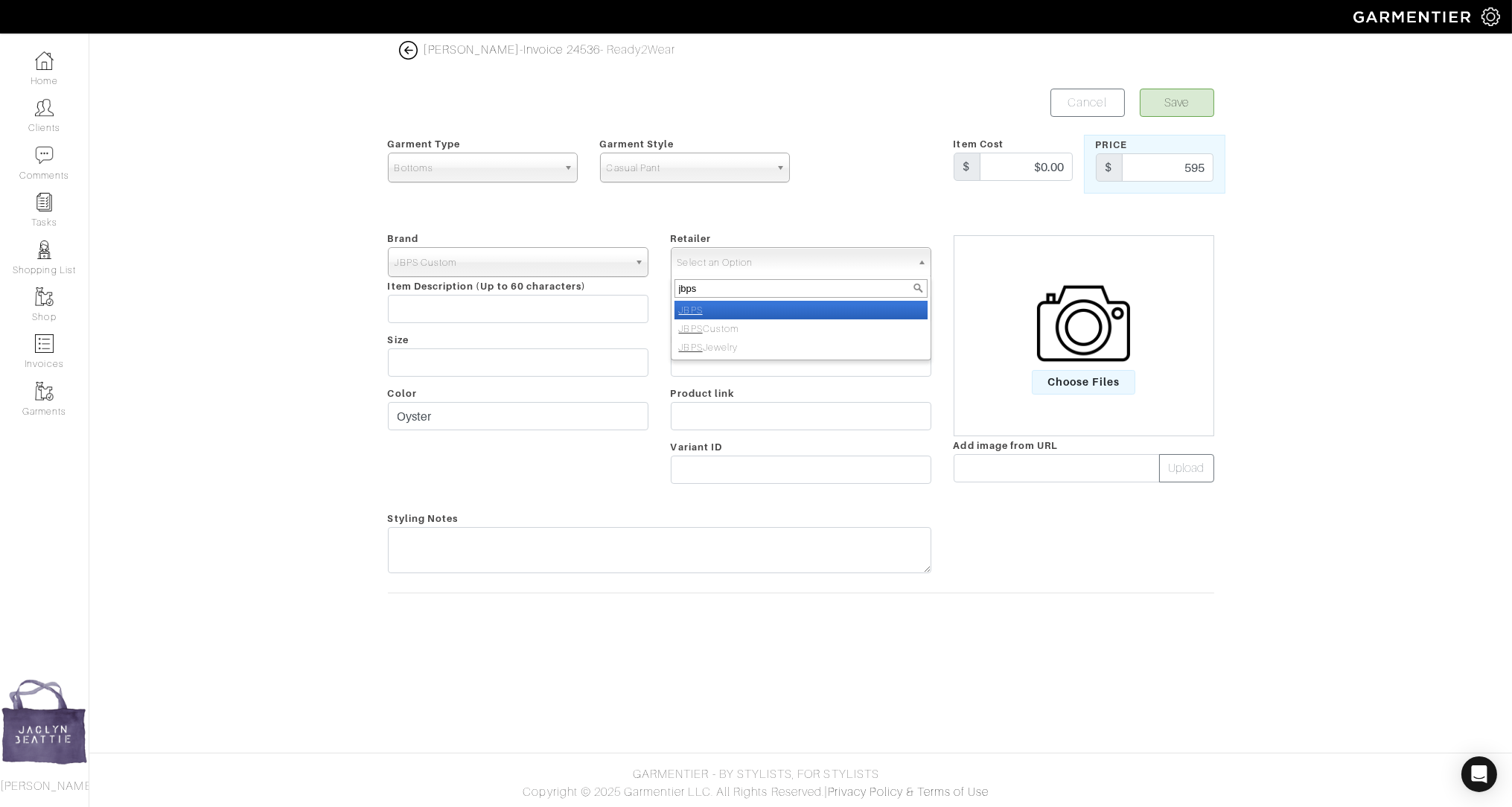
type input "jbps c"
select select "6484"
click at [1060, 376] on span "Choose Files" at bounding box center [1084, 382] width 104 height 25
click at [0, 0] on input "Choose Files" at bounding box center [0, 0] width 0 height 0
click at [1031, 376] on label "Choose Files" at bounding box center [1083, 336] width 256 height 118
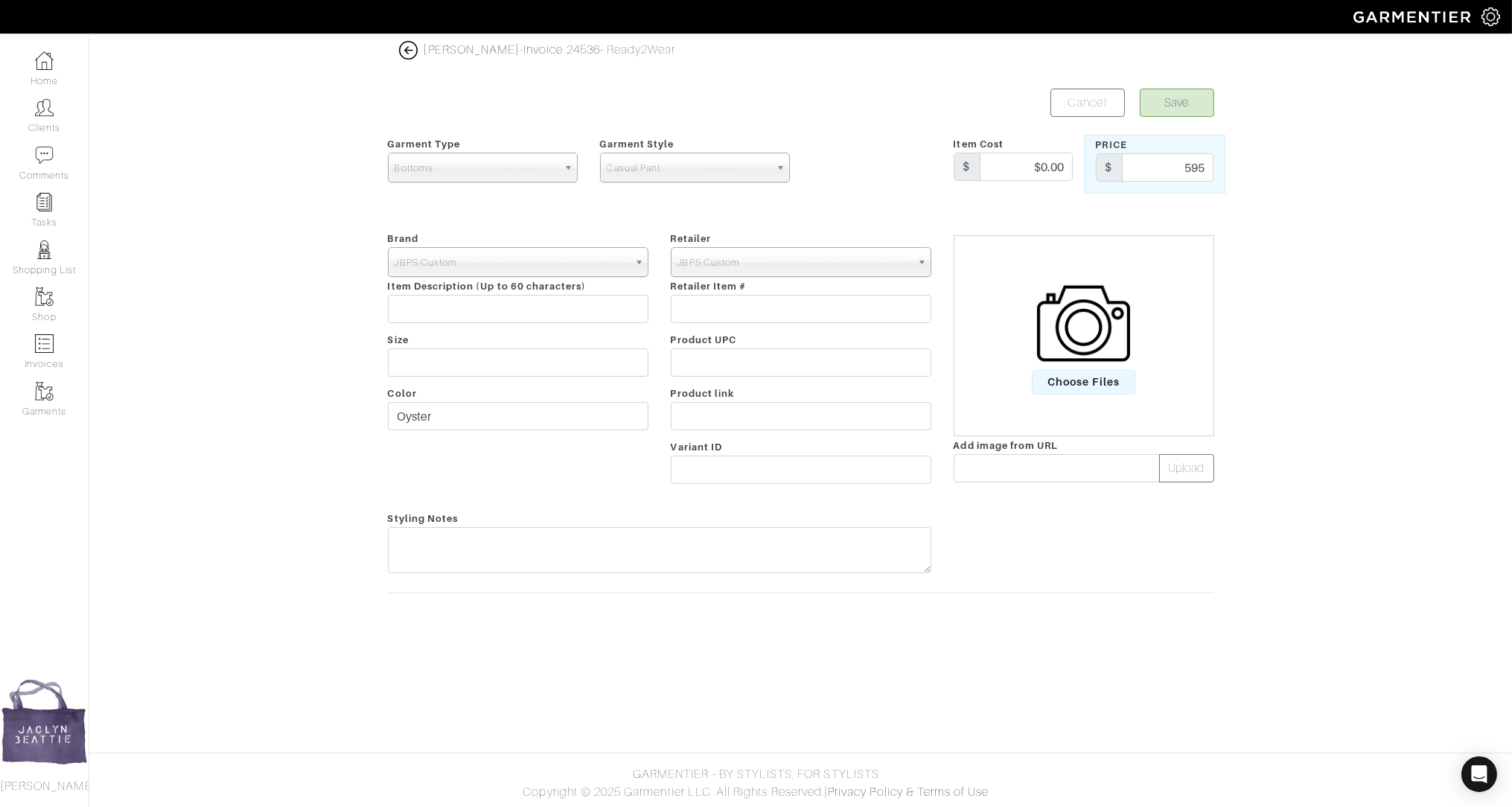
click at [0, 0] on input "Choose Files" at bounding box center [0, 0] width 0 height 0
click at [1179, 108] on button "Save" at bounding box center [1177, 102] width 75 height 28
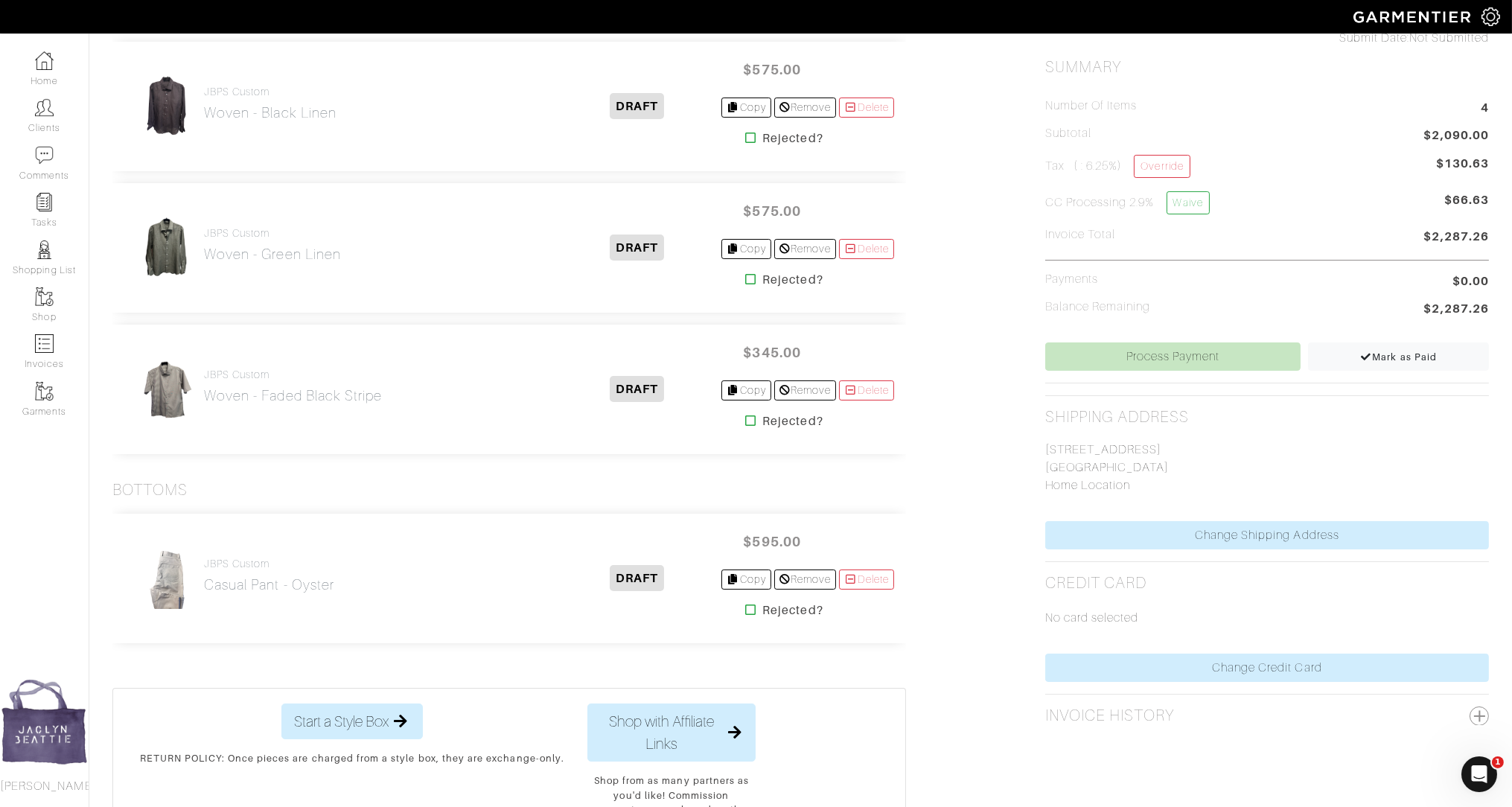
scroll to position [485, 0]
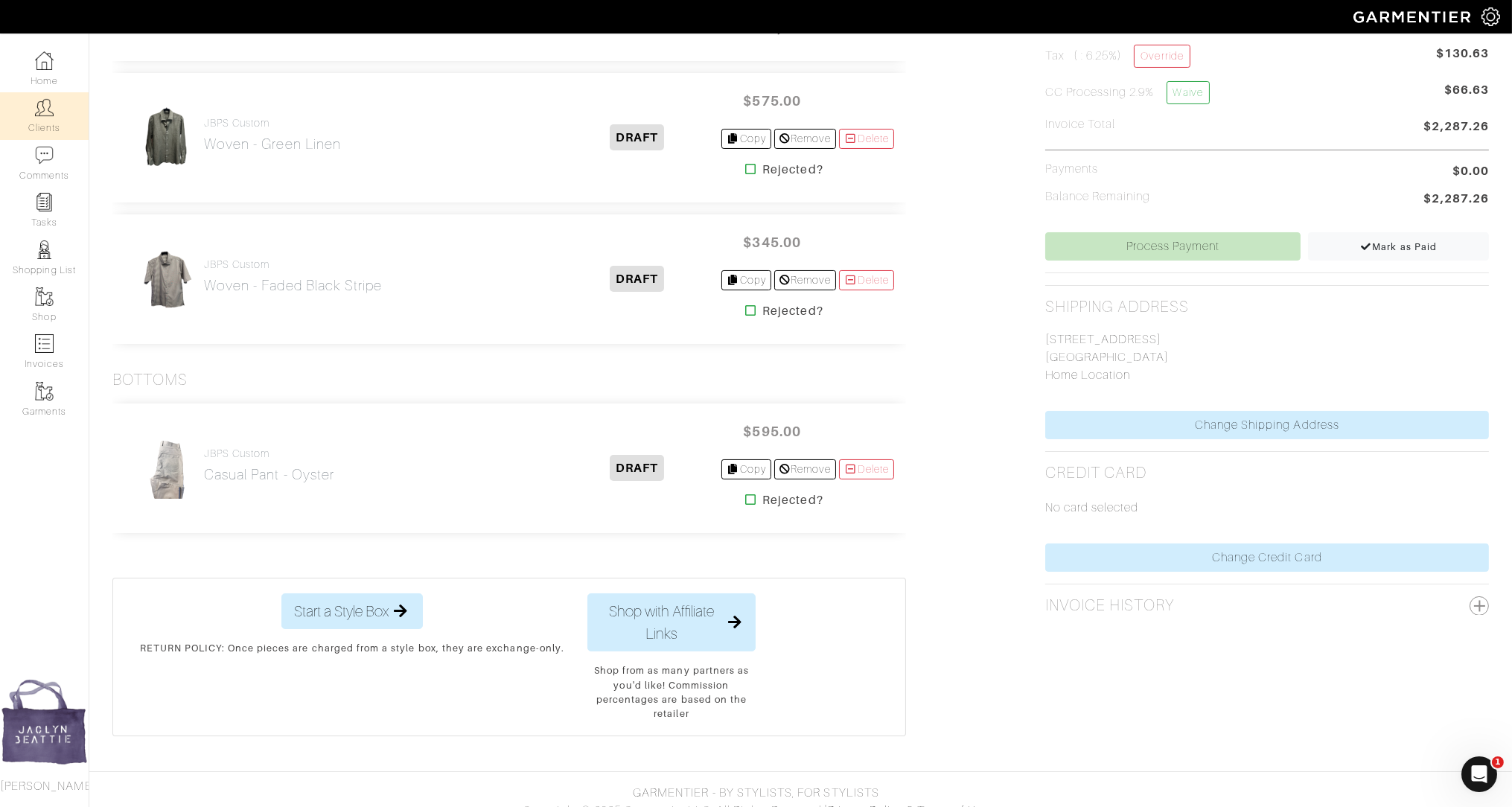
click at [45, 110] on img at bounding box center [44, 108] width 18 height 18
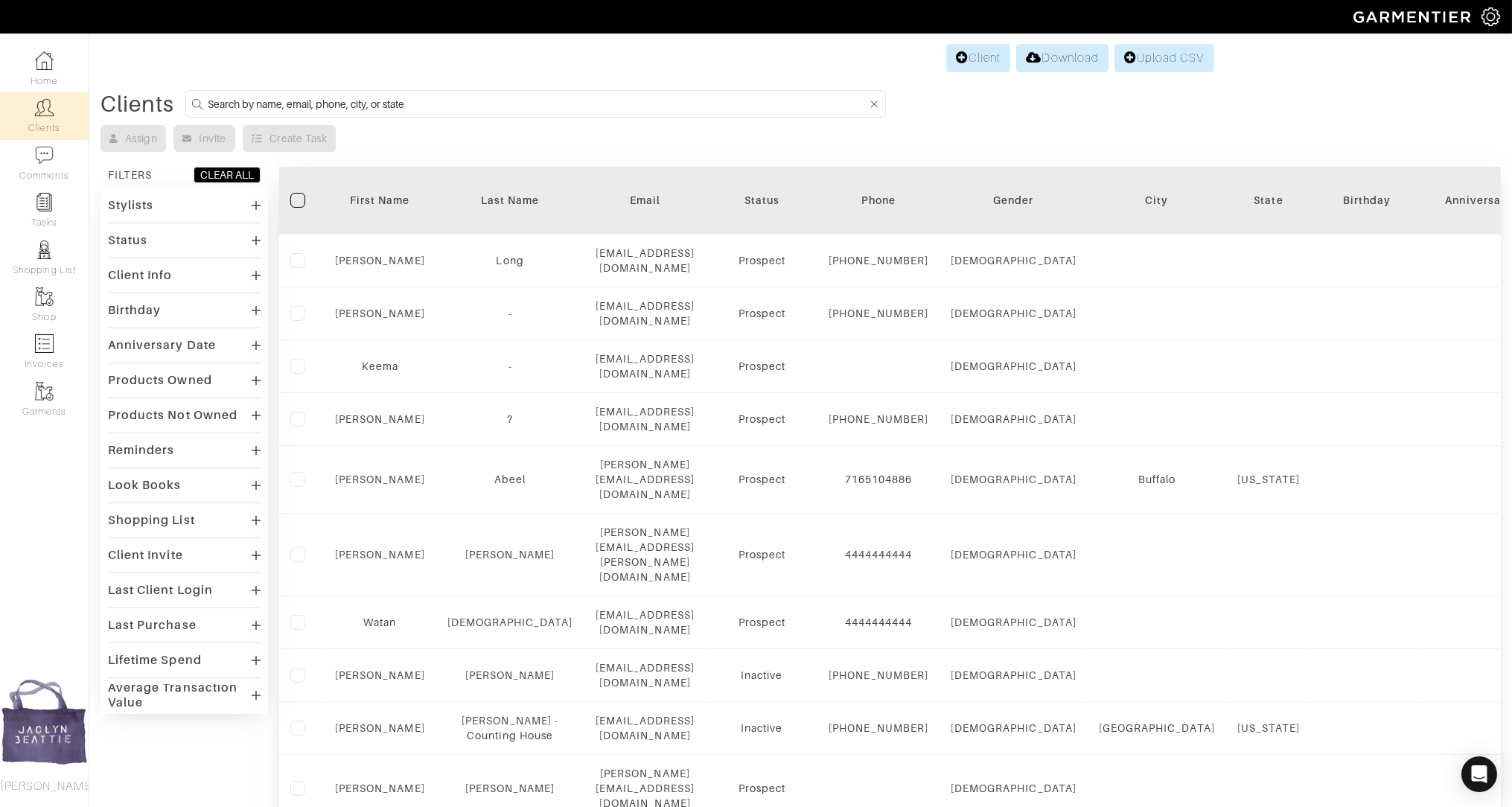
click at [272, 99] on input at bounding box center [537, 104] width 659 height 18
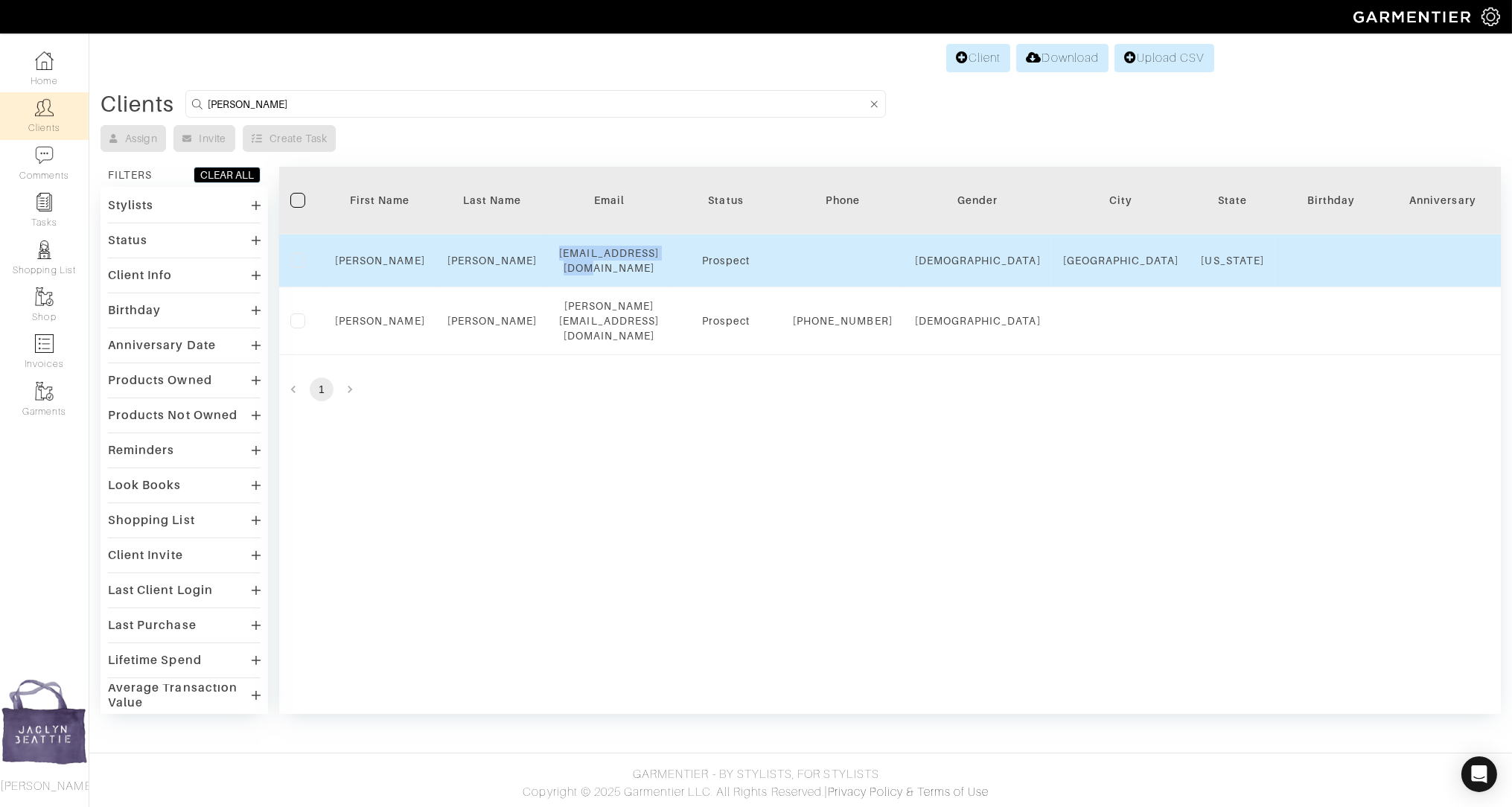
drag, startPoint x: 694, startPoint y: 259, endPoint x: 558, endPoint y: 261, distance: 136.0
click at [558, 261] on td "[EMAIL_ADDRESS][DOMAIN_NAME]" at bounding box center [609, 261] width 122 height 53
copy div "[EMAIL_ADDRESS][DOMAIN_NAME]"
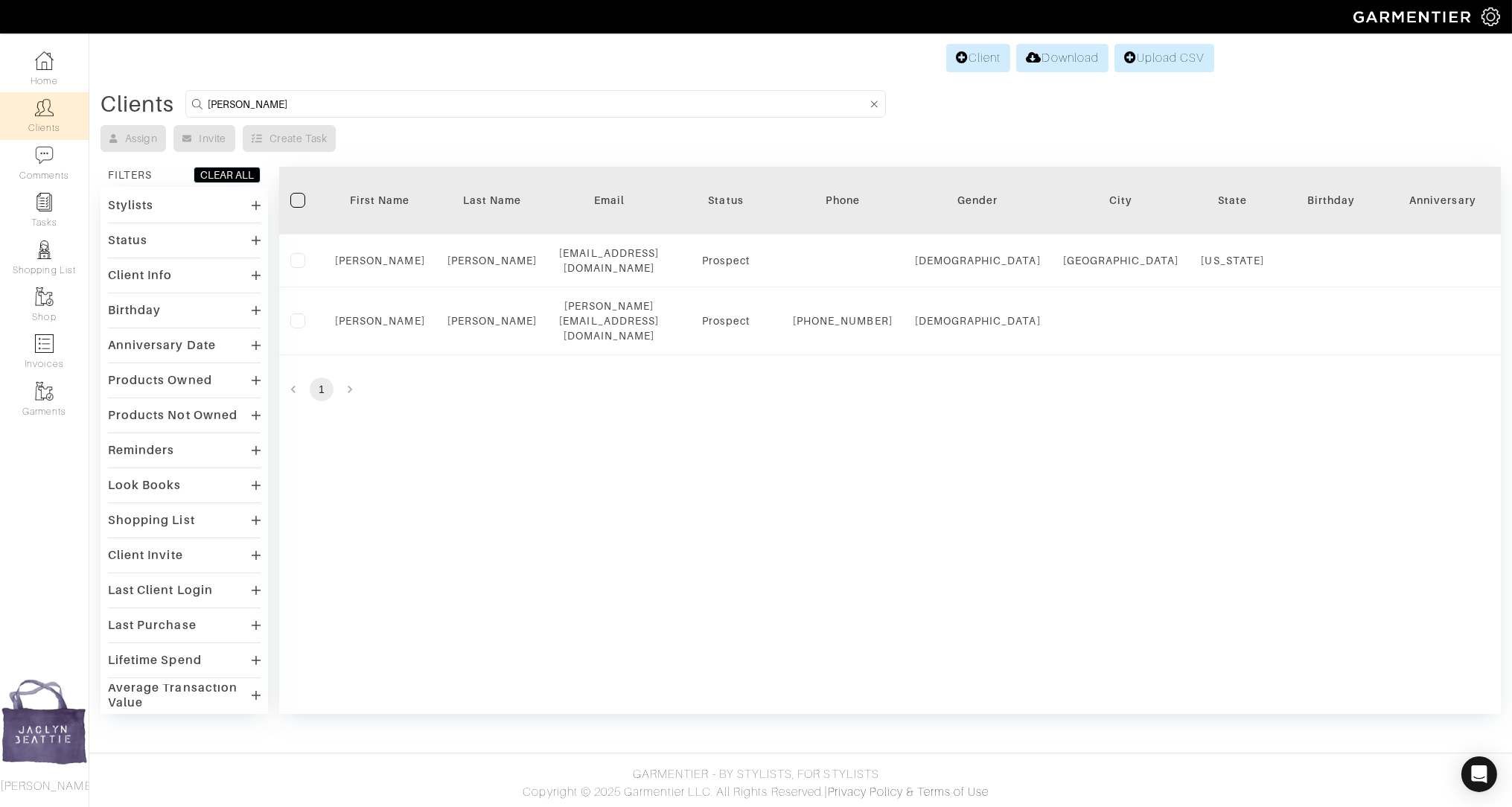
click at [422, 96] on input "[PERSON_NAME]" at bounding box center [537, 104] width 659 height 18
type input "mikayla"
